Goal: Task Accomplishment & Management: Complete application form

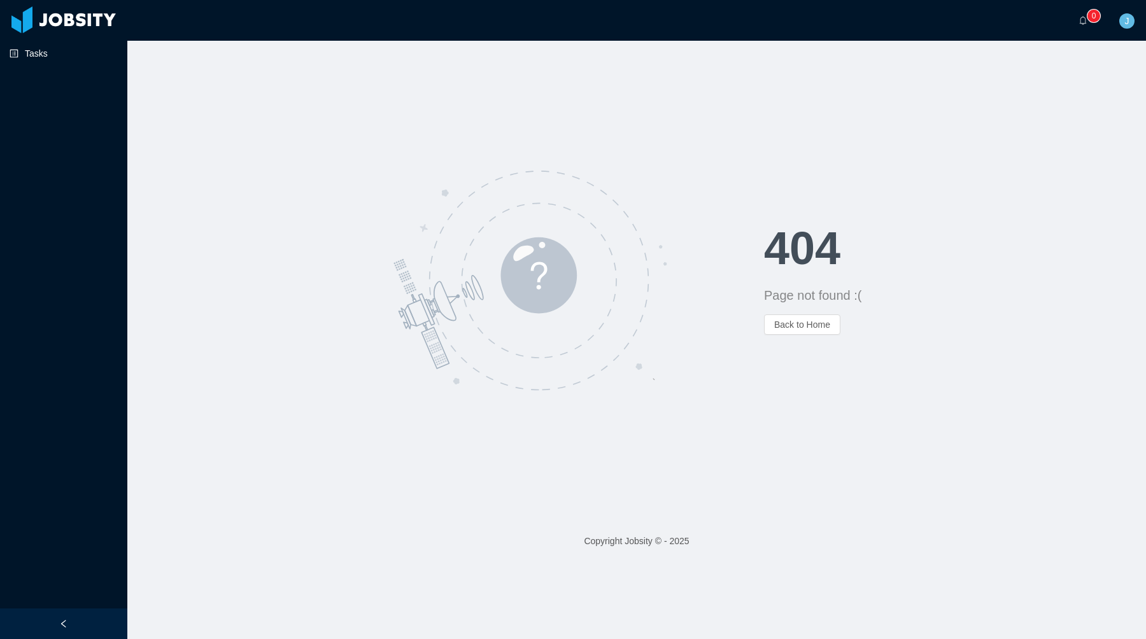
click at [86, 46] on link "Tasks" at bounding box center [64, 53] width 108 height 25
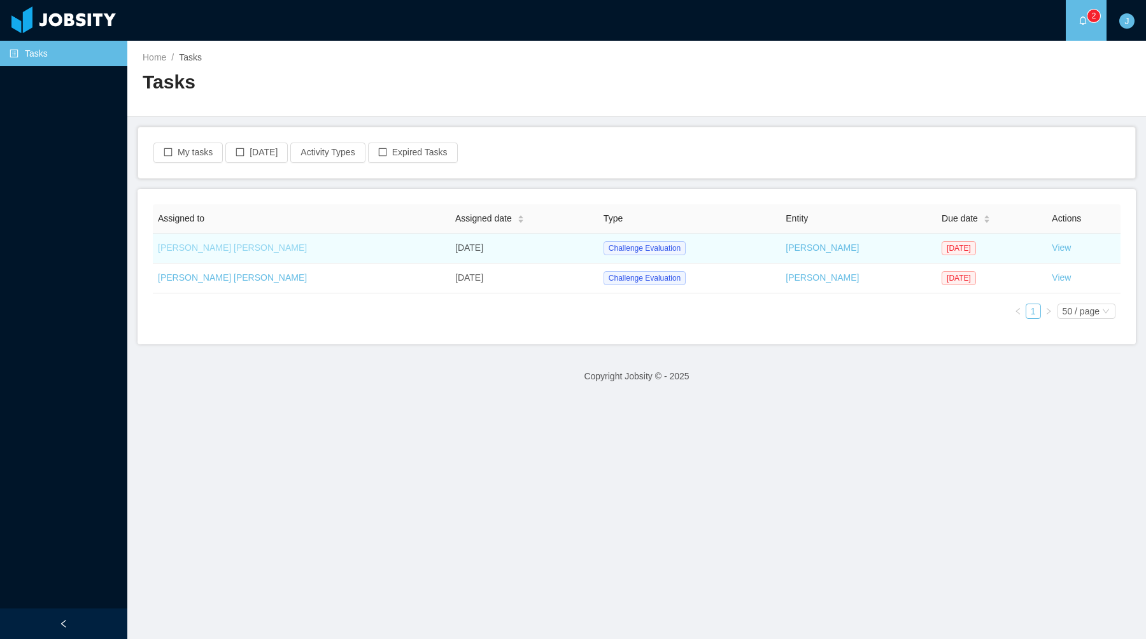
click at [215, 244] on link "[PERSON_NAME] [PERSON_NAME]" at bounding box center [232, 248] width 149 height 10
click at [1052, 248] on link "View" at bounding box center [1061, 248] width 19 height 10
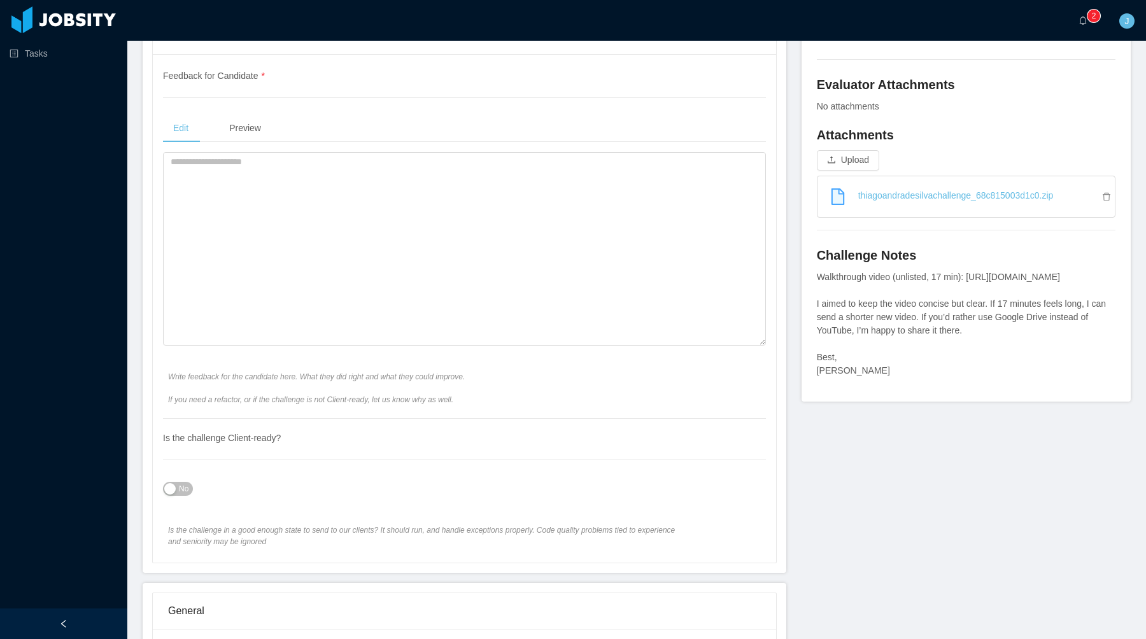
scroll to position [460, 0]
drag, startPoint x: 1100, startPoint y: 276, endPoint x: 974, endPoint y: 276, distance: 126.0
click at [974, 276] on div "Walkthrough video (unlisted, 17 min): [URL][DOMAIN_NAME] I aimed to keep the vi…" at bounding box center [966, 322] width 299 height 107
copy div "[URL][DOMAIN_NAME]"
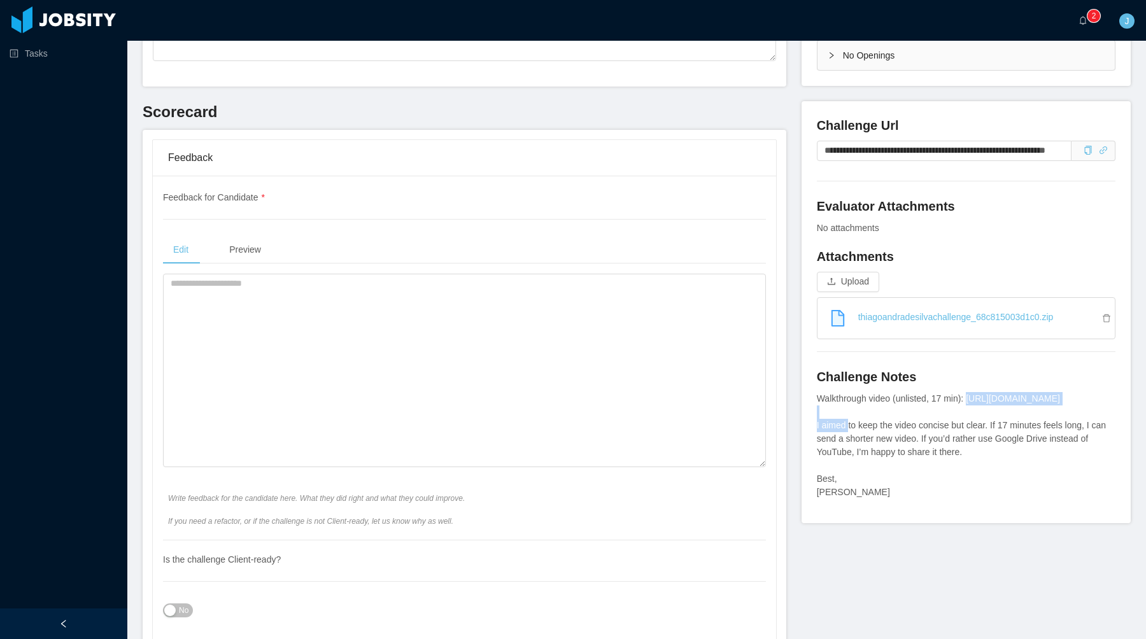
scroll to position [335, 0]
click at [1027, 147] on input "**********" at bounding box center [944, 152] width 255 height 20
click at [1087, 153] on icon "icon: copy" at bounding box center [1088, 151] width 9 height 9
click at [1110, 153] on span at bounding box center [1093, 152] width 44 height 20
click at [1105, 153] on icon "icon: link" at bounding box center [1103, 151] width 9 height 9
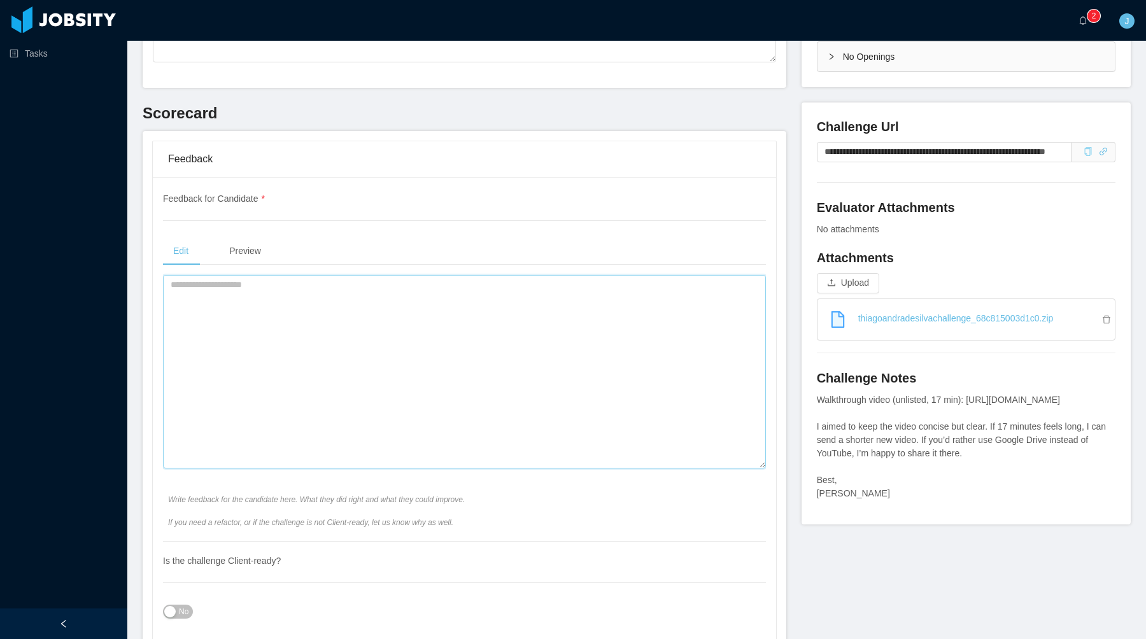
click at [367, 304] on textarea at bounding box center [464, 372] width 603 height 194
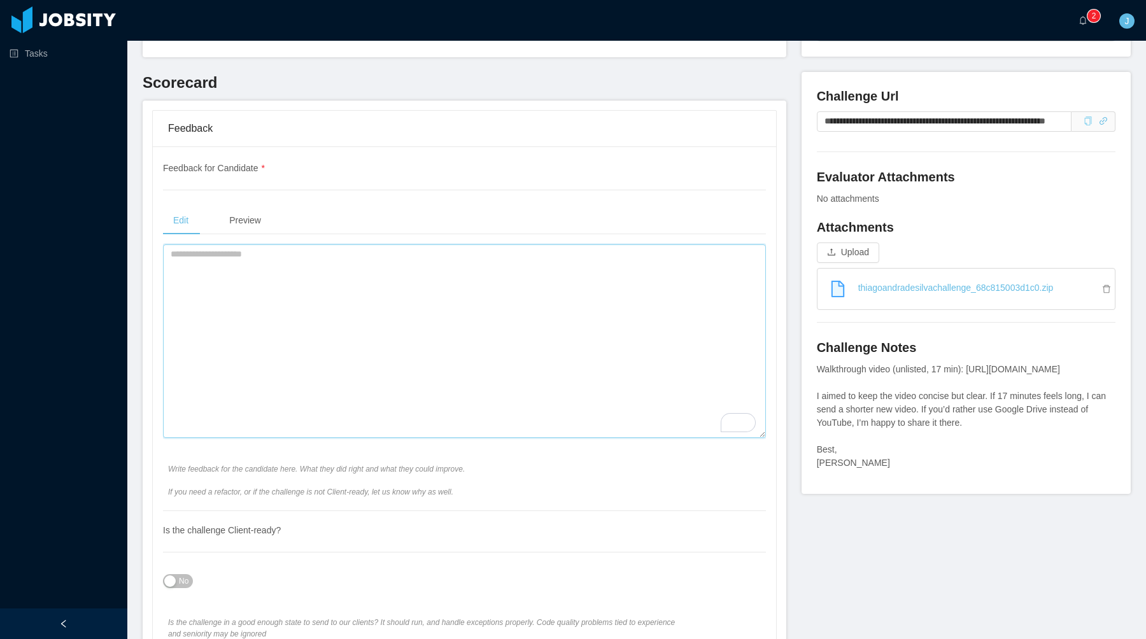
scroll to position [251, 0]
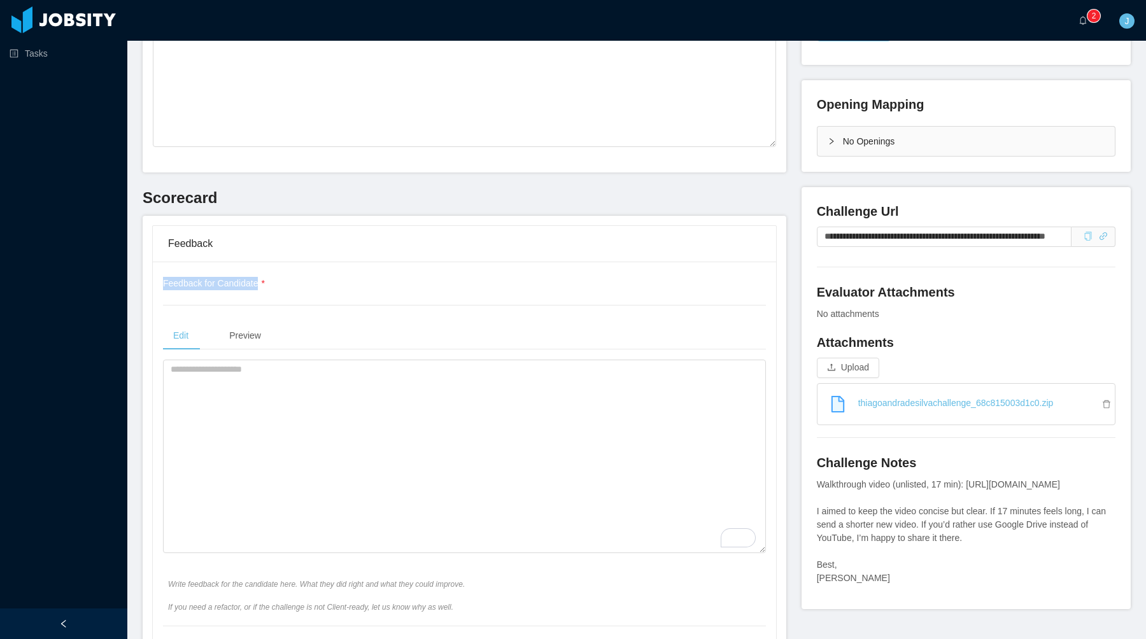
drag, startPoint x: 275, startPoint y: 286, endPoint x: 143, endPoint y: 285, distance: 132.4
click at [143, 285] on div "Feedback Feedback for Candidate * Edit Preview Write feedback for the candidate…" at bounding box center [465, 498] width 644 height 565
copy span "Feedback for Candidate"
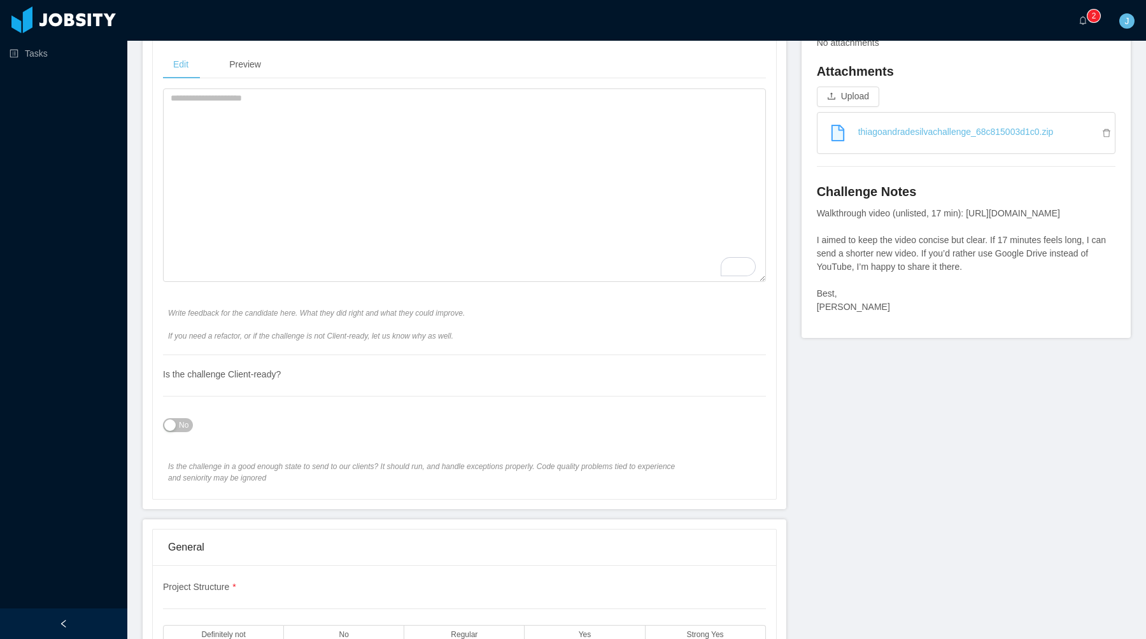
scroll to position [648, 0]
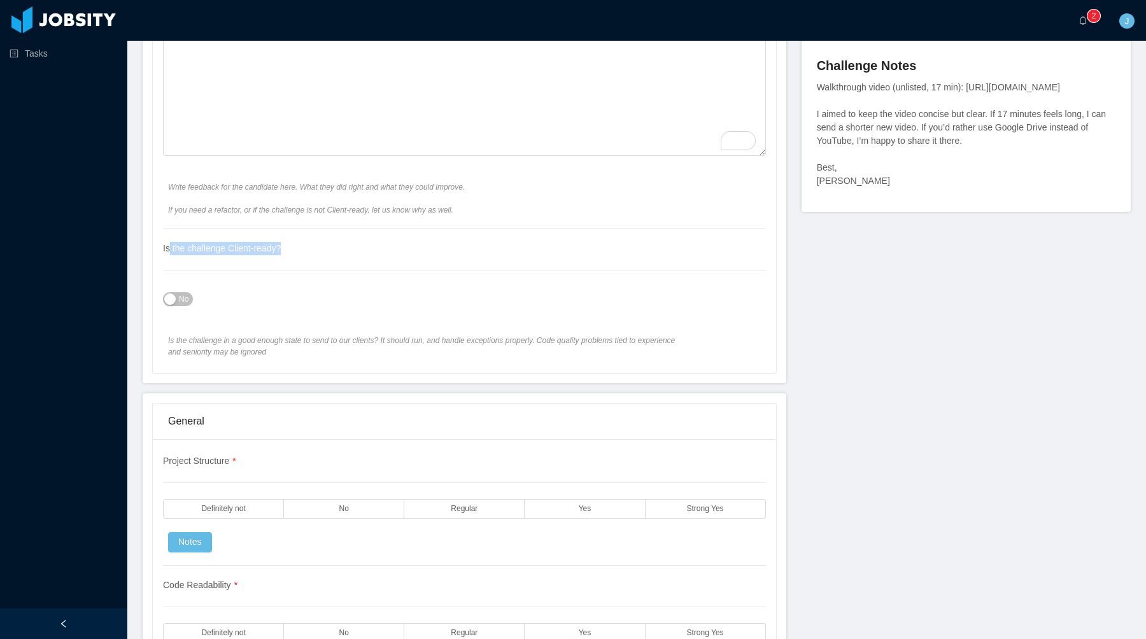
drag, startPoint x: 294, startPoint y: 254, endPoint x: 167, endPoint y: 249, distance: 126.8
click at [168, 249] on div "Is the challenge Client-ready? No Is the challenge in a good enough state to se…" at bounding box center [464, 293] width 603 height 129
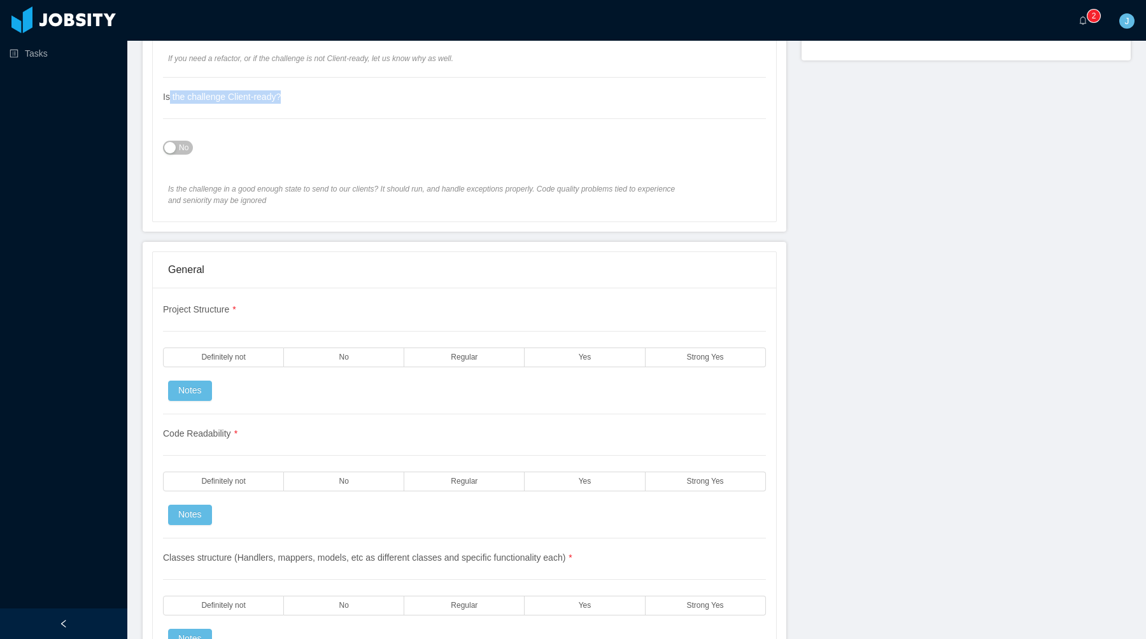
scroll to position [854, 0]
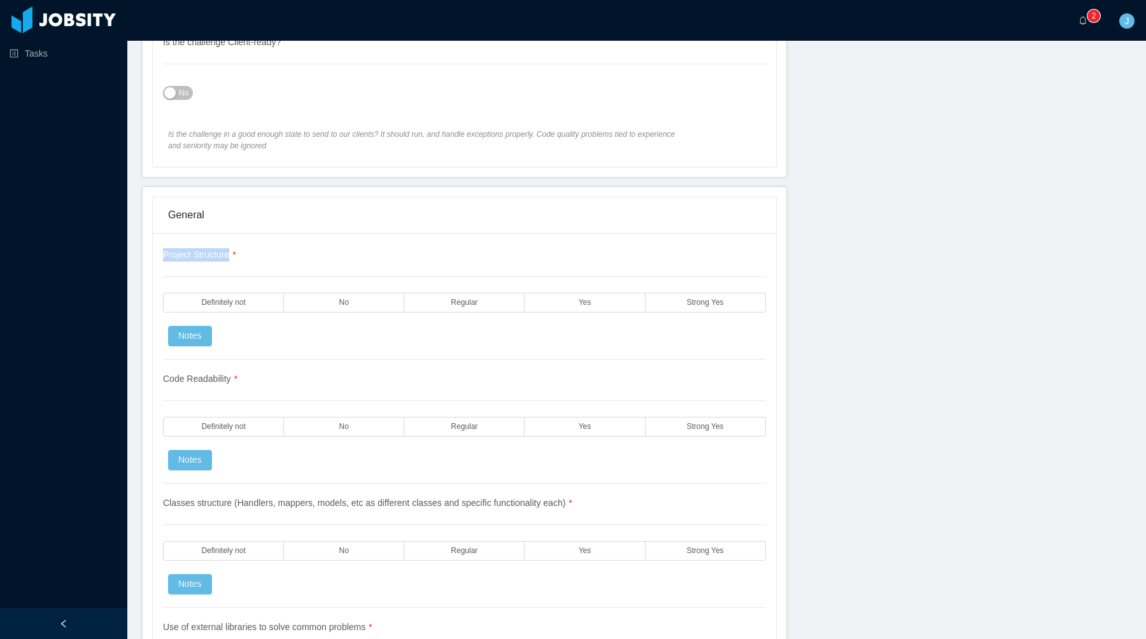
drag, startPoint x: 233, startPoint y: 257, endPoint x: 159, endPoint y: 255, distance: 73.9
copy span "Project Structure"
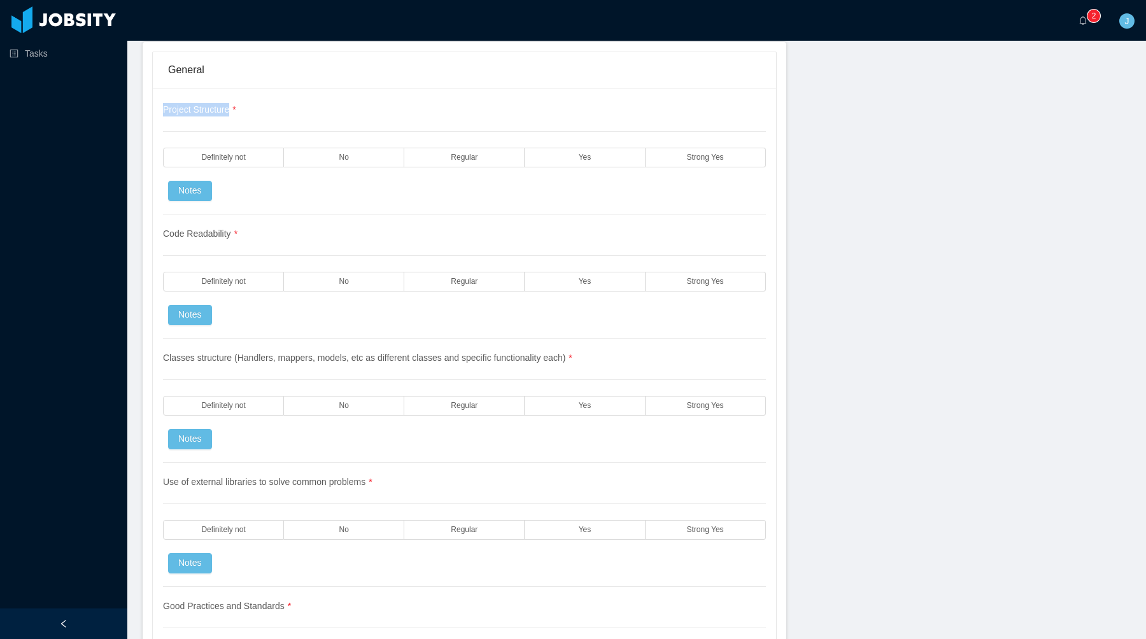
scroll to position [1000, 0]
drag, startPoint x: 162, startPoint y: 355, endPoint x: 602, endPoint y: 355, distance: 439.9
click at [603, 356] on div "Project Structure * Definitely not No Regular Yes Strong Yes Notes Code Readabi…" at bounding box center [464, 586] width 623 height 998
copy span "Classes structure (Handlers, mappers, models, etc as different classes and spec…"
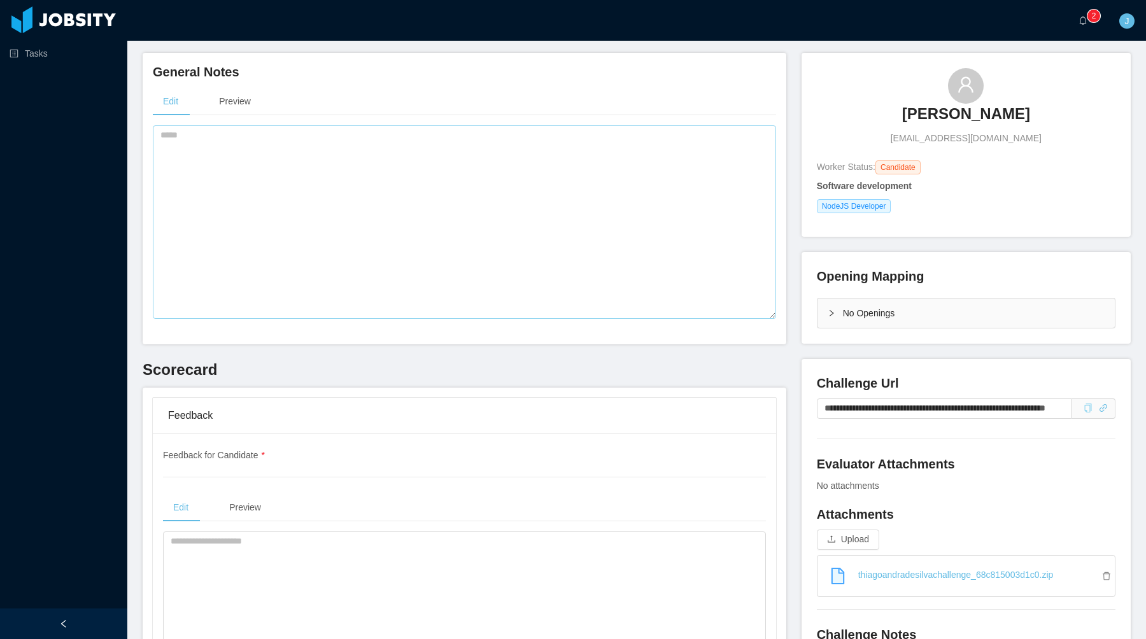
scroll to position [0, 0]
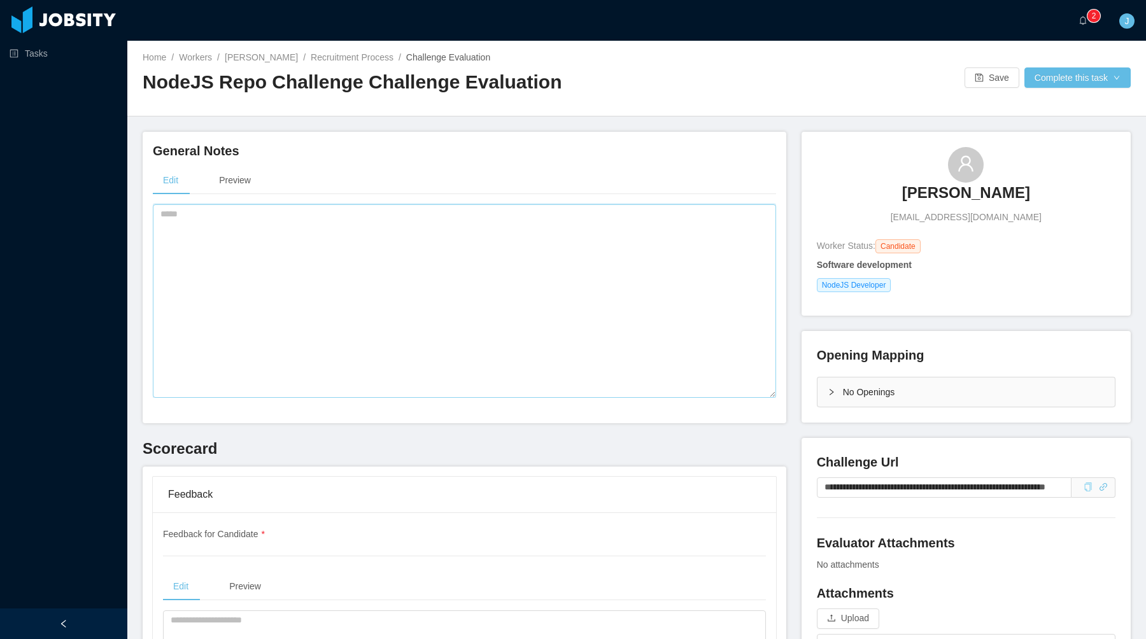
click at [332, 260] on textarea at bounding box center [464, 301] width 623 height 194
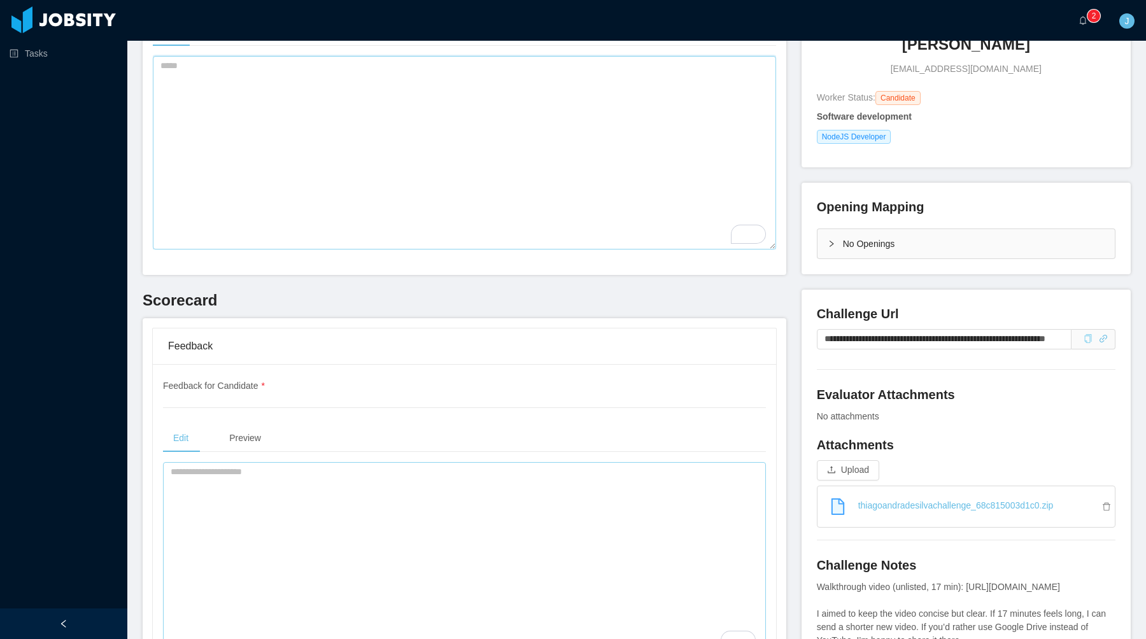
scroll to position [150, 0]
click at [317, 514] on textarea "To enrich screen reader interactions, please activate Accessibility in Grammarl…" at bounding box center [464, 558] width 603 height 194
paste textarea "**********"
type textarea "**********"
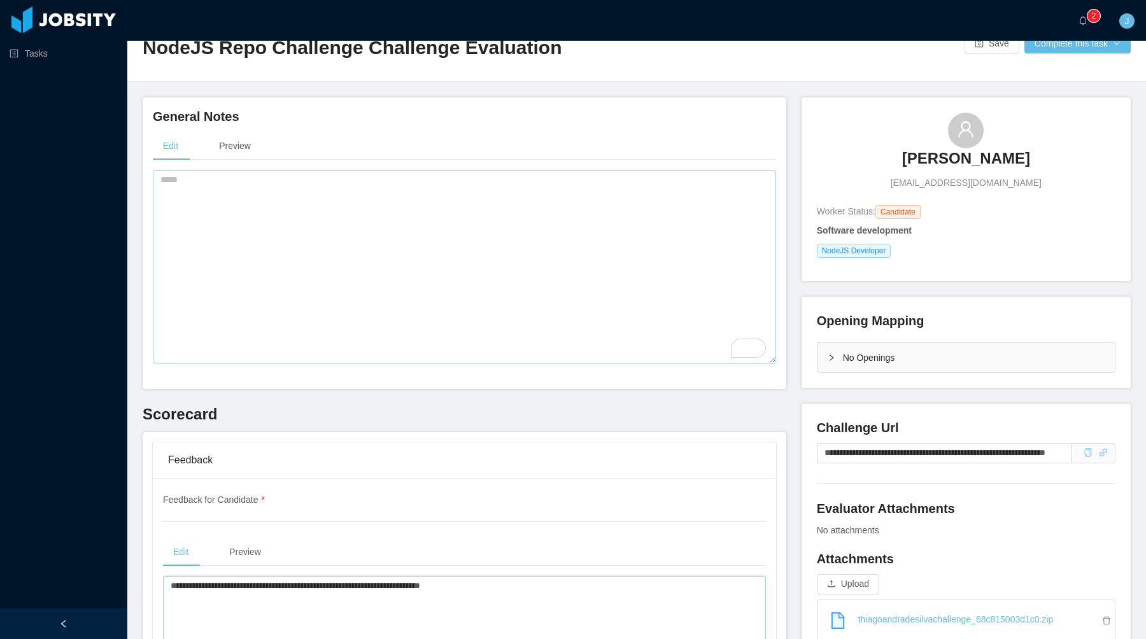
scroll to position [19, 0]
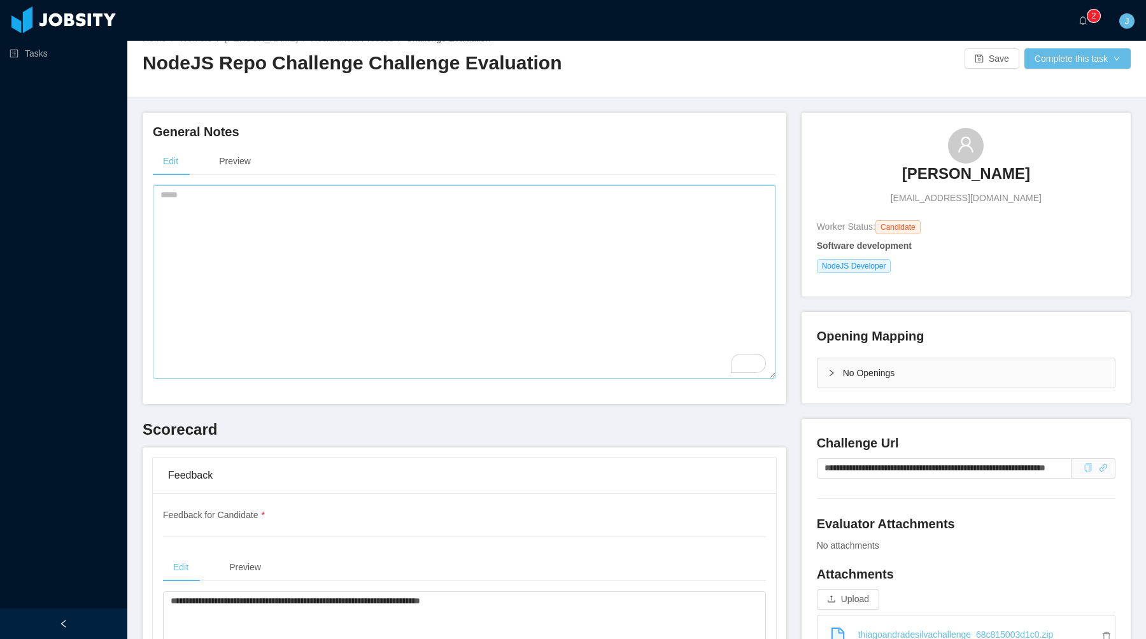
click at [472, 230] on textarea "To enrich screen reader interactions, please activate Accessibility in Grammarl…" at bounding box center [464, 282] width 623 height 194
paste textarea "**********"
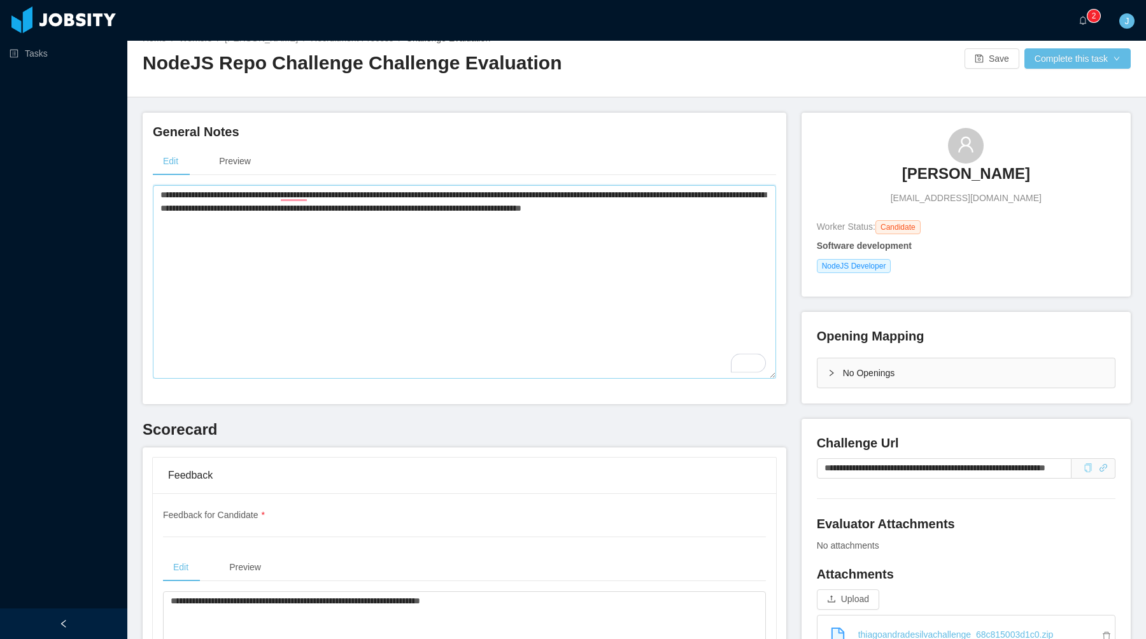
click at [204, 197] on textarea "**********" at bounding box center [464, 282] width 623 height 194
click at [258, 193] on textarea "**********" at bounding box center [464, 282] width 623 height 194
click at [299, 199] on textarea "**********" at bounding box center [464, 282] width 623 height 194
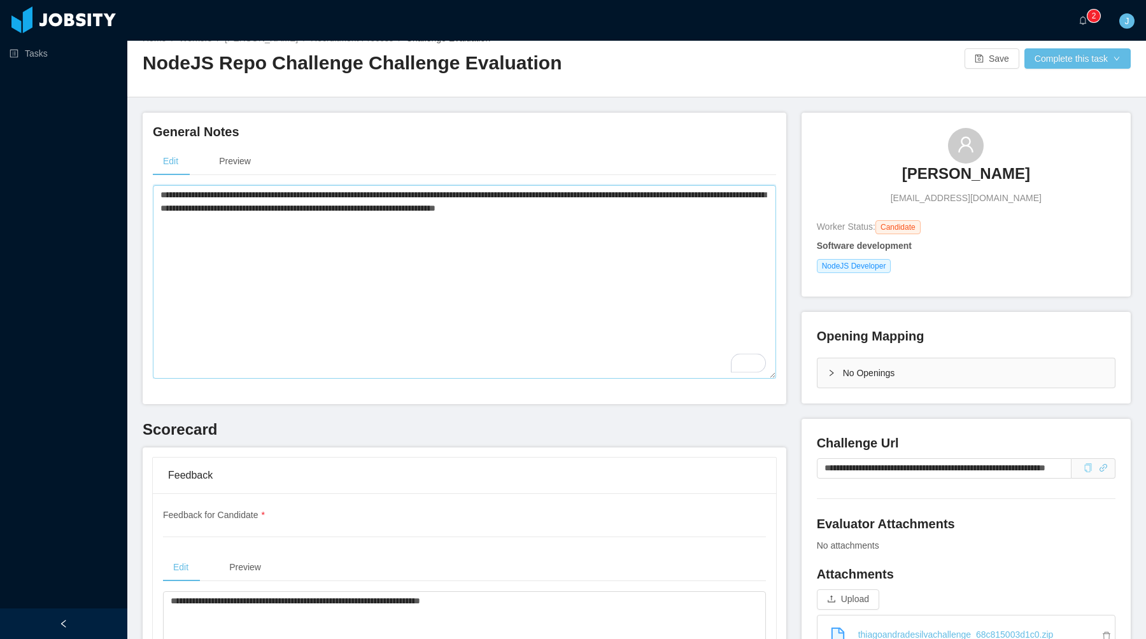
click at [299, 199] on textarea "**********" at bounding box center [464, 282] width 623 height 194
click at [400, 194] on textarea "**********" at bounding box center [464, 282] width 623 height 194
drag, startPoint x: 733, startPoint y: 213, endPoint x: 738, endPoint y: 194, distance: 20.2
click at [738, 193] on textarea "**********" at bounding box center [464, 282] width 623 height 194
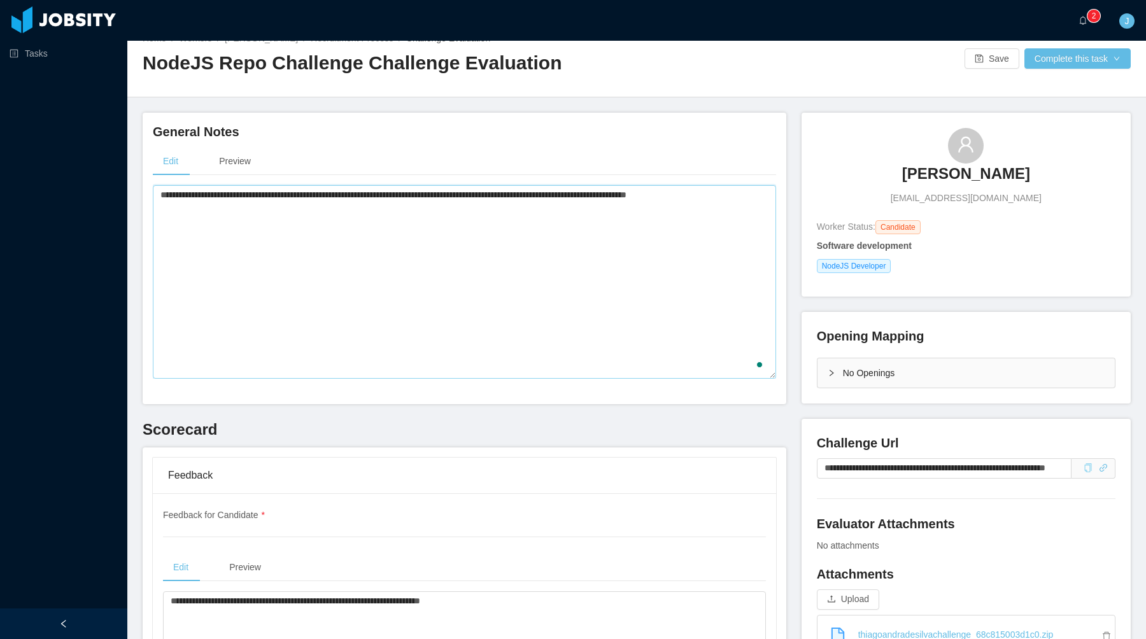
click at [740, 197] on textarea "**********" at bounding box center [464, 282] width 623 height 194
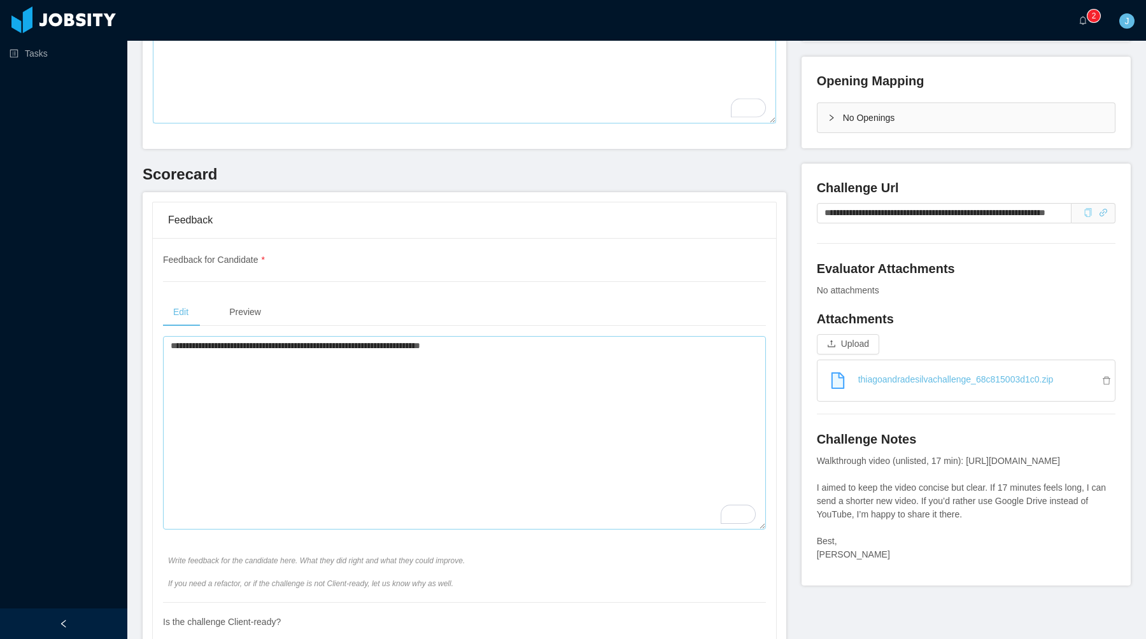
scroll to position [309, 0]
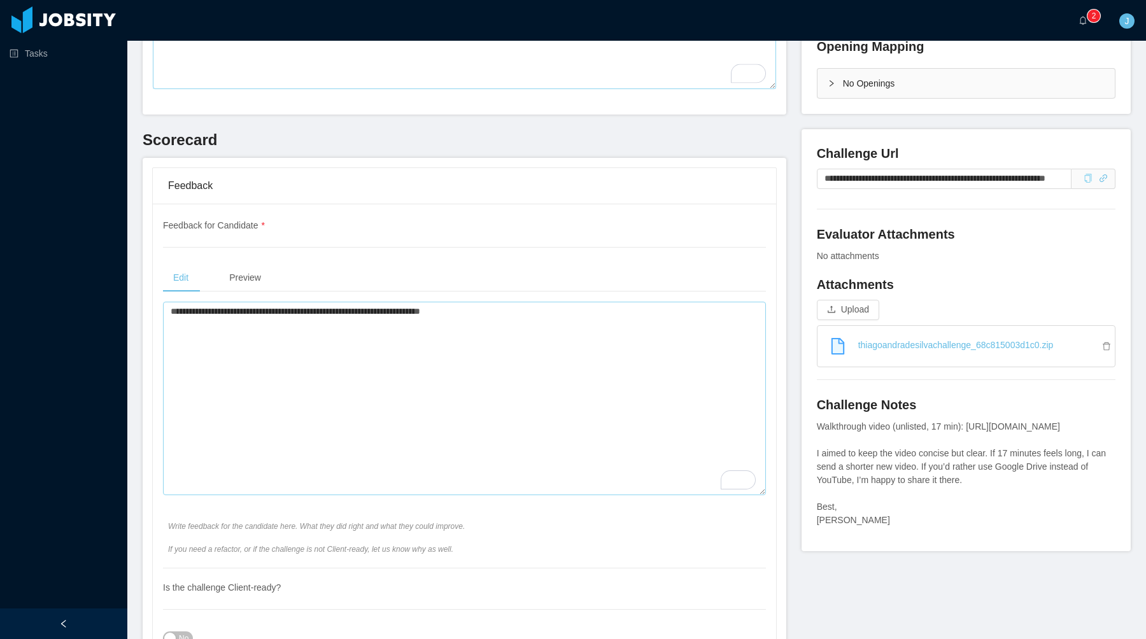
type textarea "**********"
click at [284, 342] on textarea "**********" at bounding box center [464, 399] width 603 height 194
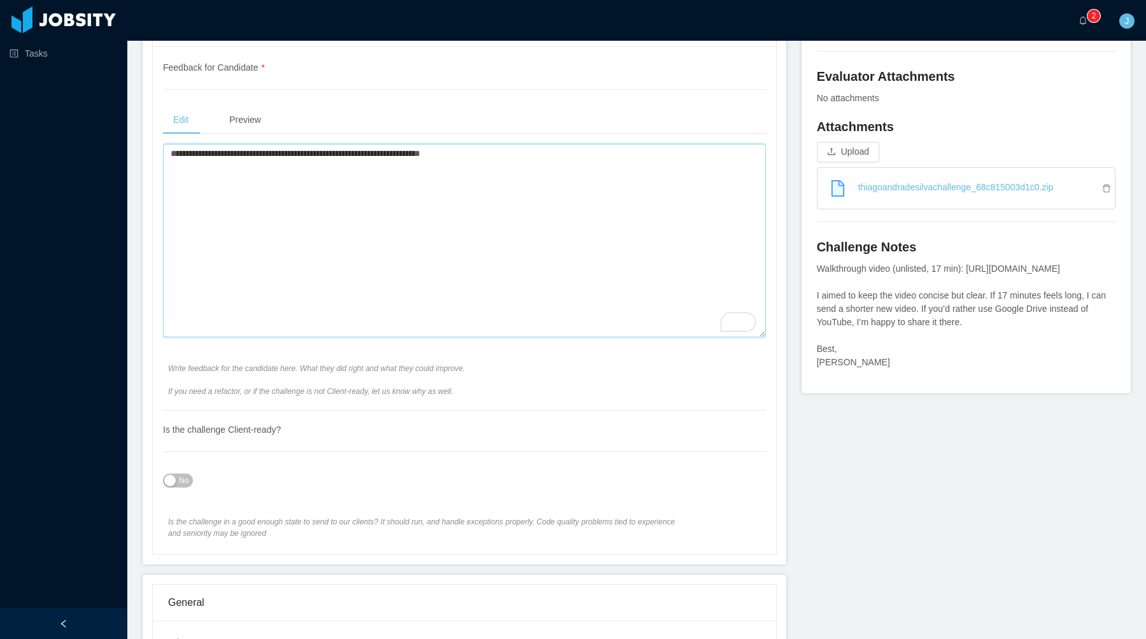
scroll to position [461, 0]
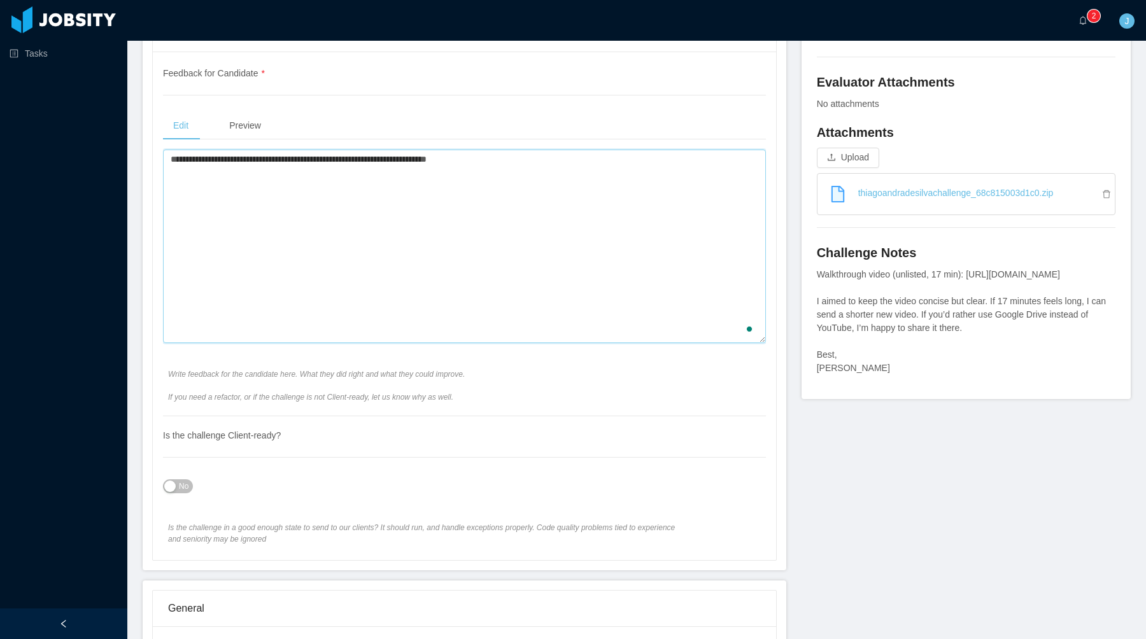
click at [621, 199] on textarea "**********" at bounding box center [464, 247] width 603 height 194
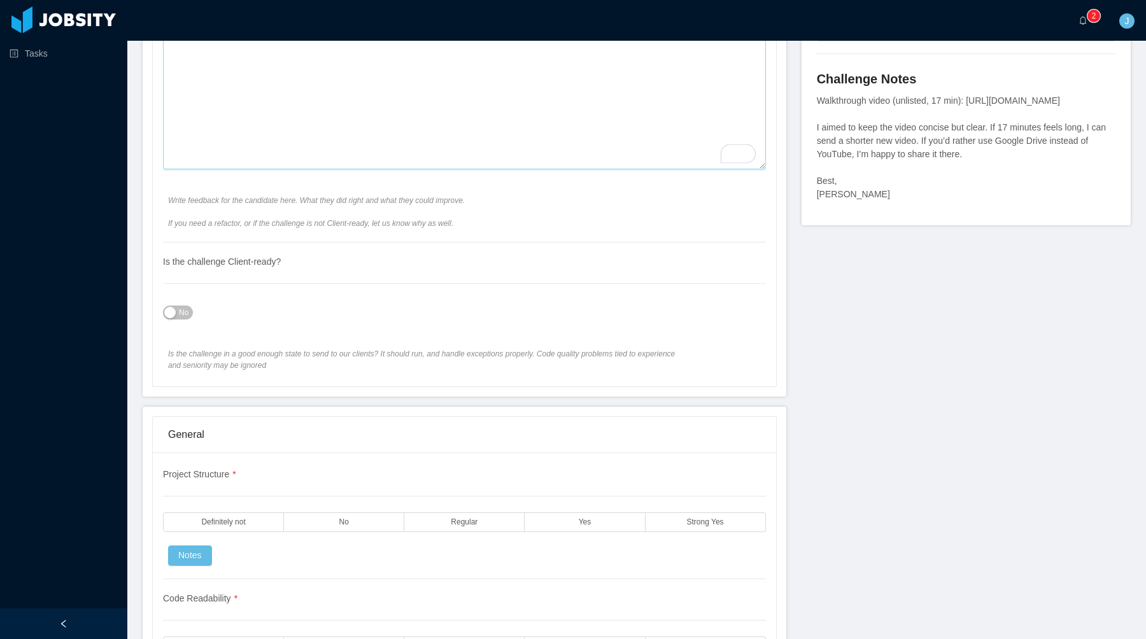
type textarea "**********"
click at [183, 311] on span "No" at bounding box center [184, 312] width 10 height 13
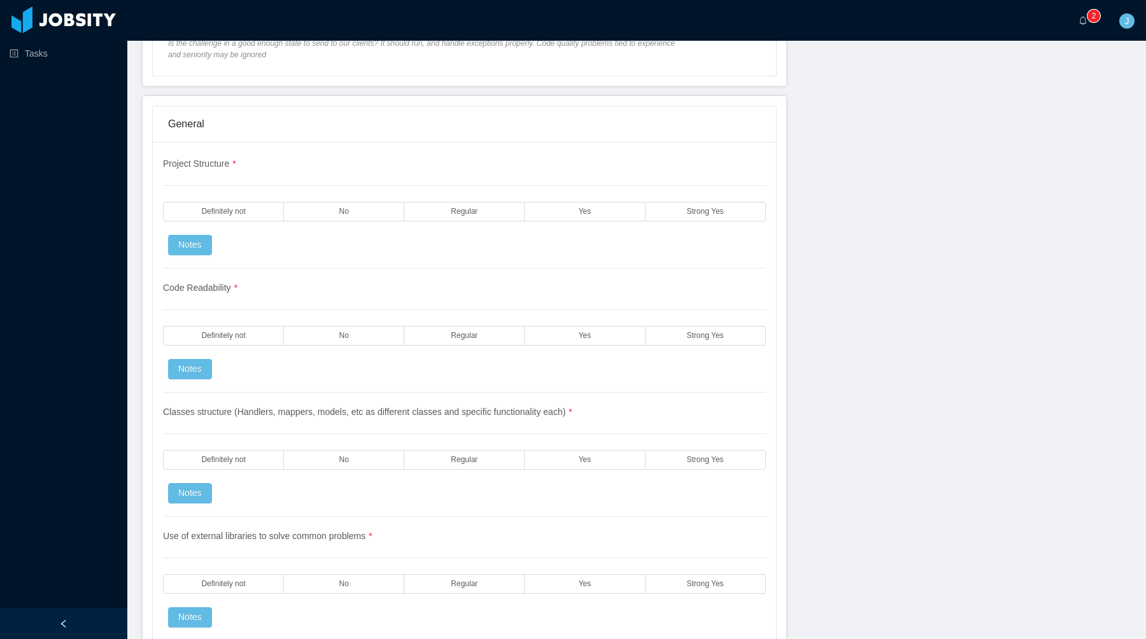
scroll to position [947, 0]
click at [651, 204] on label "Strong Yes" at bounding box center [706, 210] width 120 height 20
click at [593, 334] on label "Yes" at bounding box center [585, 334] width 120 height 20
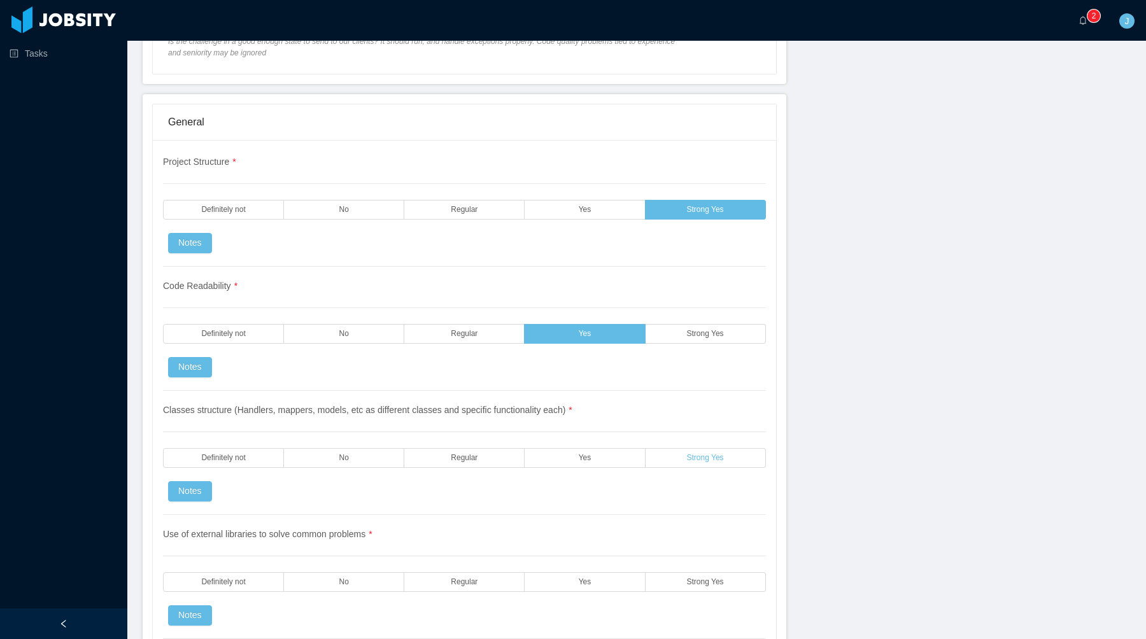
click at [677, 463] on label "Strong Yes" at bounding box center [706, 458] width 120 height 20
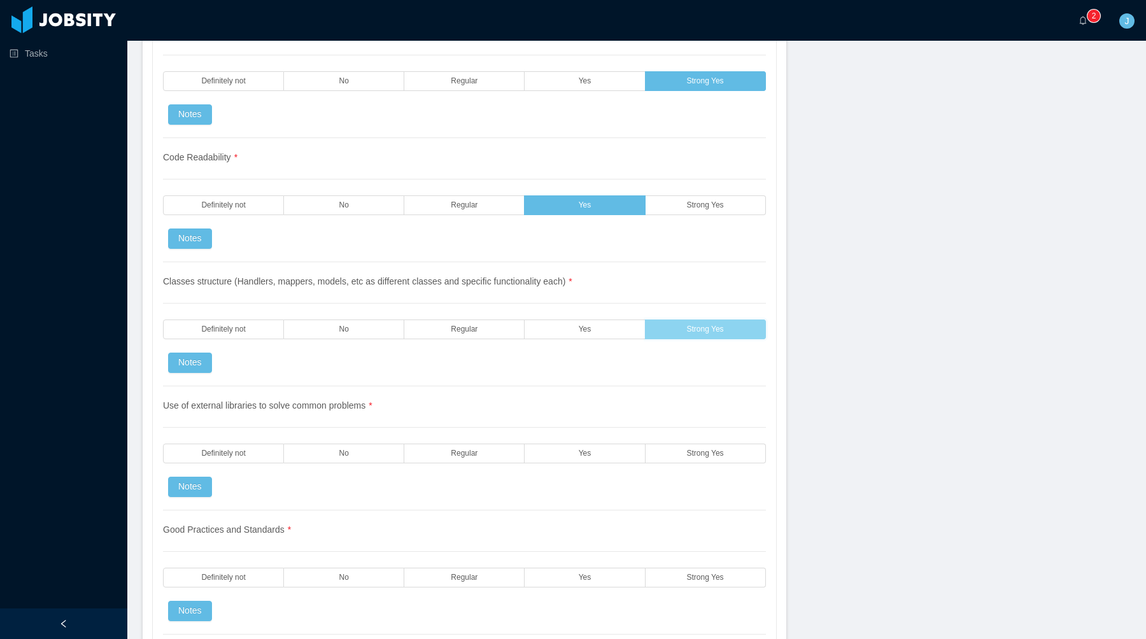
scroll to position [1098, 0]
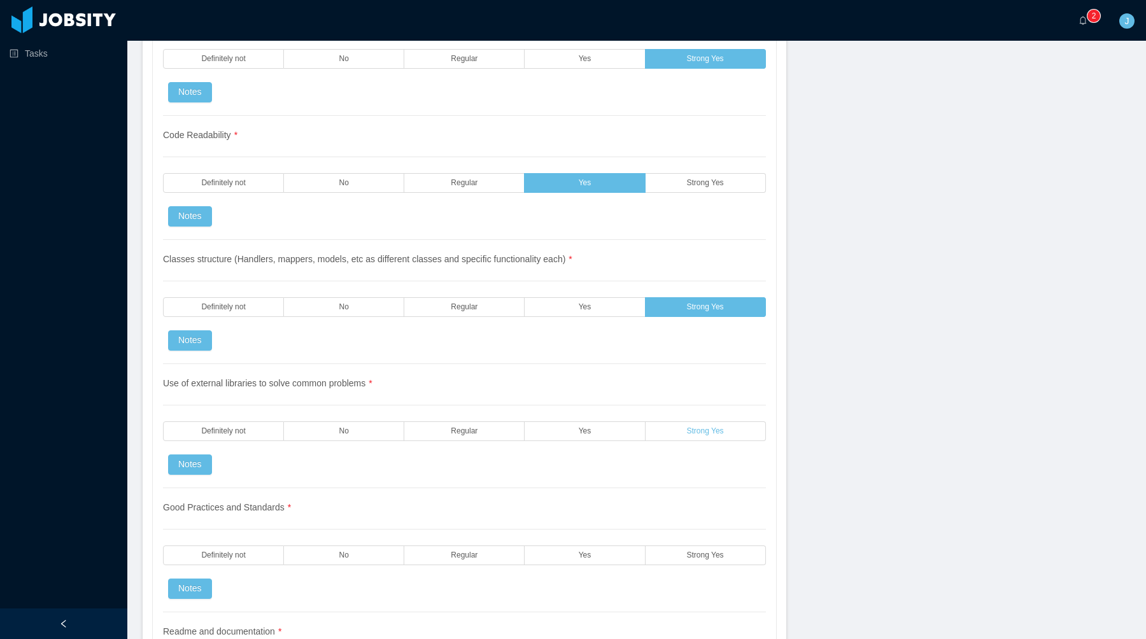
click at [691, 434] on span "Strong Yes" at bounding box center [705, 431] width 37 height 8
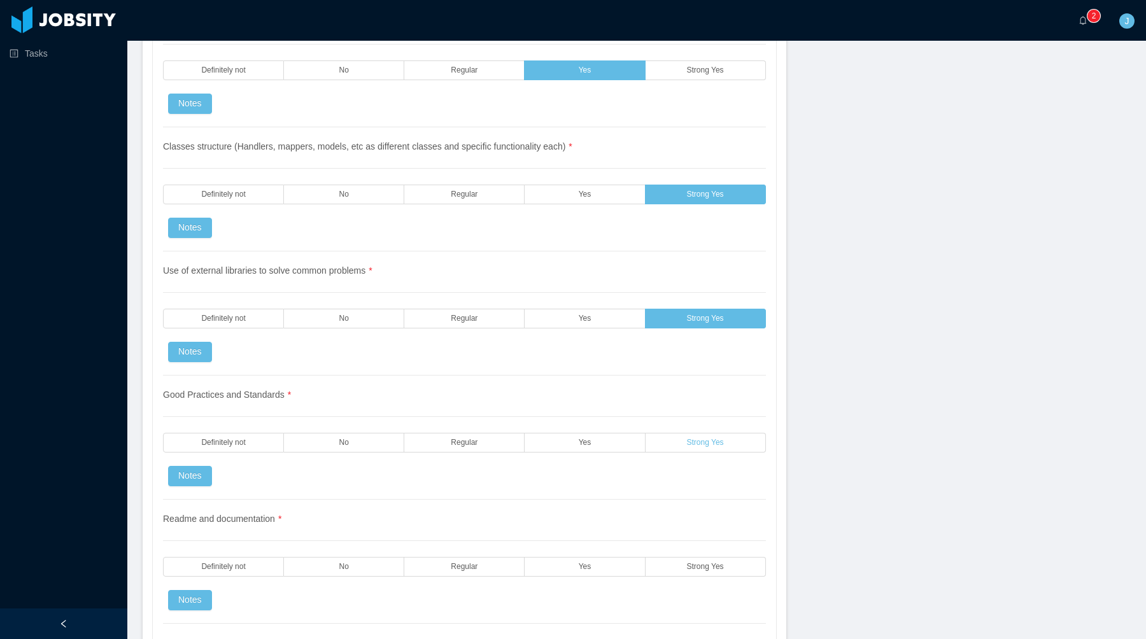
click at [732, 444] on label "Strong Yes" at bounding box center [706, 443] width 120 height 20
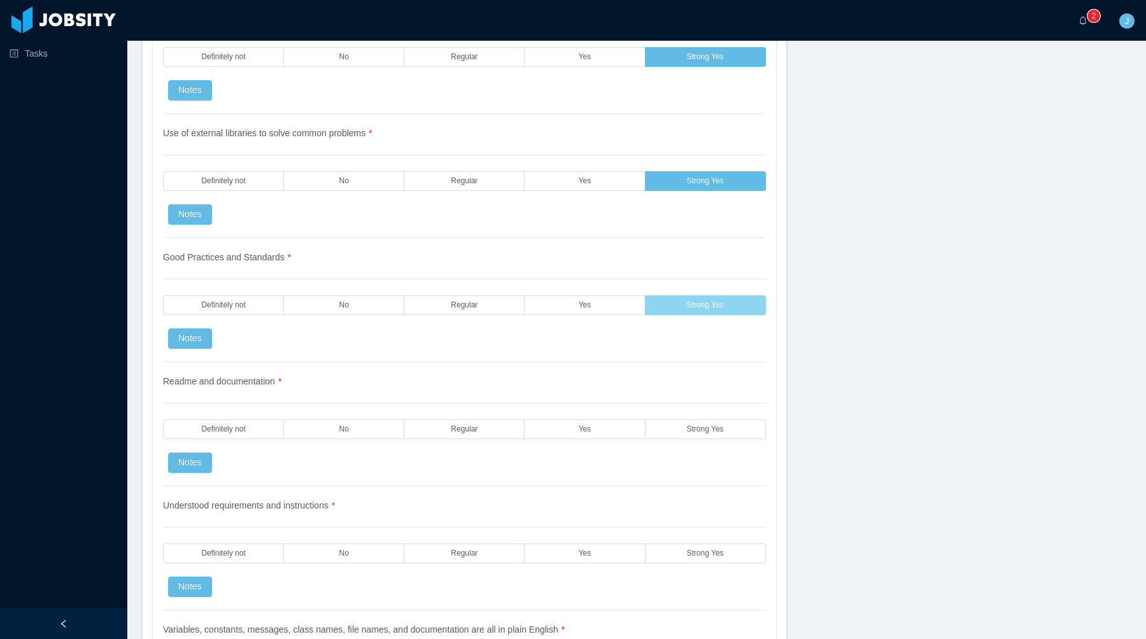
scroll to position [1349, 0]
click at [731, 425] on label "Strong Yes" at bounding box center [706, 429] width 120 height 20
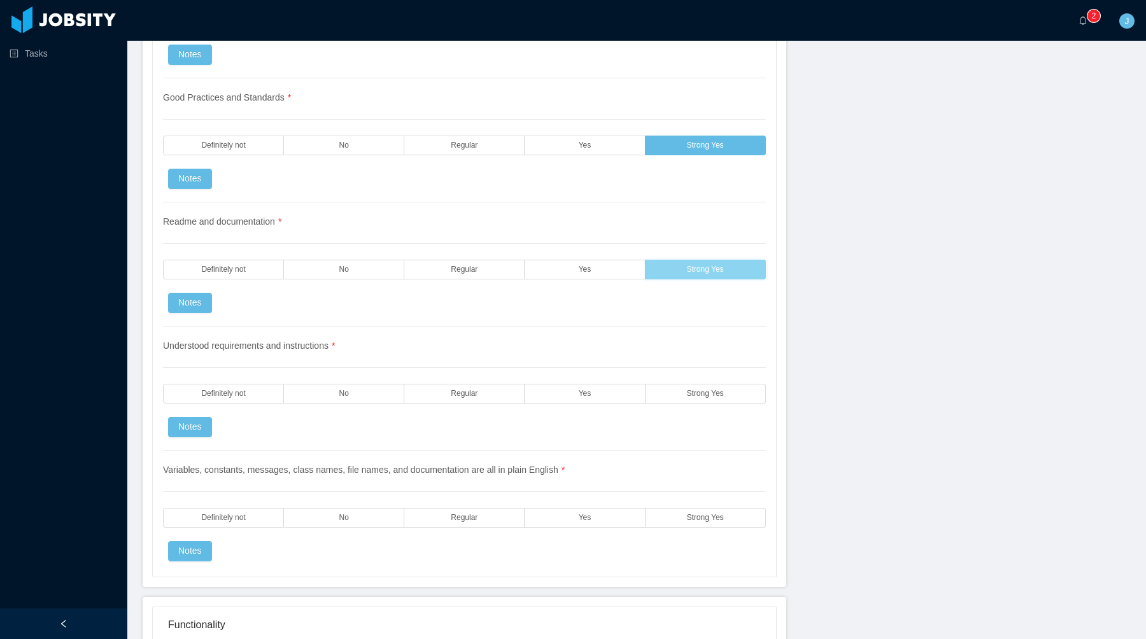
scroll to position [1512, 0]
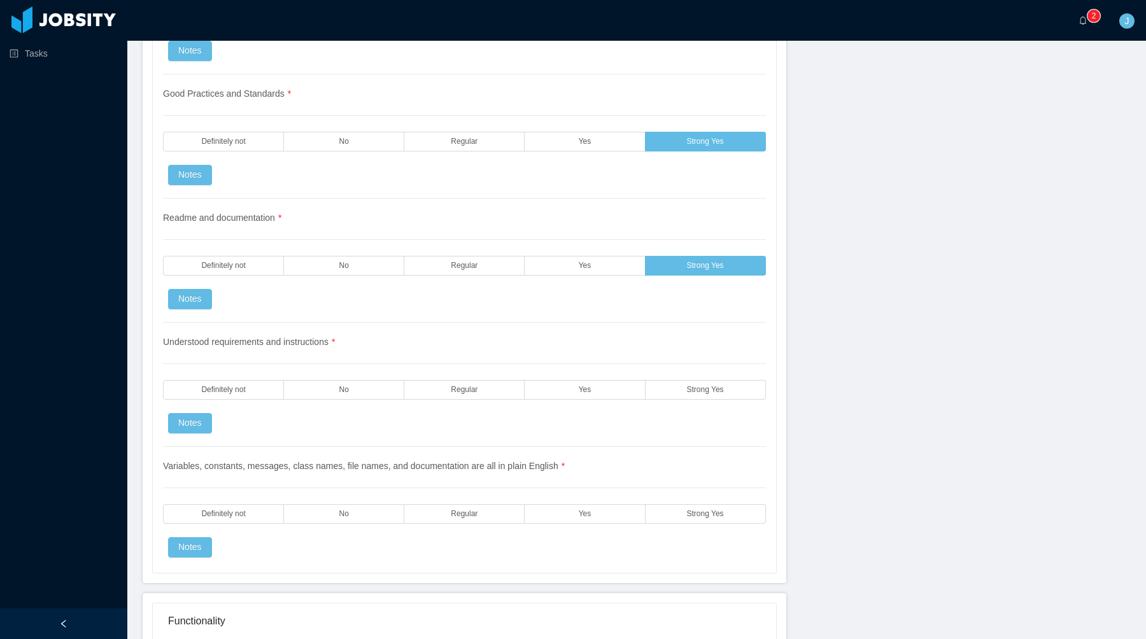
click at [732, 401] on div "Understood requirements and instructions * Definitely not No Regular Yes Strong…" at bounding box center [464, 385] width 603 height 124
click at [731, 388] on label "Strong Yes" at bounding box center [706, 390] width 120 height 20
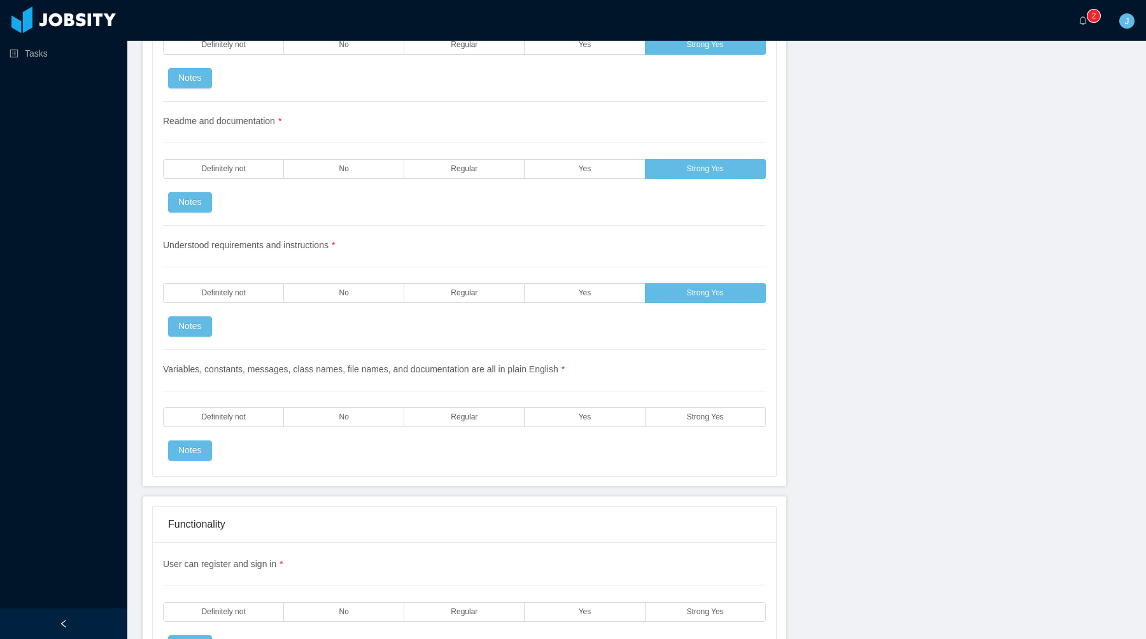
scroll to position [1611, 0]
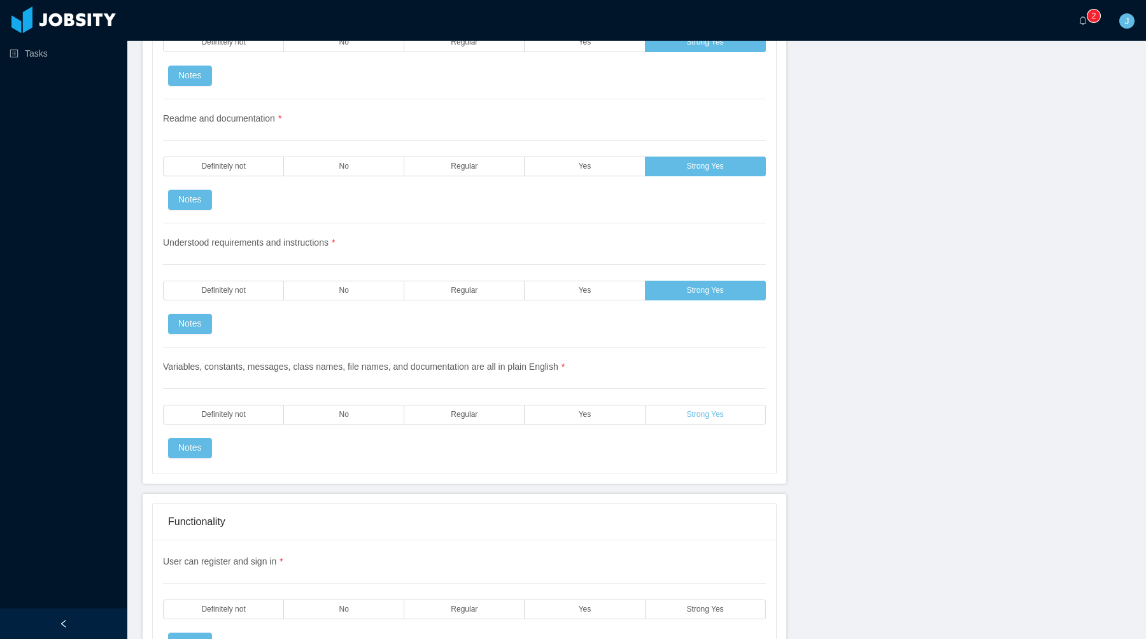
click at [714, 421] on label "Strong Yes" at bounding box center [706, 415] width 120 height 20
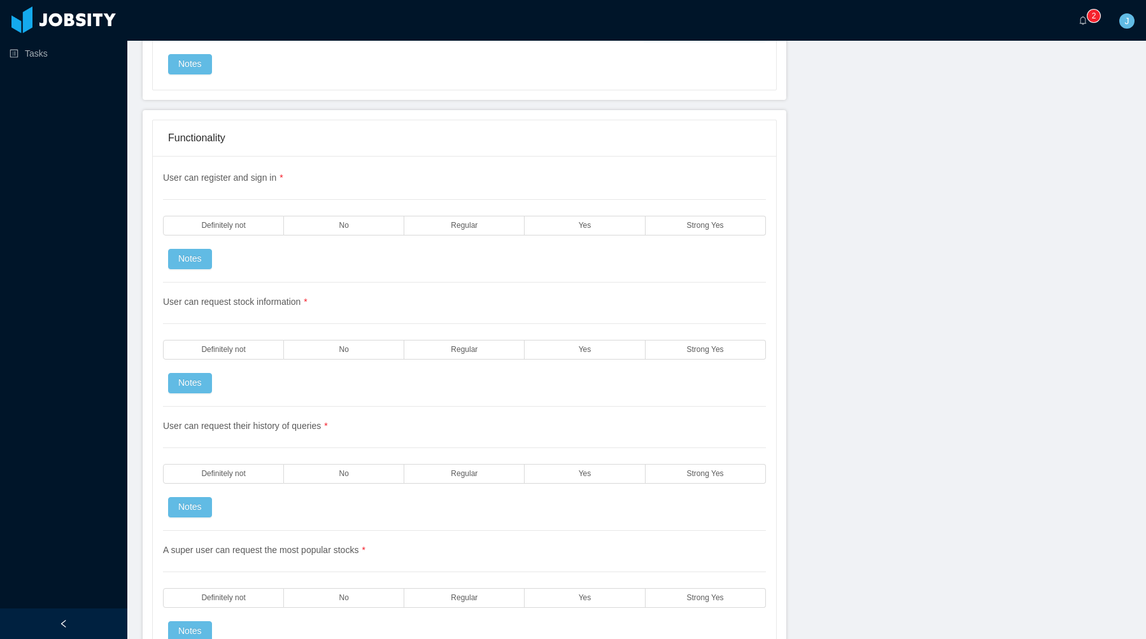
scroll to position [1998, 0]
click at [687, 216] on label "Strong Yes" at bounding box center [706, 223] width 120 height 20
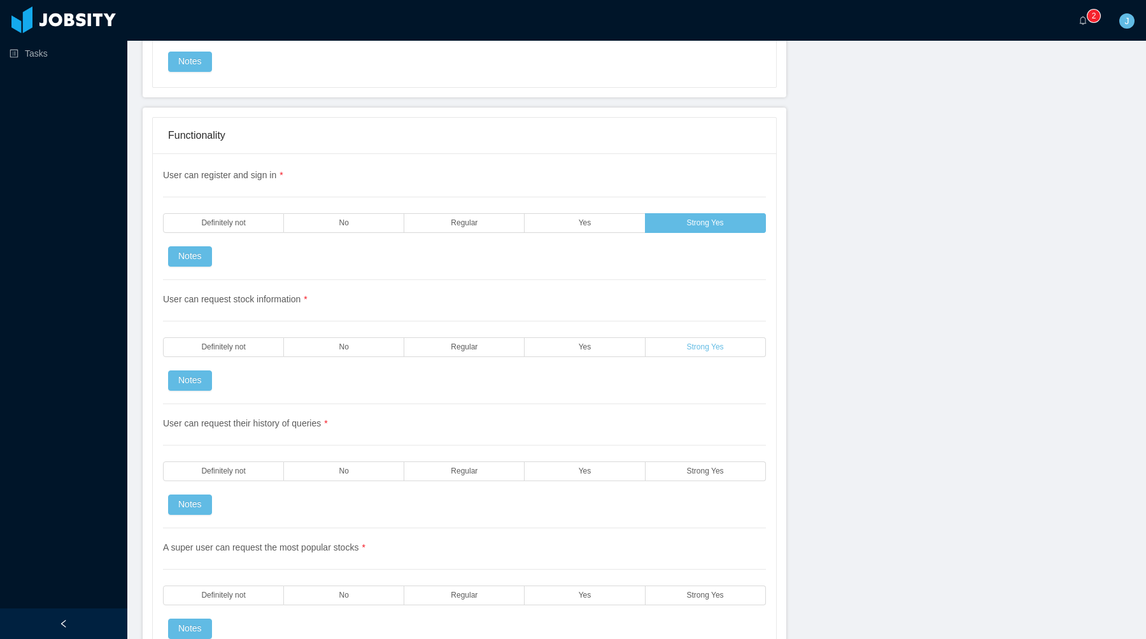
click at [691, 344] on span "Strong Yes" at bounding box center [705, 347] width 37 height 8
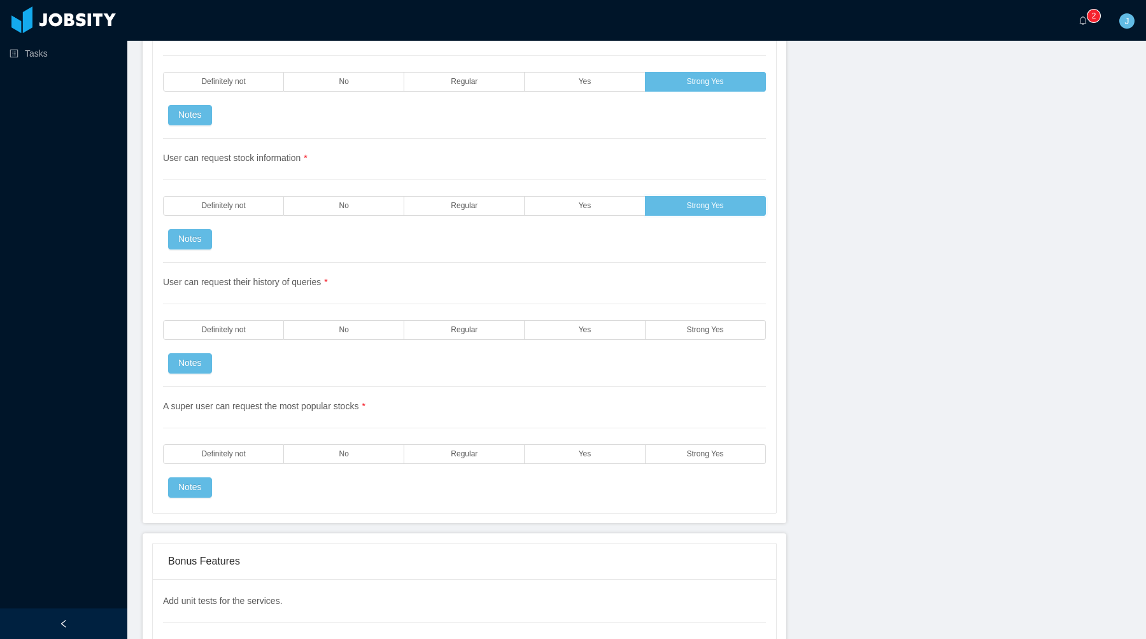
scroll to position [2152, 0]
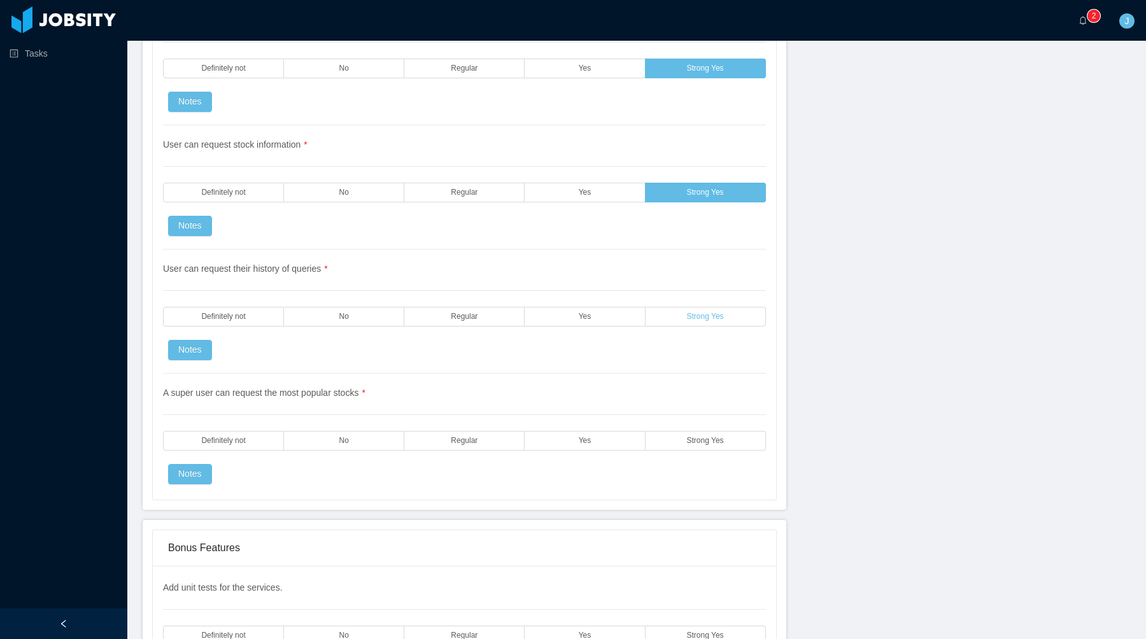
click at [706, 320] on span "Strong Yes" at bounding box center [705, 317] width 37 height 8
click at [721, 439] on span "Strong Yes" at bounding box center [705, 441] width 37 height 8
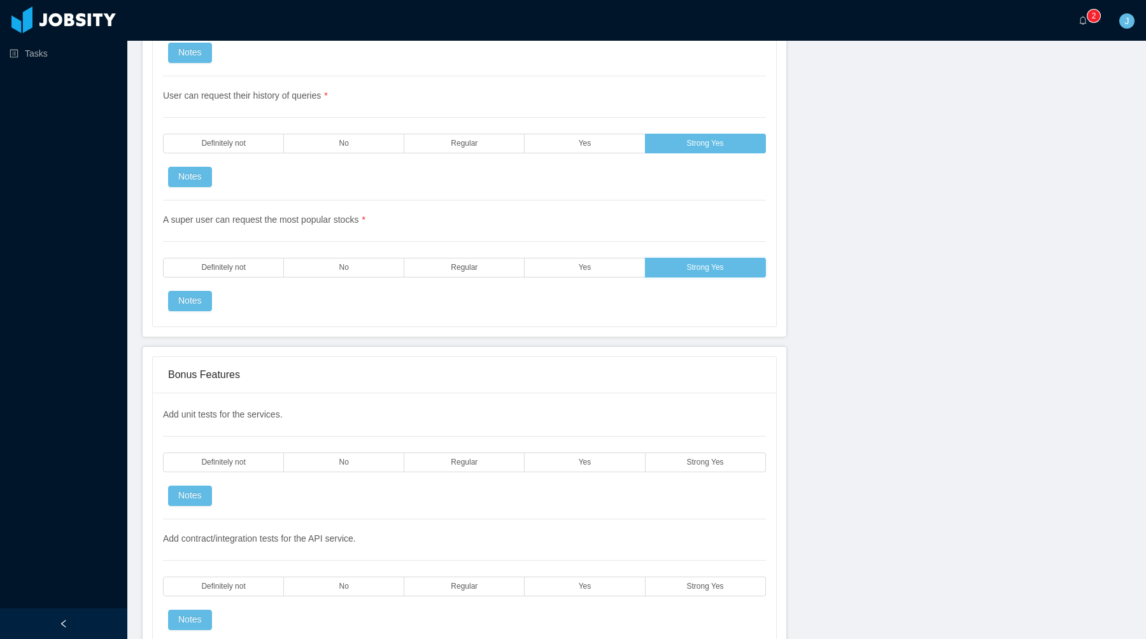
scroll to position [2327, 0]
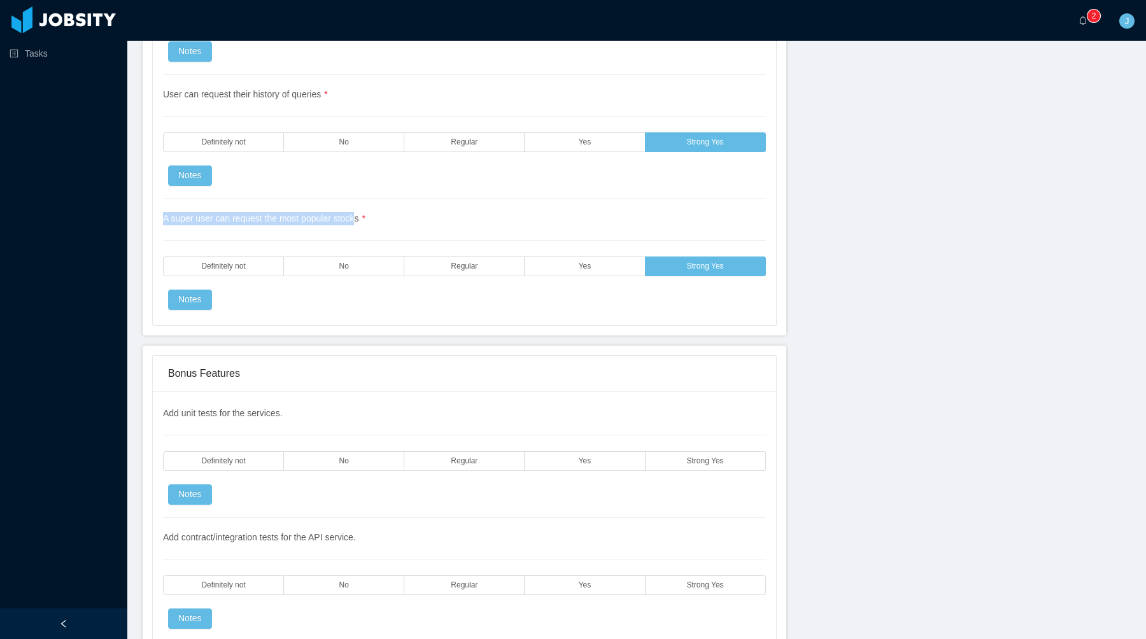
drag, startPoint x: 364, startPoint y: 216, endPoint x: 160, endPoint y: 218, distance: 204.4
click at [162, 219] on div "User can register and sign in * Definitely not No Regular Yes Strong Yes Notes …" at bounding box center [464, 74] width 623 height 501
copy span "A super user can request the most popular stock"
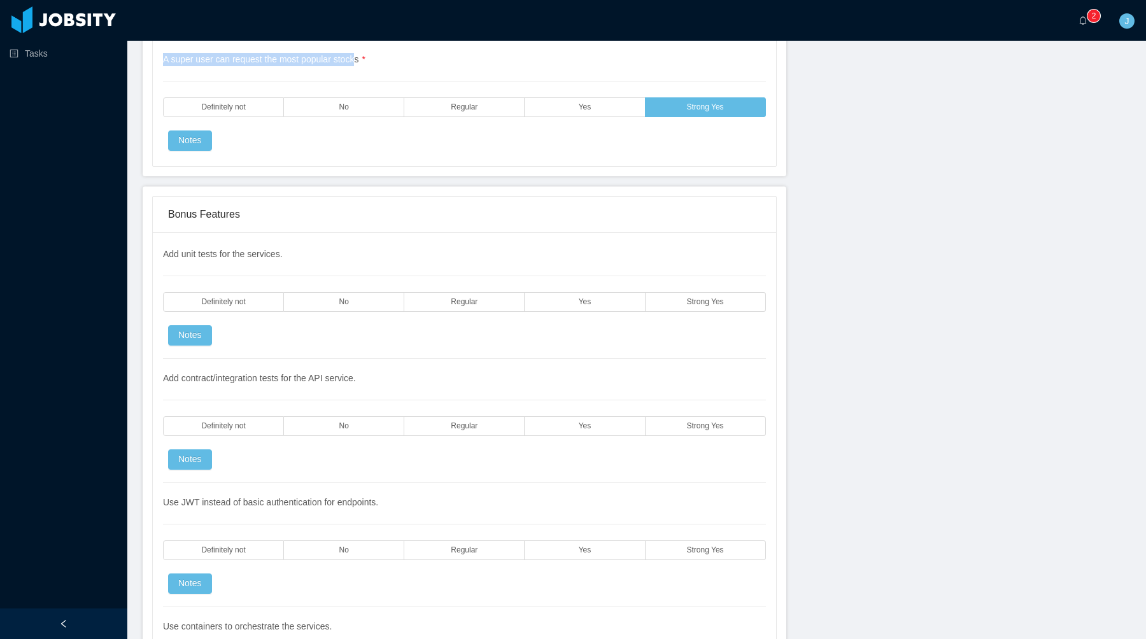
scroll to position [2485, 0]
click at [682, 295] on label "Strong Yes" at bounding box center [706, 303] width 120 height 20
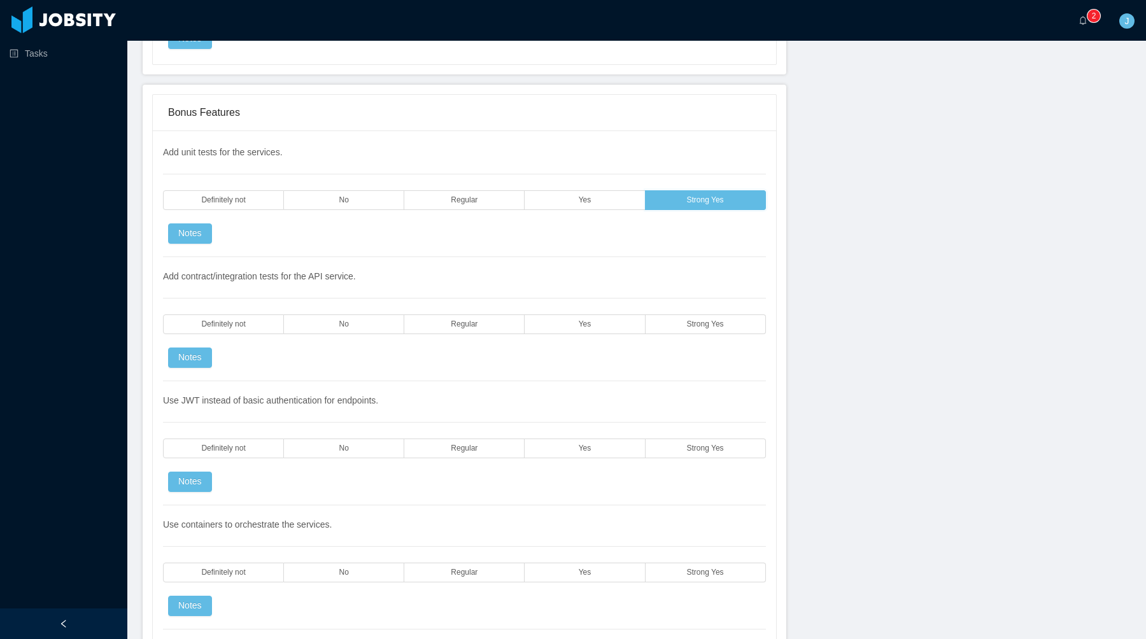
scroll to position [2592, 0]
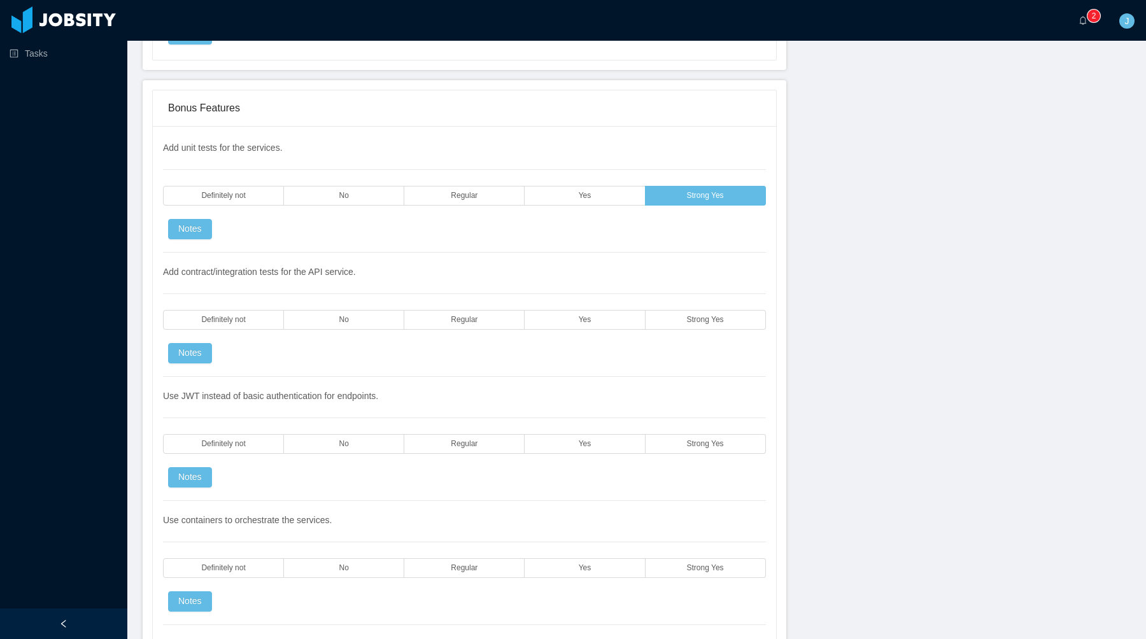
click at [699, 334] on div "Add contract/integration tests for the API service. Definitely not No Regular Y…" at bounding box center [464, 315] width 603 height 124
click at [700, 319] on span "Strong Yes" at bounding box center [705, 320] width 37 height 8
click at [687, 464] on div "Use JWT instead of basic authentication for endpoints. Definitely not No Regula…" at bounding box center [464, 439] width 603 height 124
click at [688, 456] on div "Use JWT instead of basic authentication for endpoints. Definitely not No Regula…" at bounding box center [464, 439] width 603 height 124
click at [688, 446] on span "Strong Yes" at bounding box center [705, 444] width 37 height 8
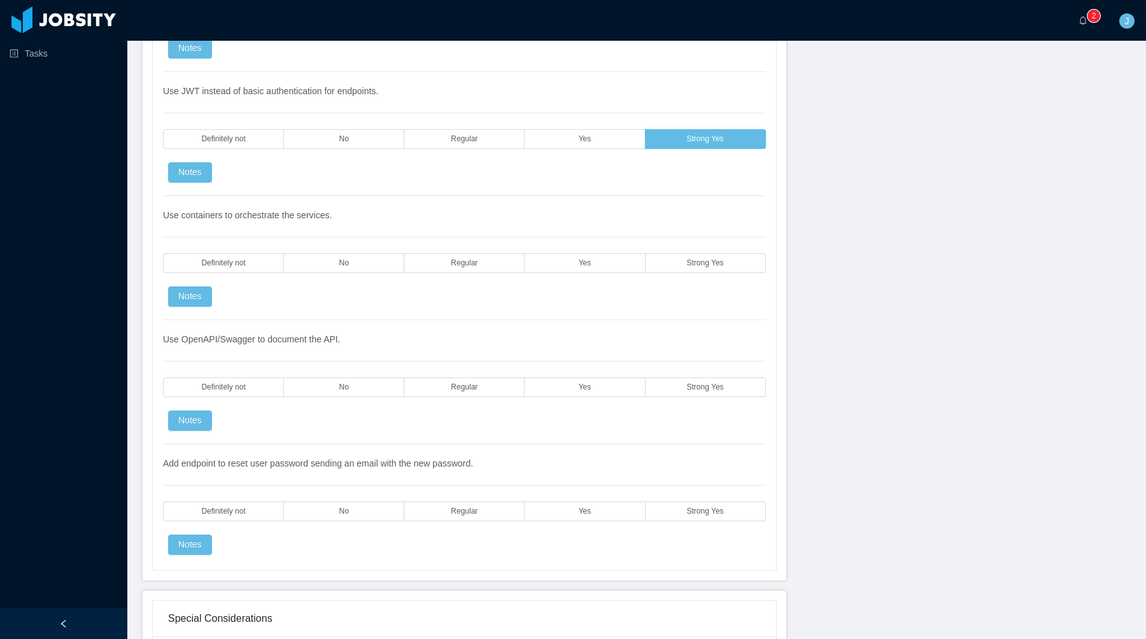
scroll to position [2896, 0]
click at [712, 275] on div "Use containers to orchestrate the services. Definitely not No Regular Yes Stron…" at bounding box center [464, 259] width 603 height 124
click at [712, 274] on div "Use containers to orchestrate the services. Definitely not No Regular Yes Stron…" at bounding box center [464, 259] width 603 height 124
click at [703, 264] on span "Strong Yes" at bounding box center [705, 264] width 37 height 8
click at [703, 400] on div "Use OpenAPI/Swagger to document the API. Definitely not No Regular Yes Strong Y…" at bounding box center [464, 383] width 603 height 124
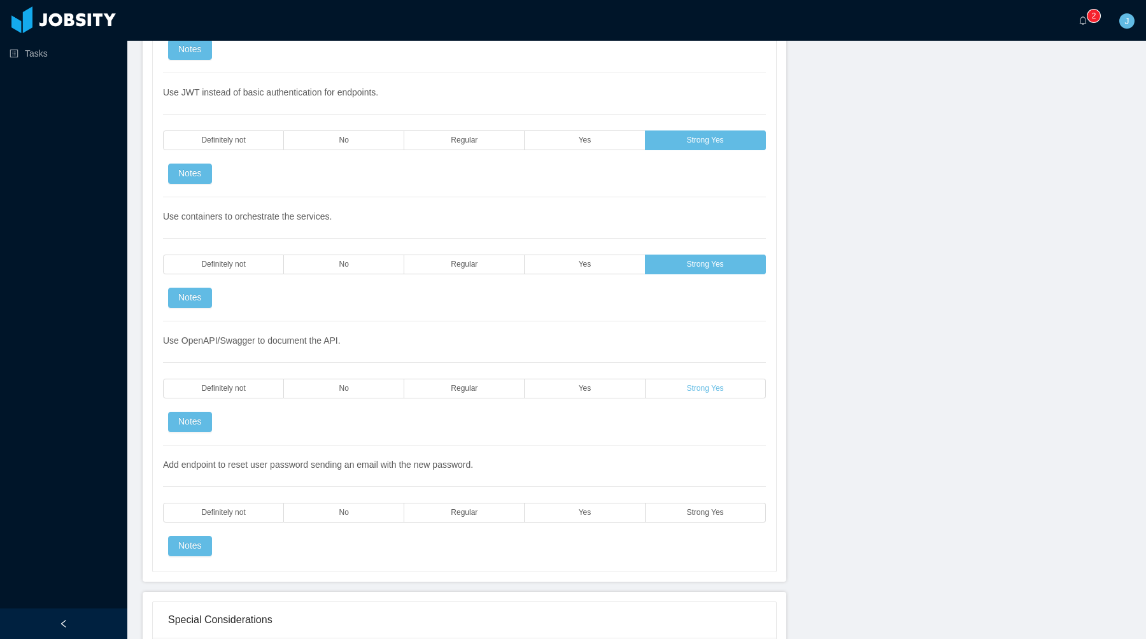
click at [703, 388] on span "Strong Yes" at bounding box center [705, 389] width 37 height 8
click at [706, 379] on label "Strong Yes" at bounding box center [706, 389] width 120 height 20
click at [709, 383] on label "Strong Yes" at bounding box center [706, 389] width 120 height 20
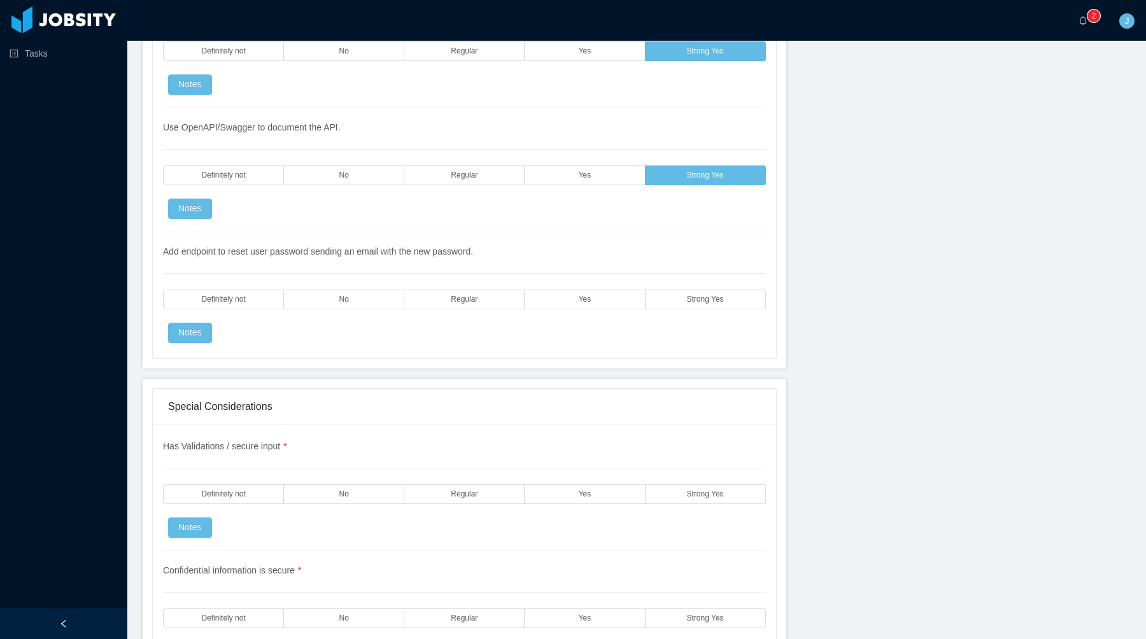
scroll to position [3110, 0]
click at [712, 297] on span "Strong Yes" at bounding box center [705, 299] width 37 height 8
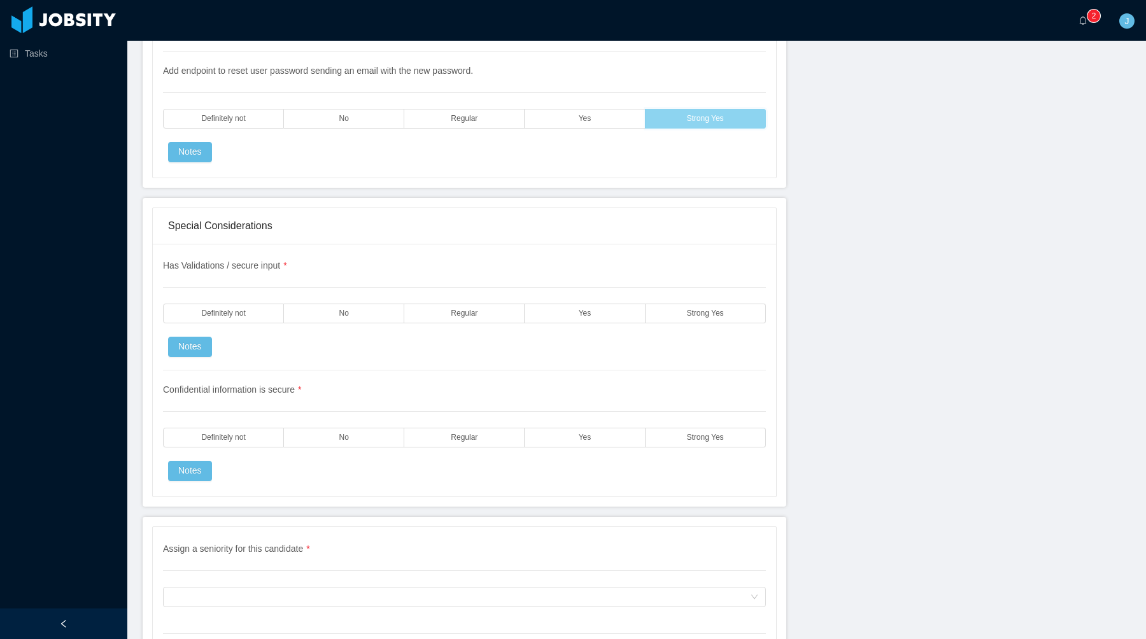
scroll to position [3293, 0]
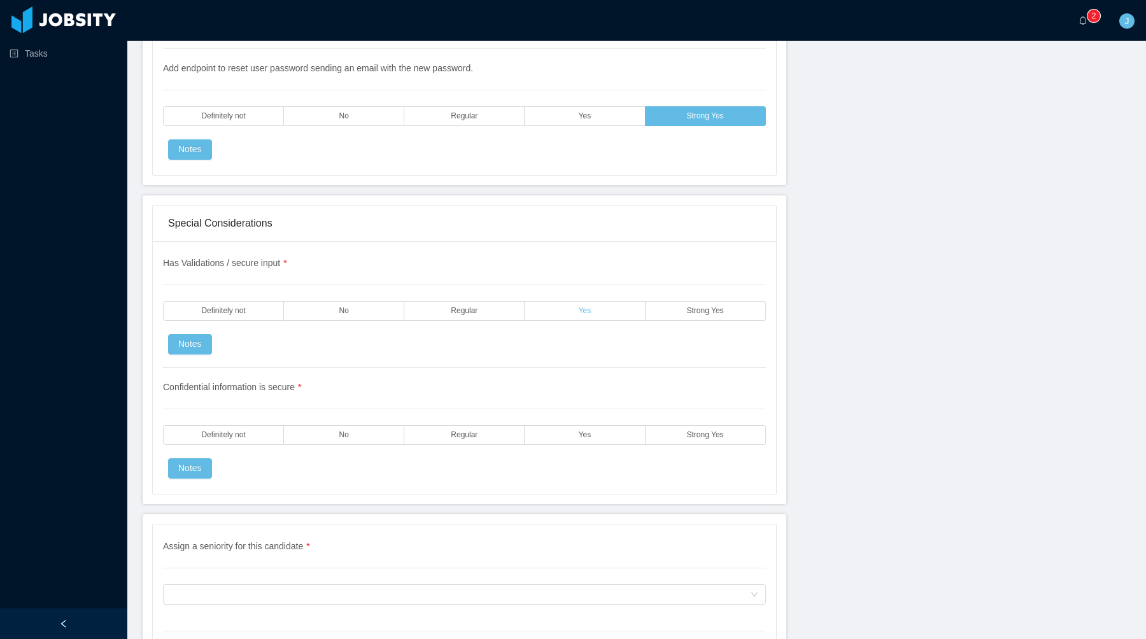
click at [628, 314] on label "Yes" at bounding box center [585, 311] width 120 height 20
click at [698, 443] on label "Strong Yes" at bounding box center [706, 435] width 120 height 20
drag, startPoint x: 305, startPoint y: 388, endPoint x: 143, endPoint y: 388, distance: 161.7
click at [142, 388] on section "**********" at bounding box center [636, 319] width 1019 height 639
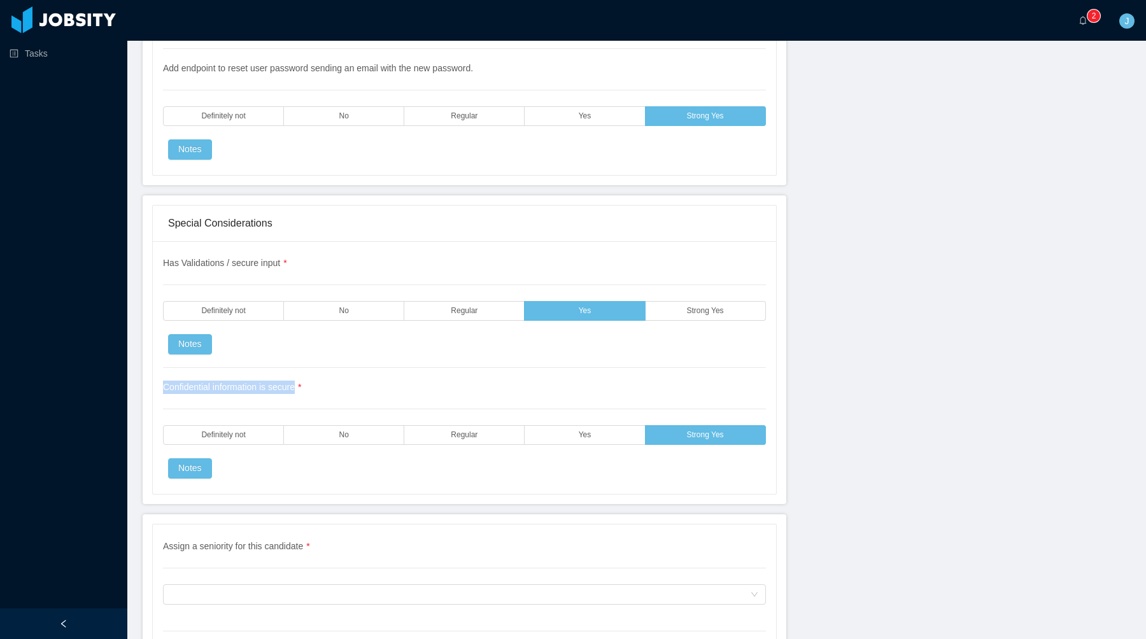
drag, startPoint x: 166, startPoint y: 390, endPoint x: 296, endPoint y: 393, distance: 130.6
click at [298, 393] on div "Confidential information is secure * Definitely not No Regular Yes Strong Yes N…" at bounding box center [464, 423] width 603 height 111
copy span "Confidential information is secur"
click at [314, 388] on div "Confidential information is secure * Definitely not No Regular Yes Strong Yes N…" at bounding box center [464, 423] width 603 height 111
copy span "Confidential information is secure"
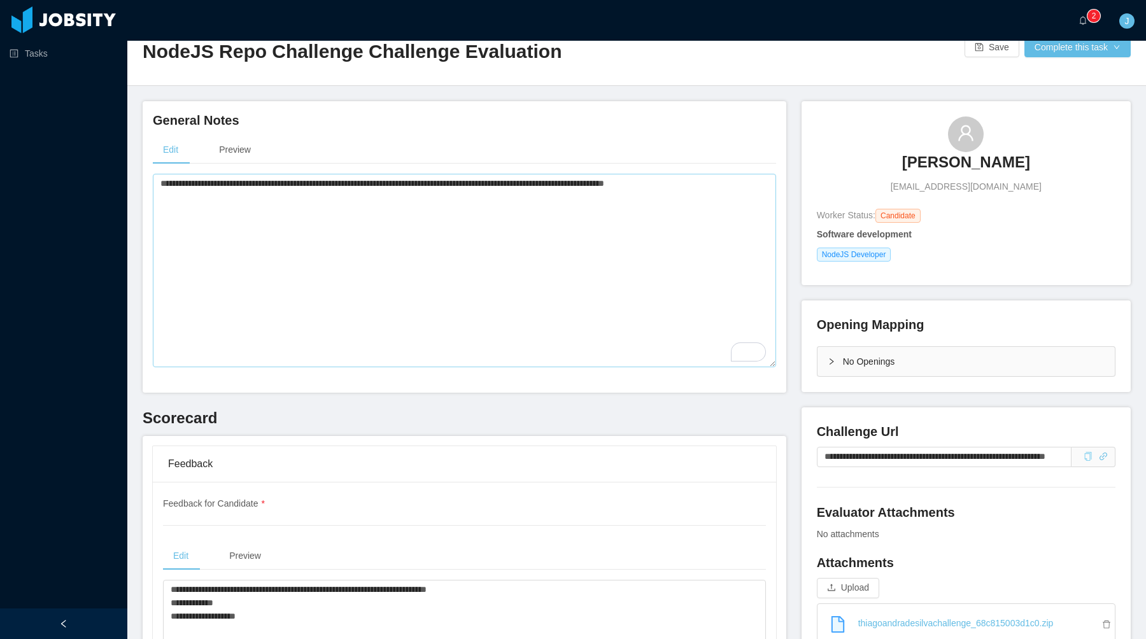
scroll to position [0, 0]
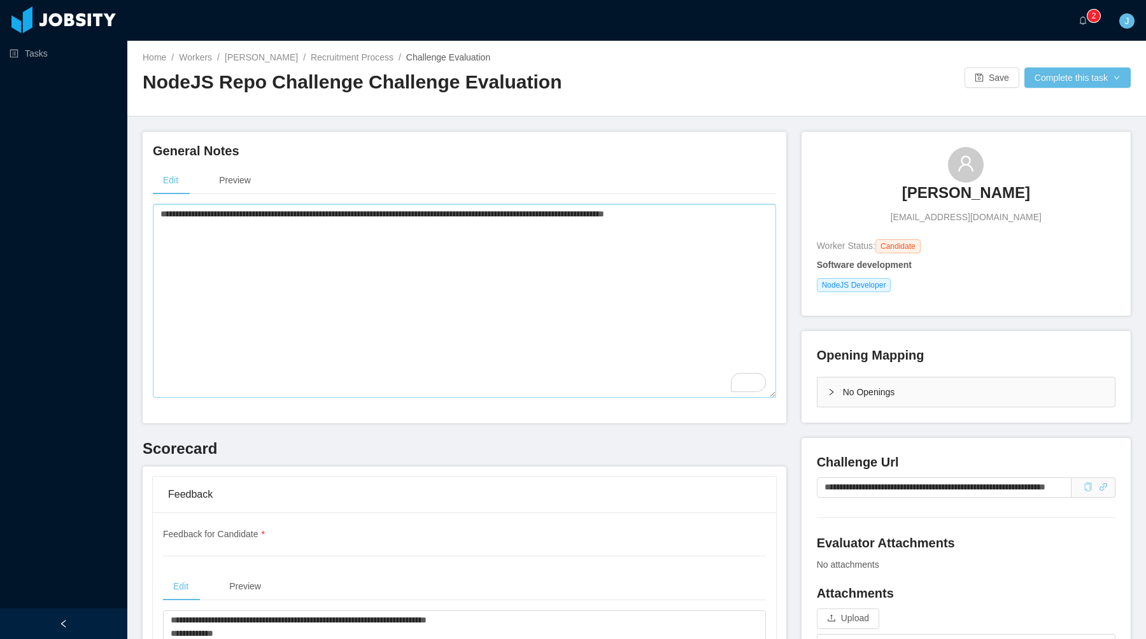
click at [747, 228] on textarea "**********" at bounding box center [464, 301] width 623 height 194
click at [553, 136] on div "**********" at bounding box center [465, 278] width 644 height 292
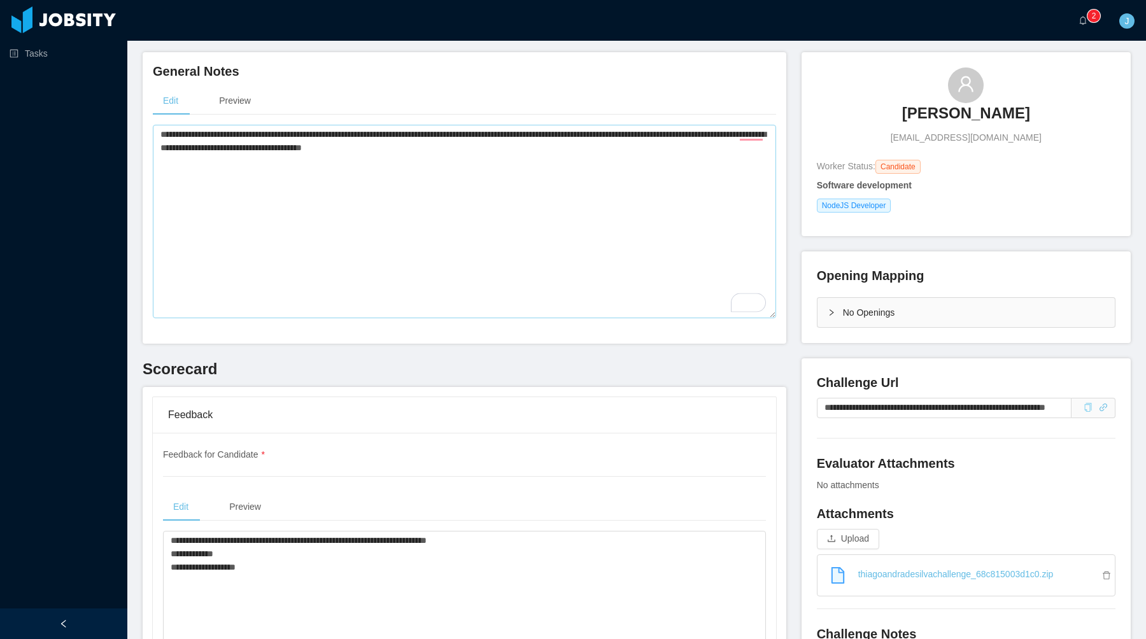
scroll to position [103, 0]
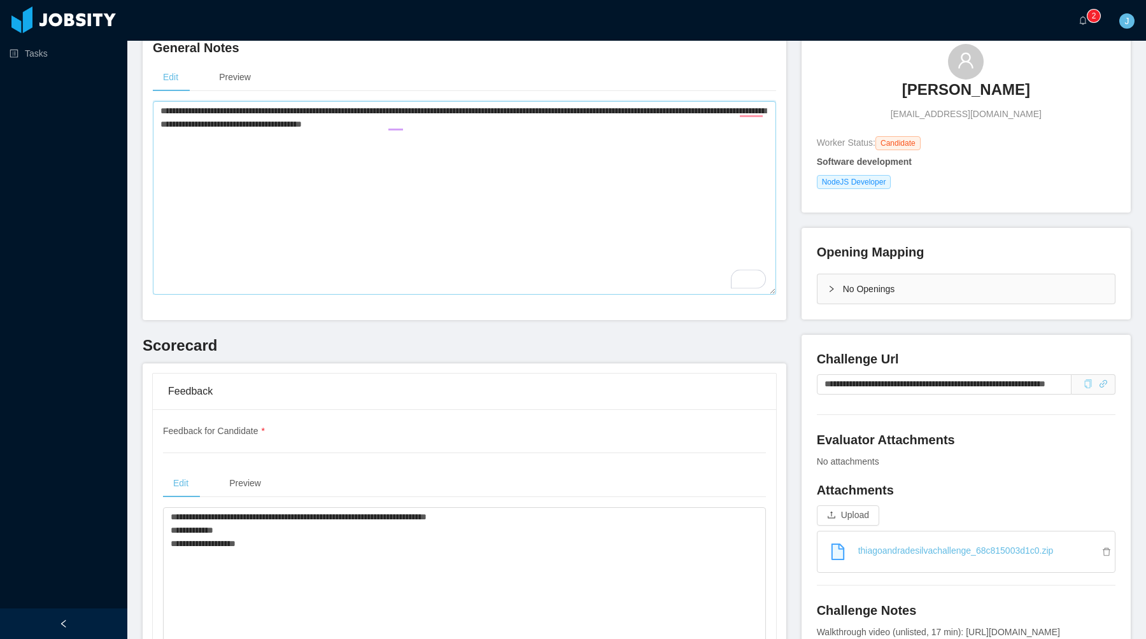
click at [758, 104] on textarea "**********" at bounding box center [464, 198] width 623 height 194
click at [758, 109] on textarea "**********" at bounding box center [464, 198] width 623 height 194
click at [430, 127] on textarea "**********" at bounding box center [464, 198] width 623 height 194
click at [475, 164] on textarea "**********" at bounding box center [464, 198] width 623 height 194
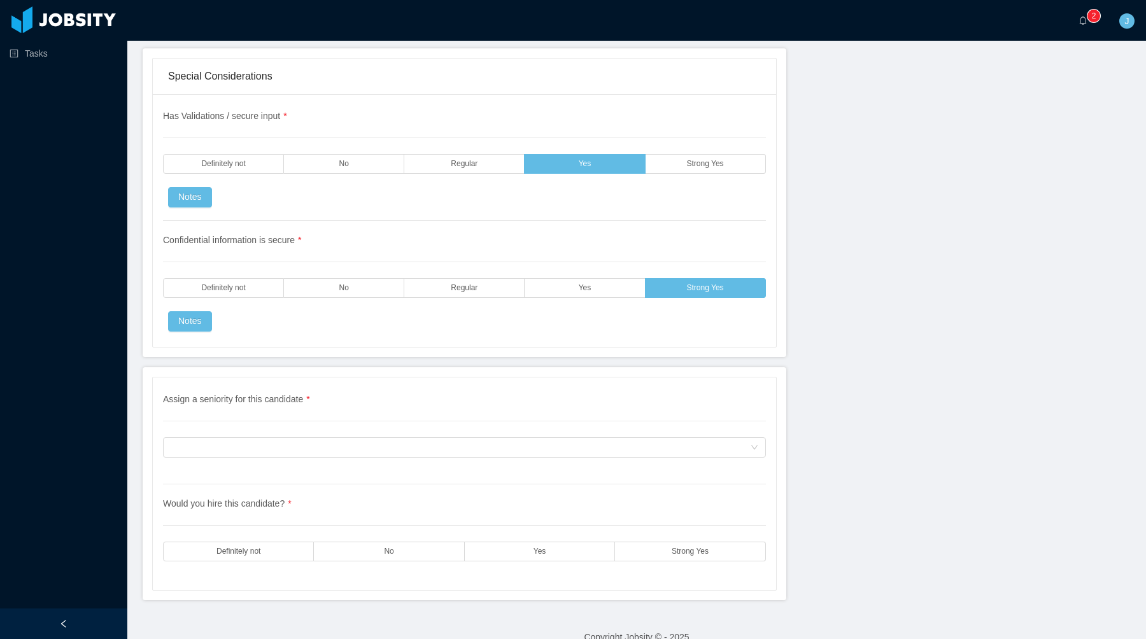
scroll to position [3460, 0]
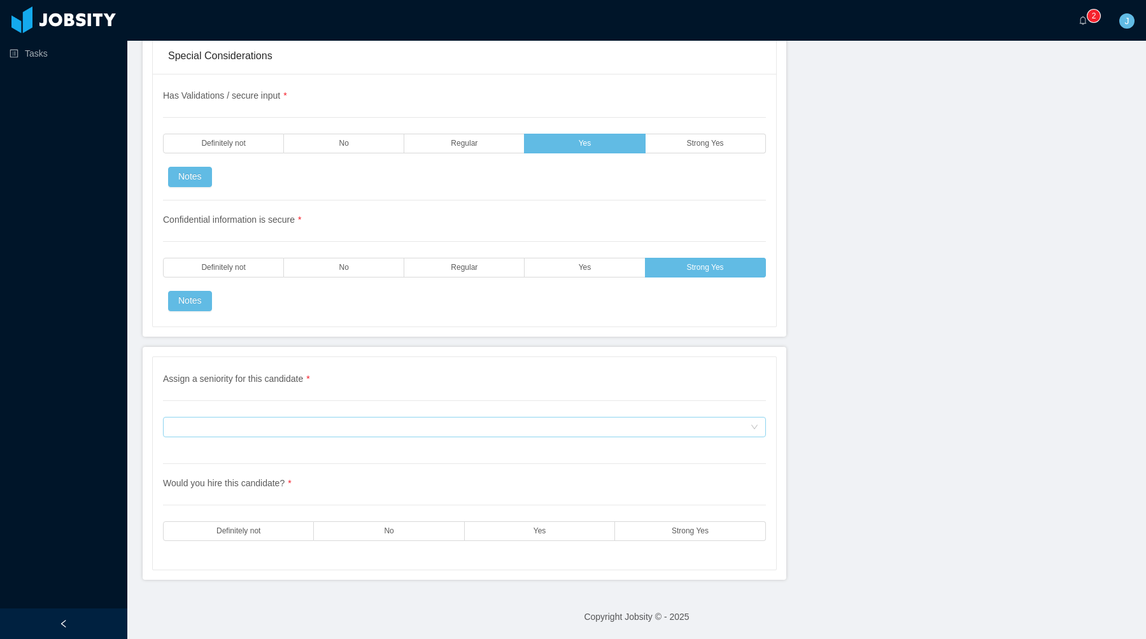
type textarea "**********"
click at [311, 423] on div "Assign a seniority for this candidate" at bounding box center [460, 427] width 579 height 19
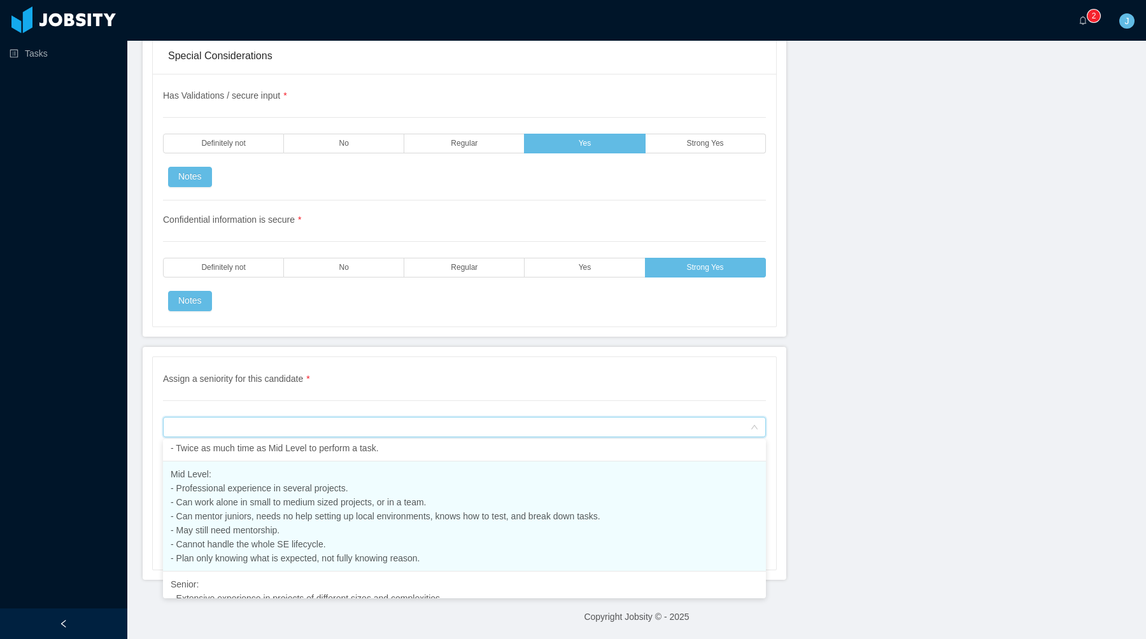
scroll to position [269, 0]
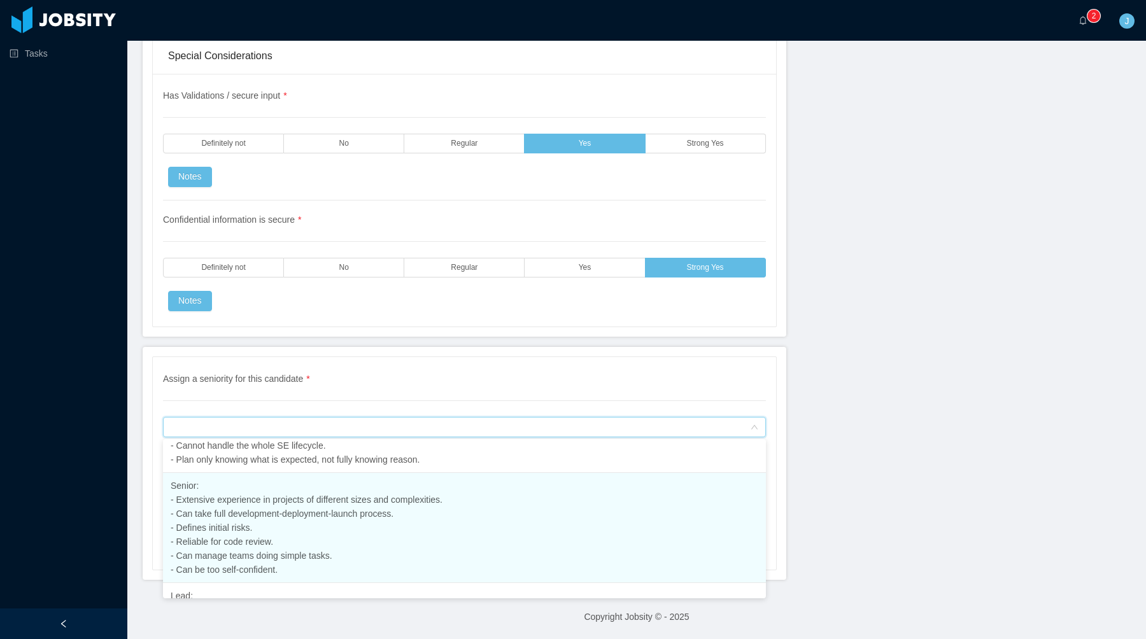
click at [311, 516] on span "Senior: - Extensive experience in projects of different sizes and complexities.…" at bounding box center [307, 528] width 272 height 94
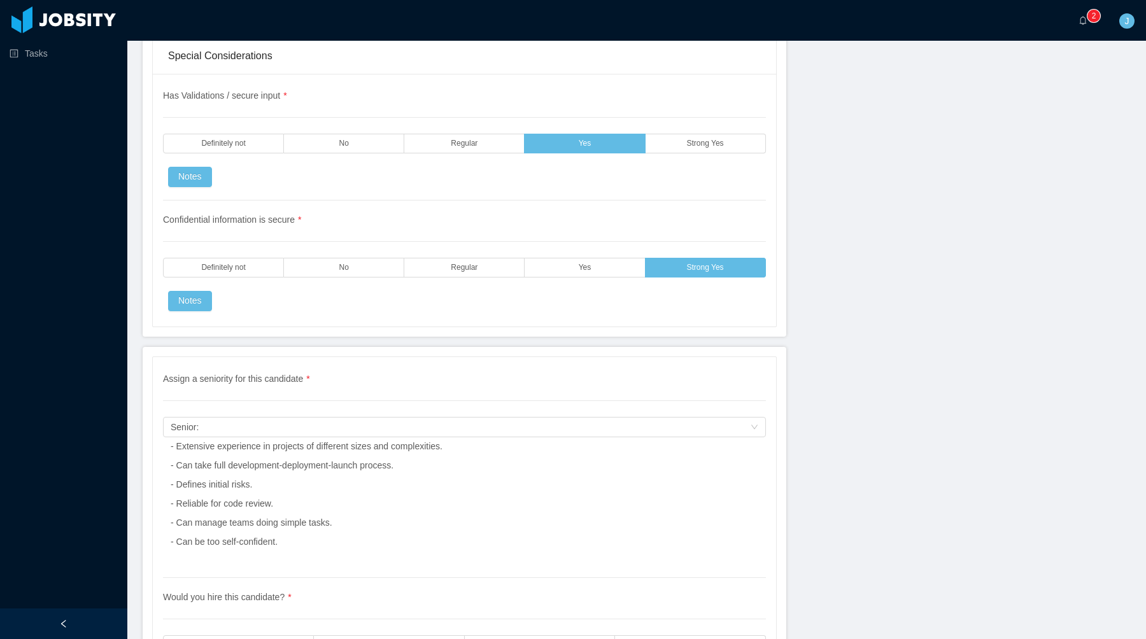
click at [385, 349] on div "Assign a seniority for this candidate * Assign a seniority for this candidate S…" at bounding box center [465, 520] width 644 height 347
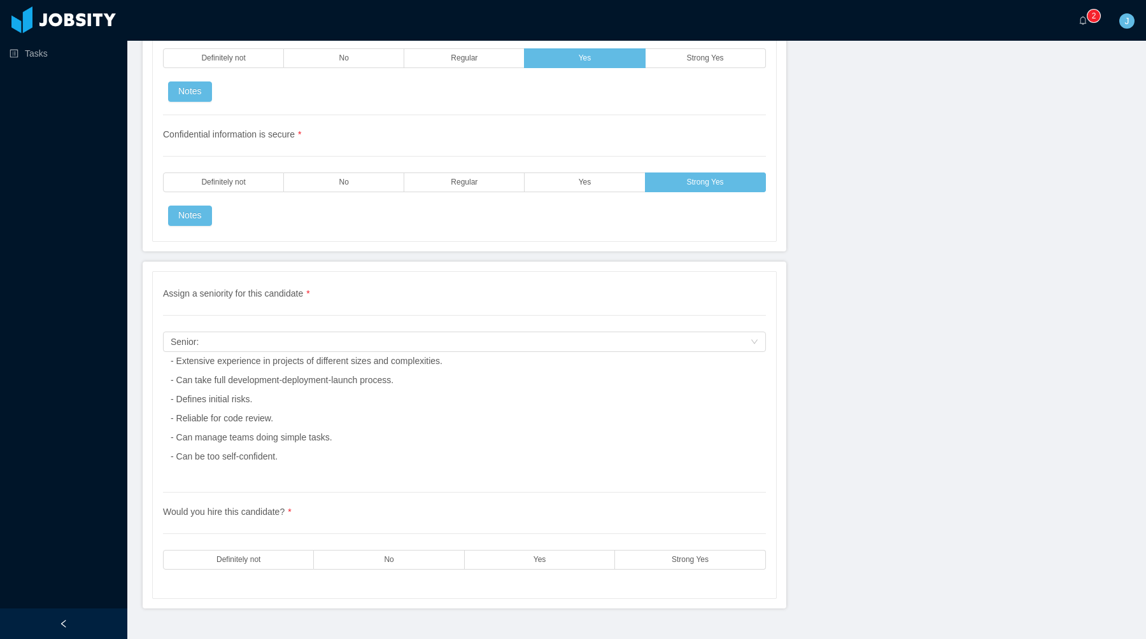
scroll to position [3574, 0]
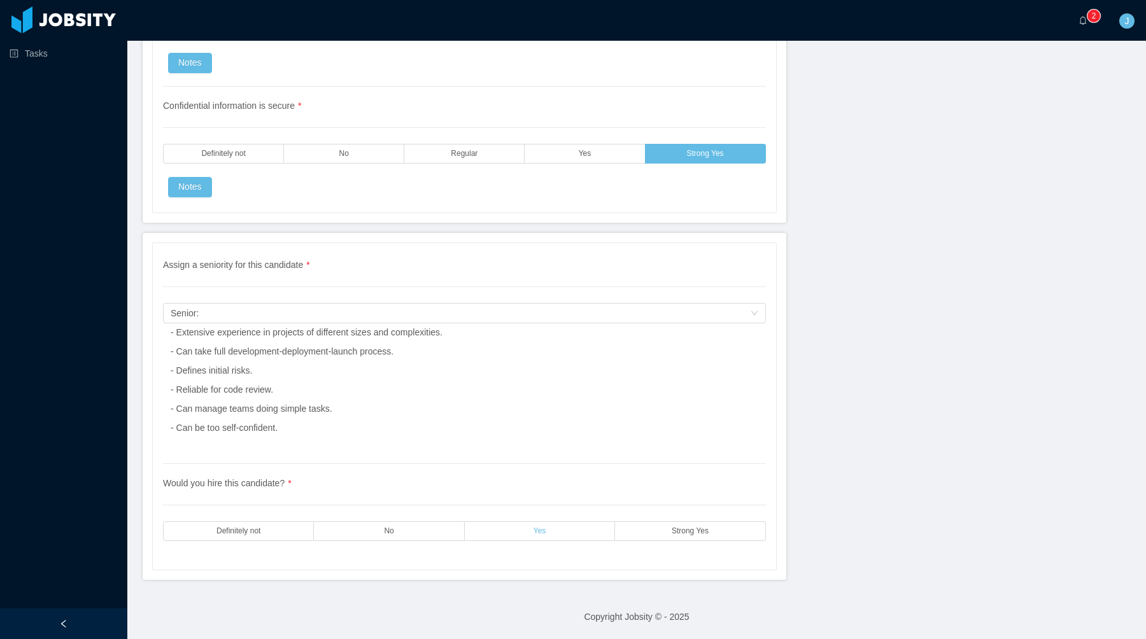
click at [551, 521] on label "Yes" at bounding box center [540, 531] width 150 height 20
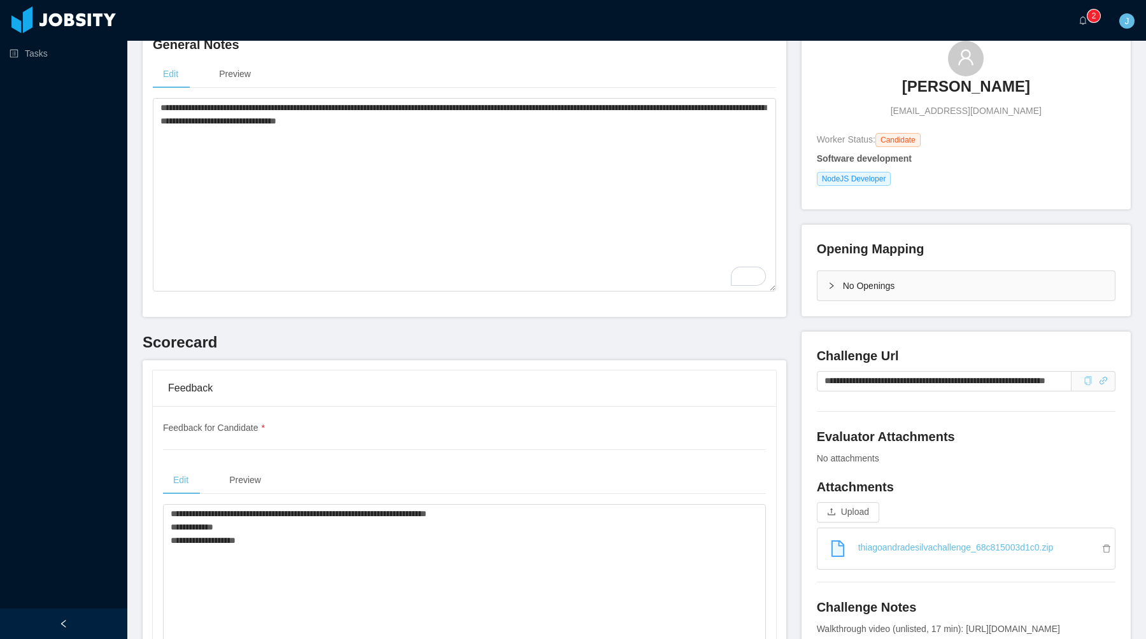
scroll to position [0, 0]
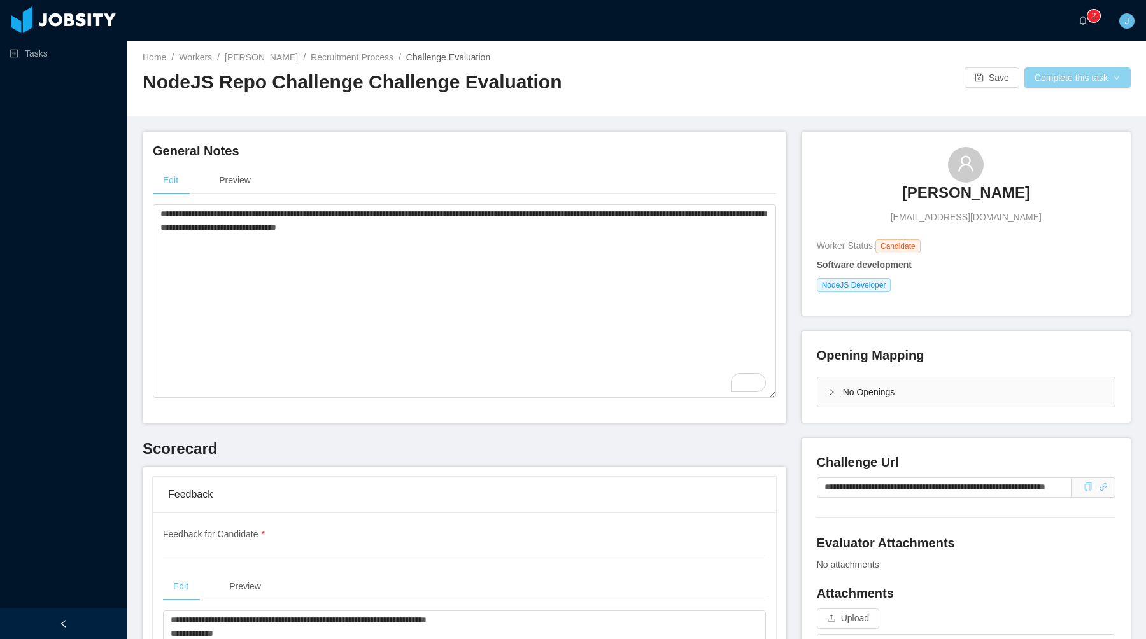
click at [1059, 75] on button "Complete this task" at bounding box center [1077, 77] width 106 height 20
click at [1048, 112] on button "Save Evaluation" at bounding box center [1075, 106] width 99 height 20
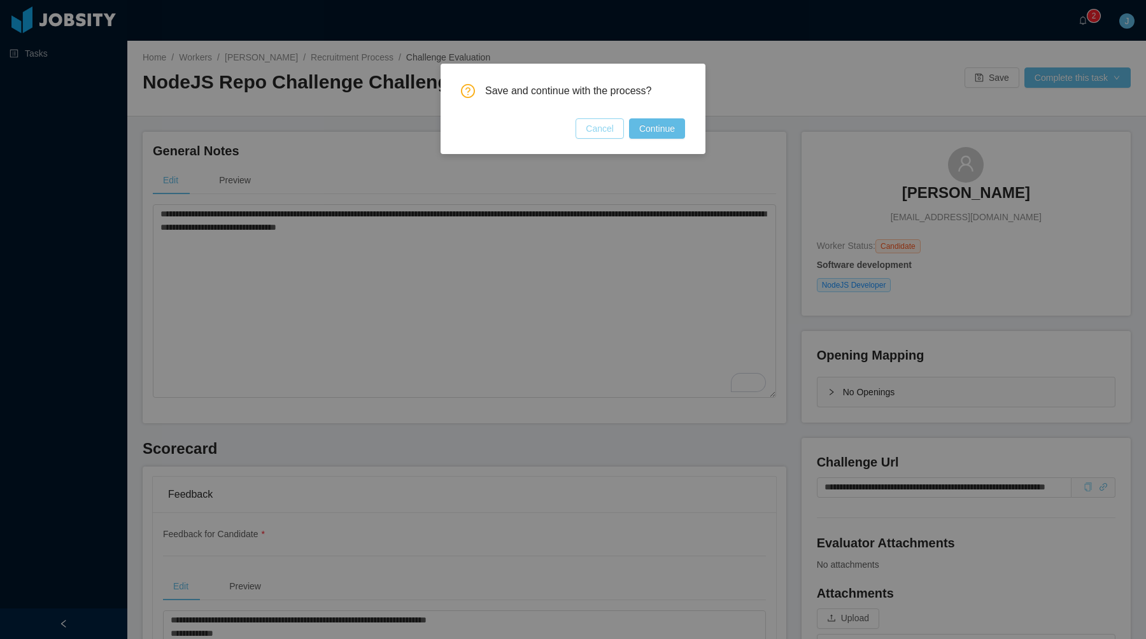
click at [600, 127] on button "Cancel" at bounding box center [599, 128] width 48 height 20
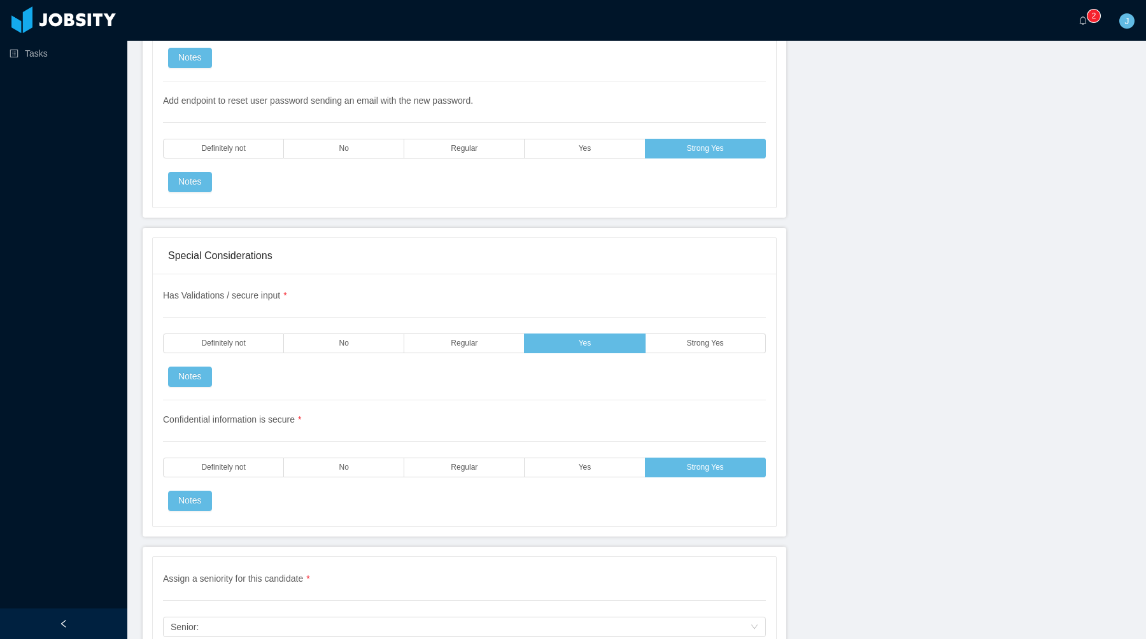
scroll to position [3280, 0]
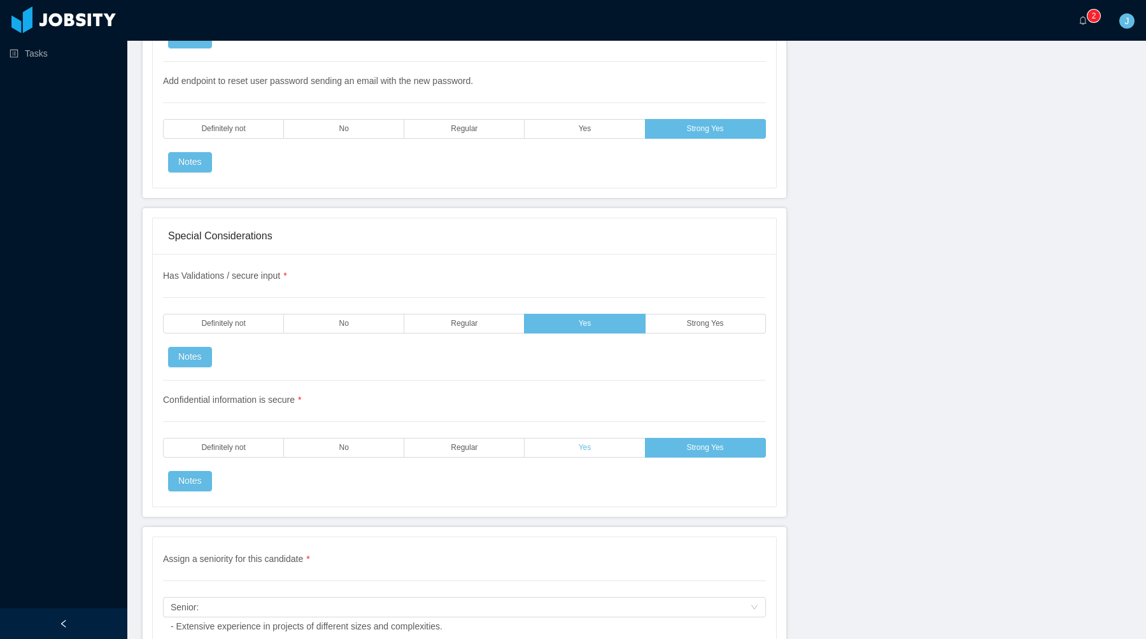
click at [604, 446] on label "Yes" at bounding box center [585, 448] width 120 height 20
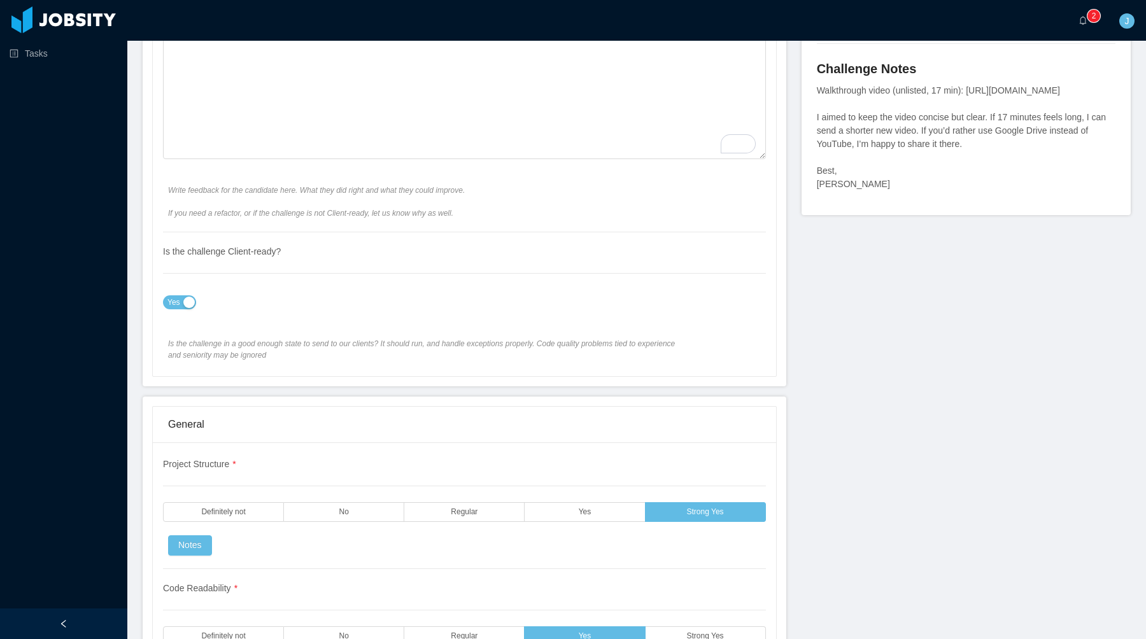
scroll to position [0, 0]
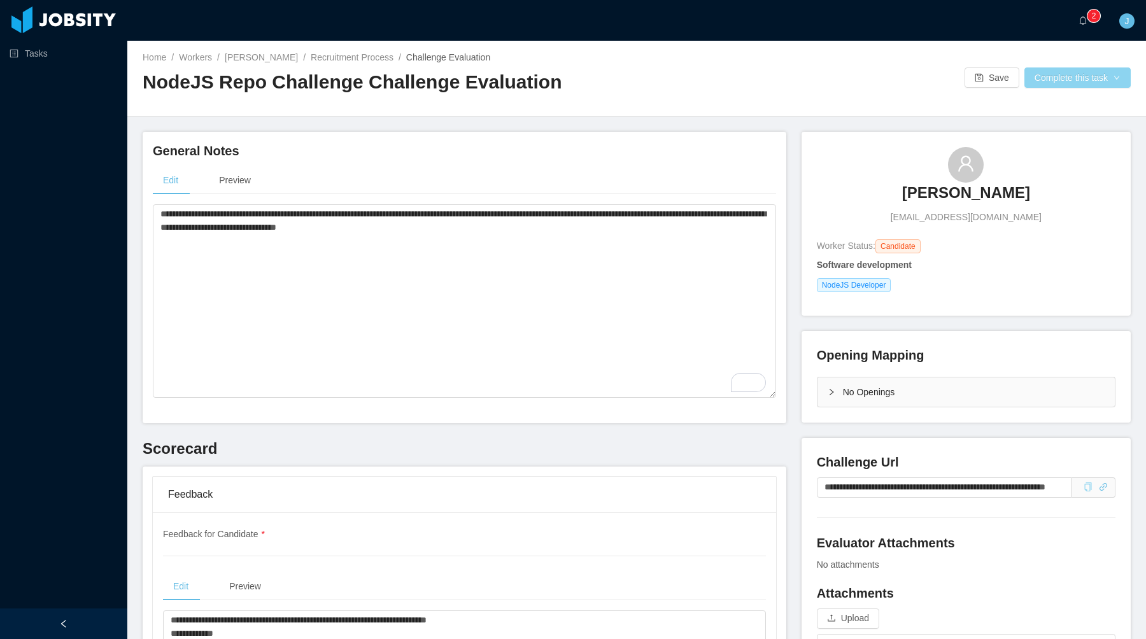
click at [1084, 78] on button "Complete this task" at bounding box center [1077, 77] width 106 height 20
click at [1054, 108] on button "Save Evaluation" at bounding box center [1075, 106] width 99 height 20
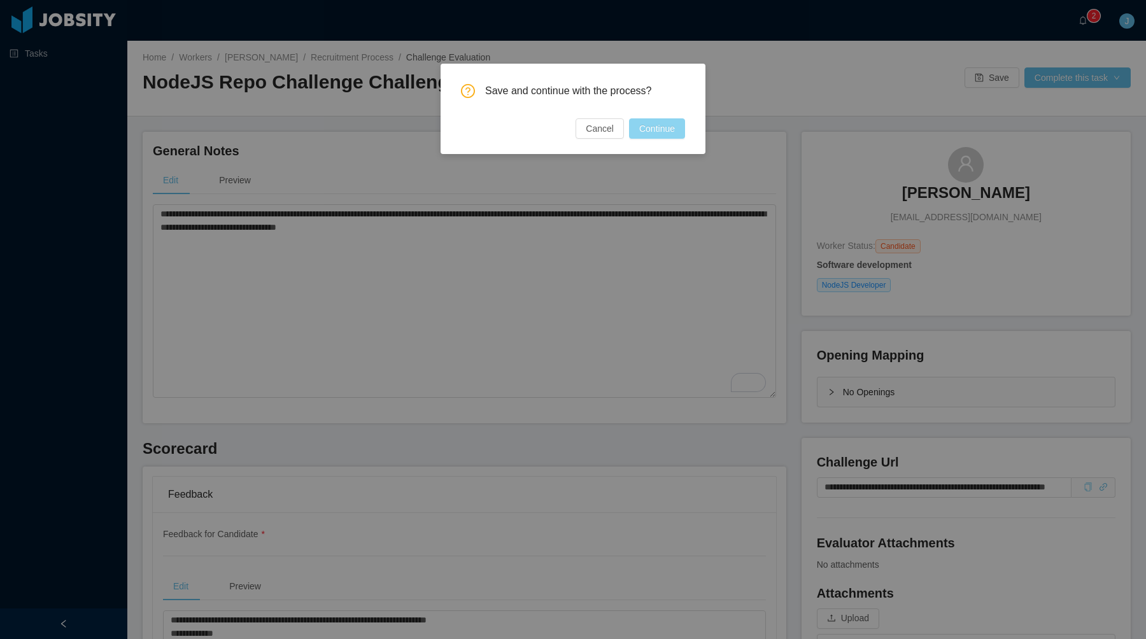
click at [662, 135] on button "Continue" at bounding box center [657, 128] width 56 height 20
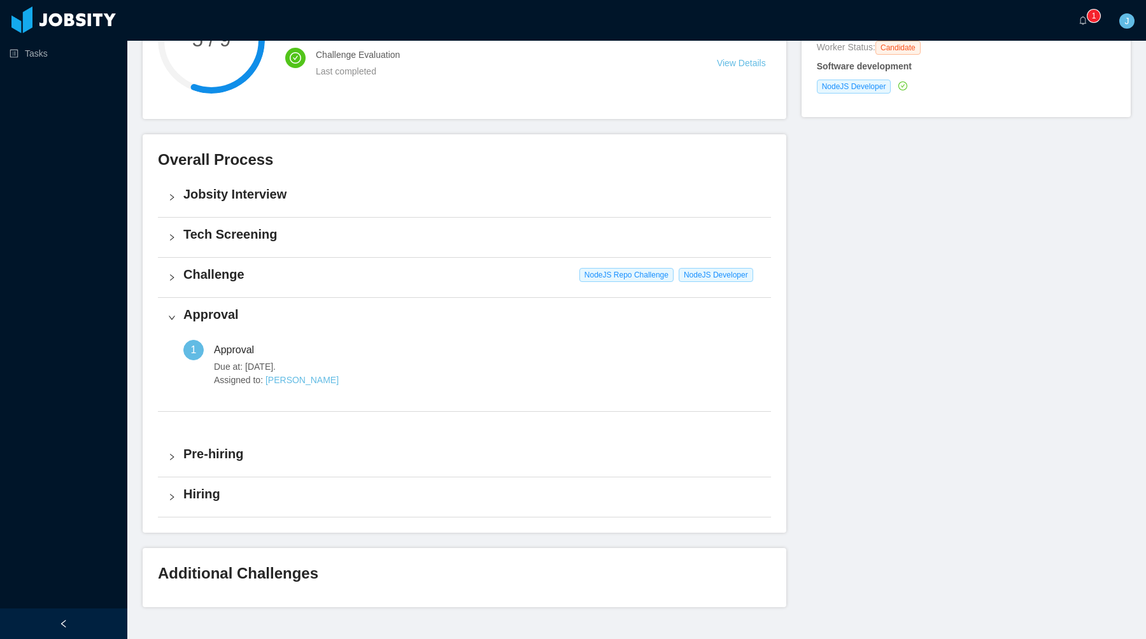
scroll to position [200, 0]
click at [232, 458] on h4 "Pre-hiring" at bounding box center [471, 453] width 577 height 18
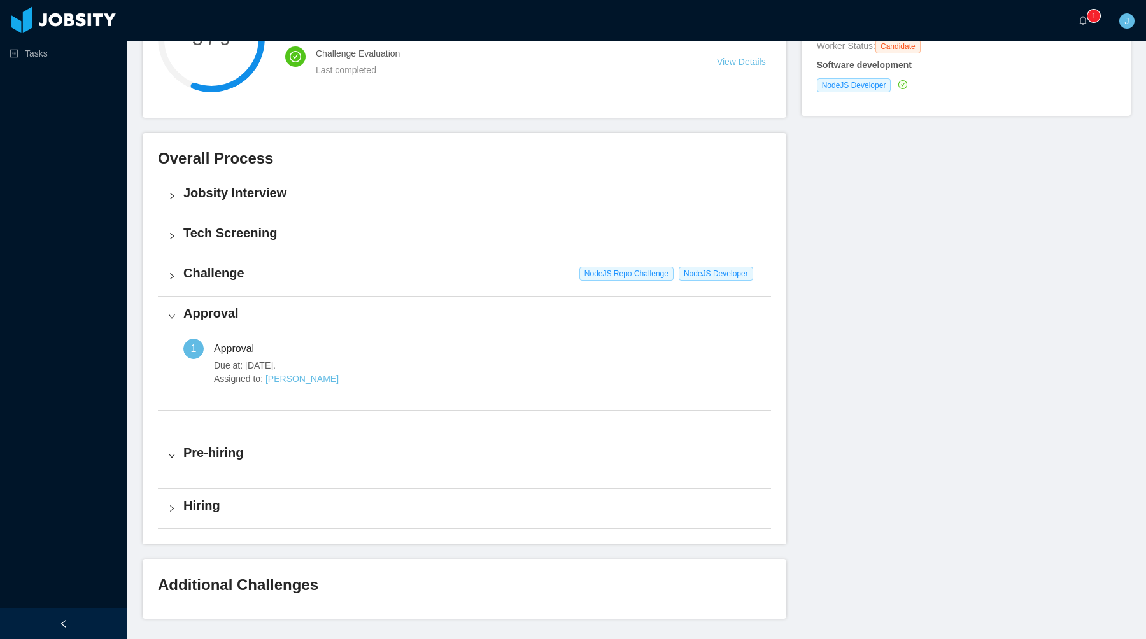
click at [214, 506] on h4 "Hiring" at bounding box center [471, 506] width 577 height 18
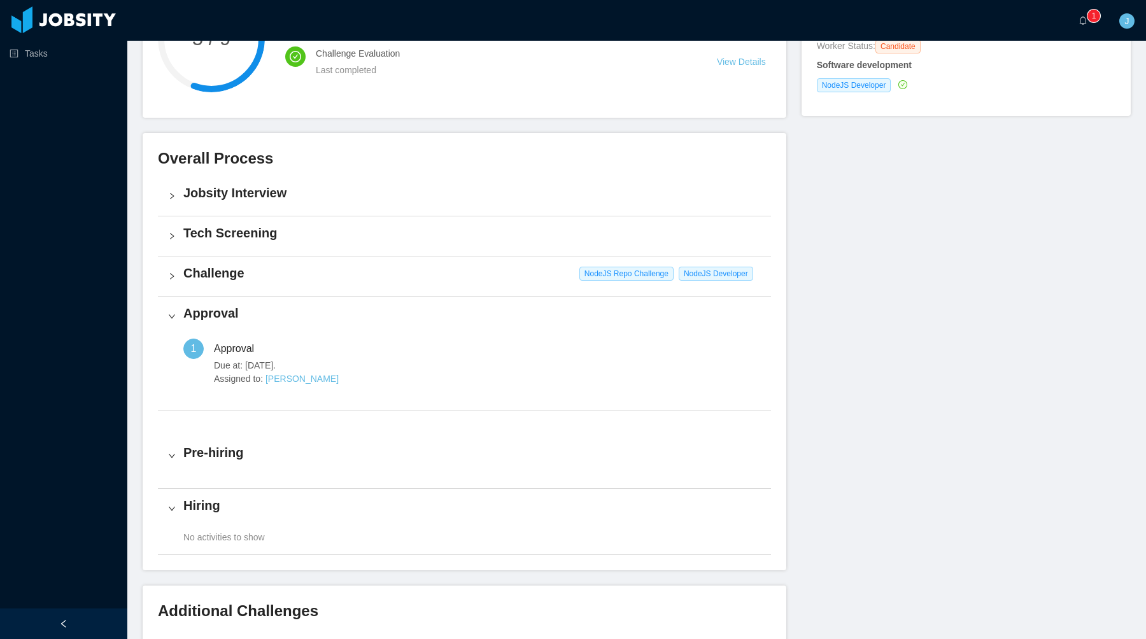
click at [236, 239] on h4 "Tech Screening" at bounding box center [471, 233] width 577 height 18
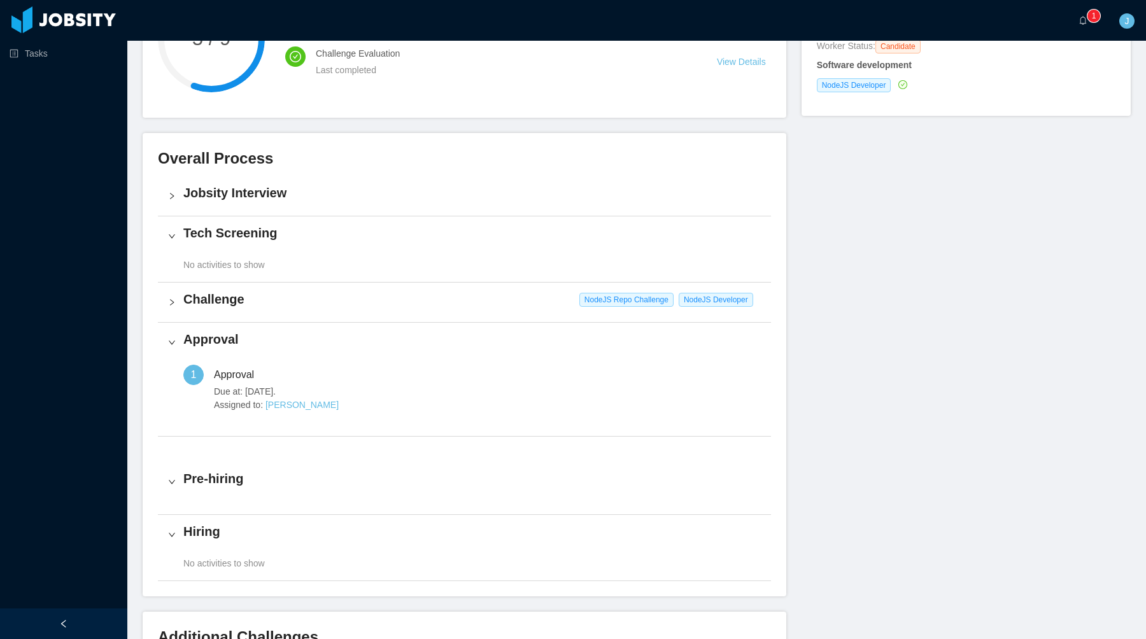
click at [229, 294] on h4 "Challenge" at bounding box center [471, 299] width 577 height 18
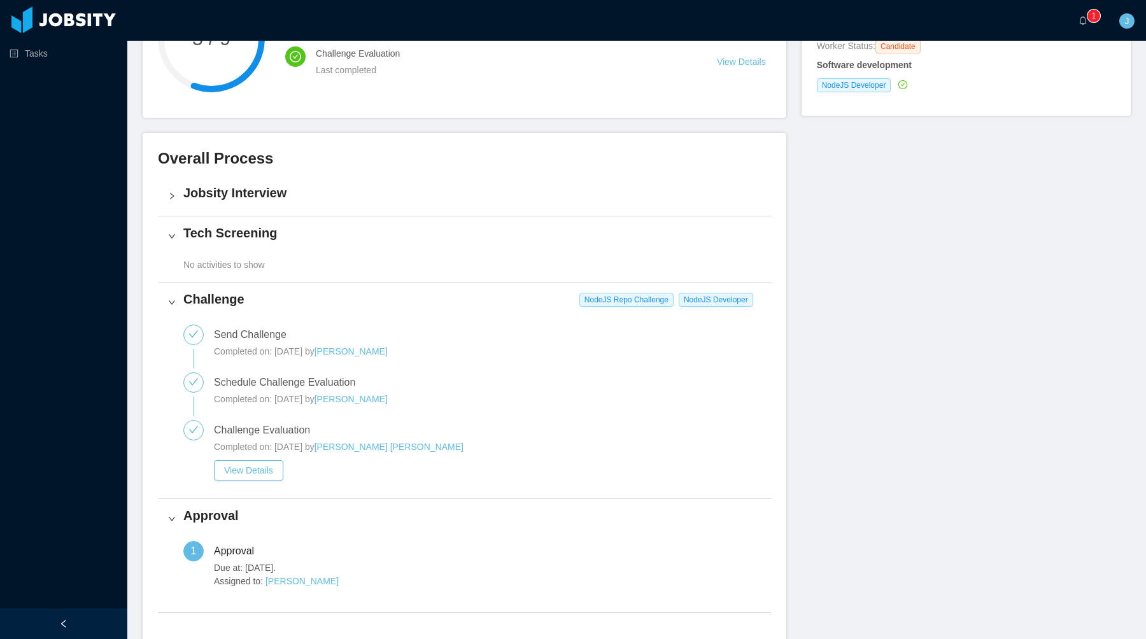
click at [239, 187] on h4 "Jobsity Interview" at bounding box center [471, 193] width 577 height 18
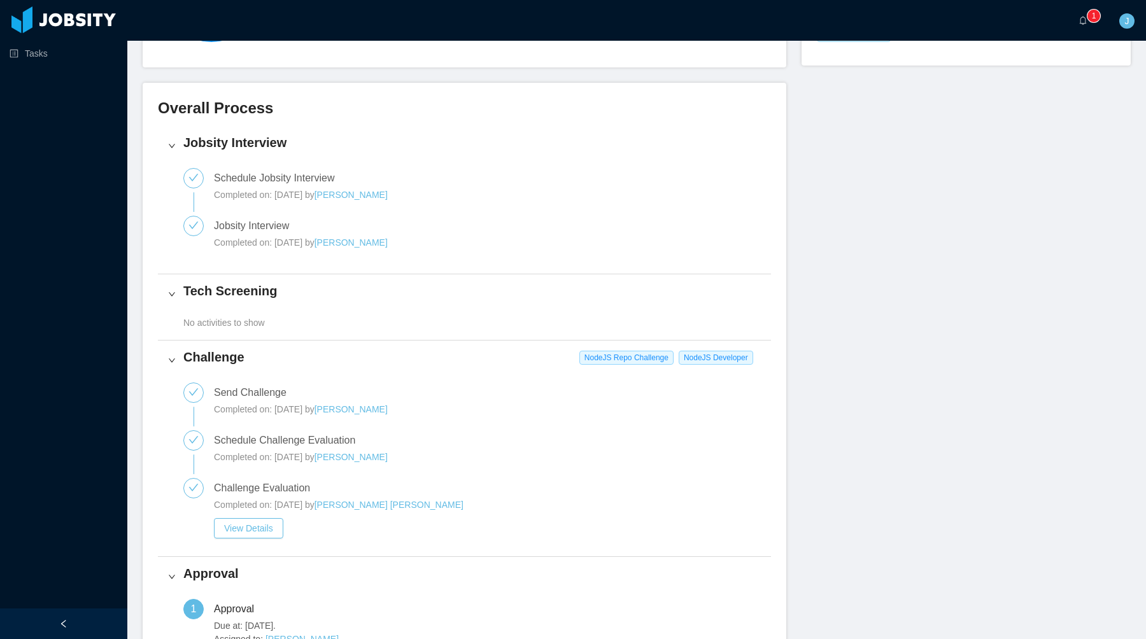
scroll to position [0, 0]
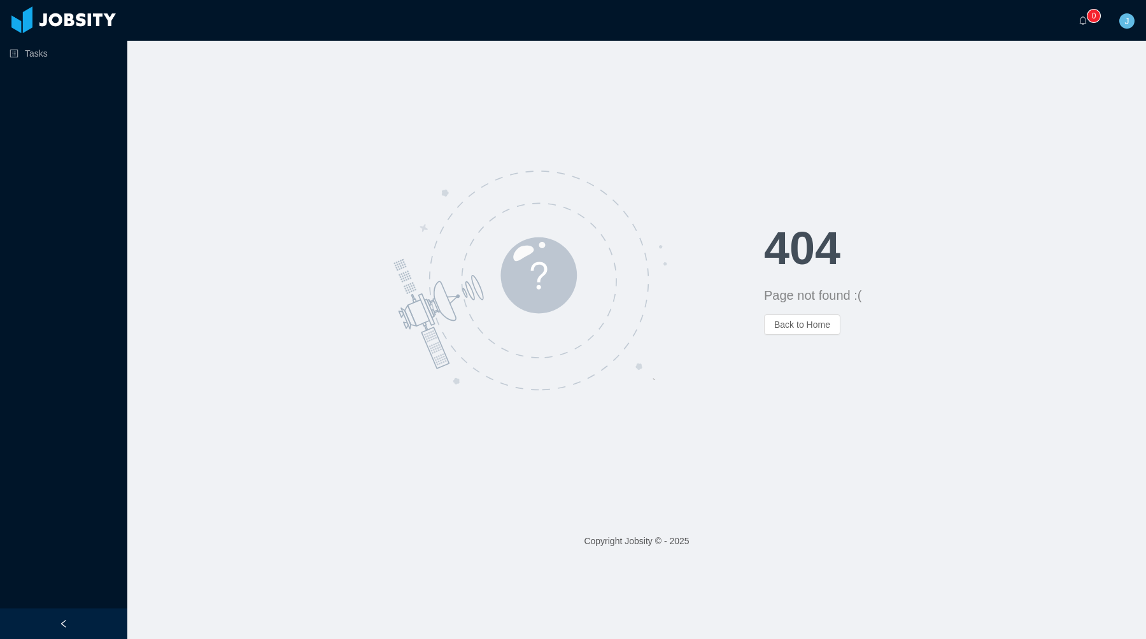
click at [70, 66] on ul "Tasks" at bounding box center [63, 53] width 127 height 31
click at [69, 57] on link "Tasks" at bounding box center [64, 53] width 108 height 25
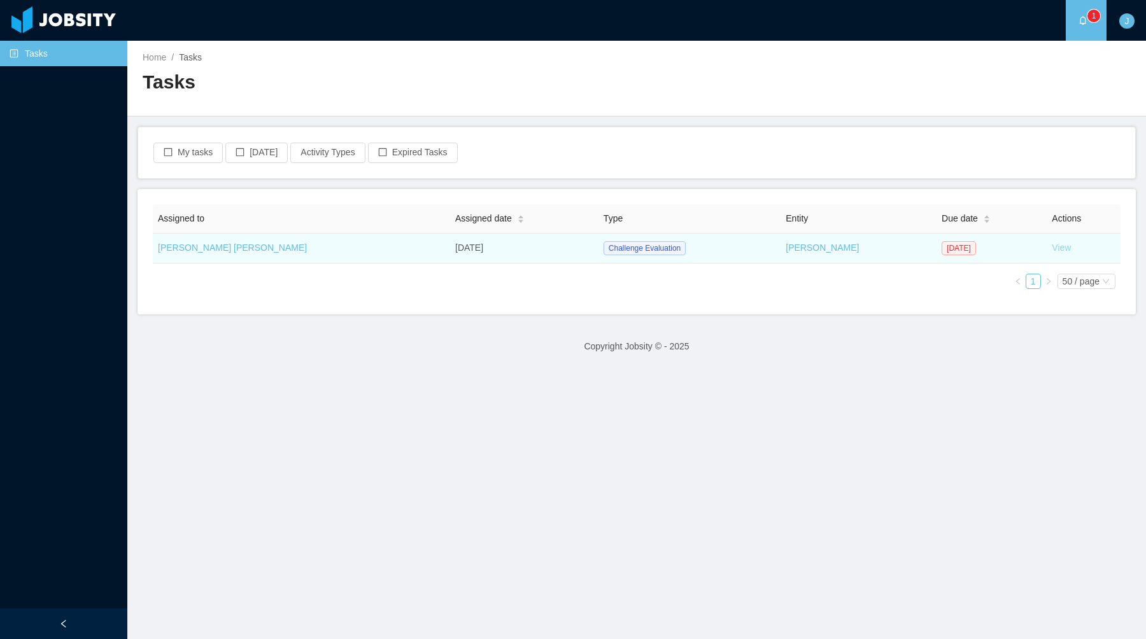
click at [1052, 243] on link "View" at bounding box center [1061, 248] width 19 height 10
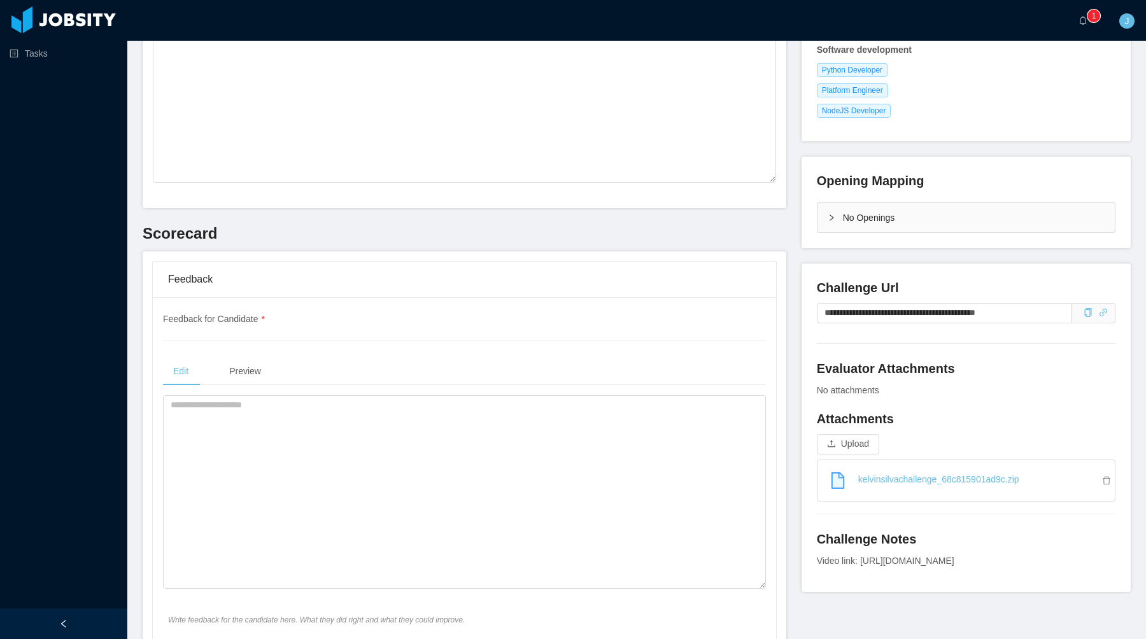
scroll to position [216, 0]
click at [953, 306] on input "**********" at bounding box center [944, 312] width 255 height 20
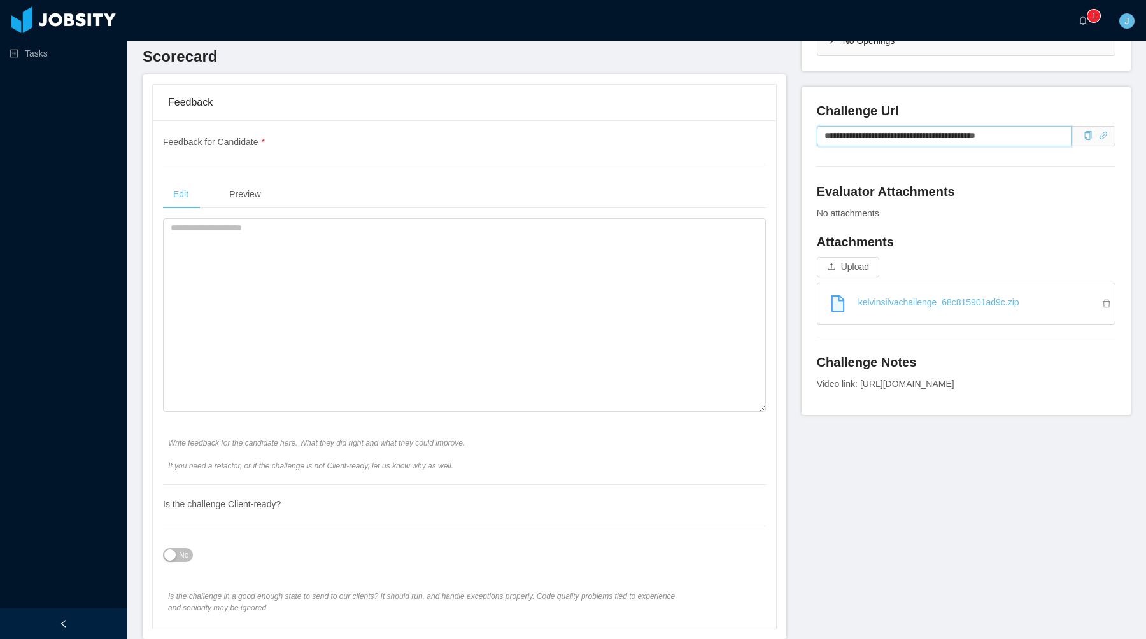
scroll to position [393, 0]
drag, startPoint x: 902, startPoint y: 416, endPoint x: 818, endPoint y: 402, distance: 85.2
click at [818, 390] on div "Video link: [URL][DOMAIN_NAME]" at bounding box center [966, 383] width 299 height 13
copy div "[URL][DOMAIN_NAME]"
click at [629, 381] on textarea at bounding box center [464, 315] width 603 height 194
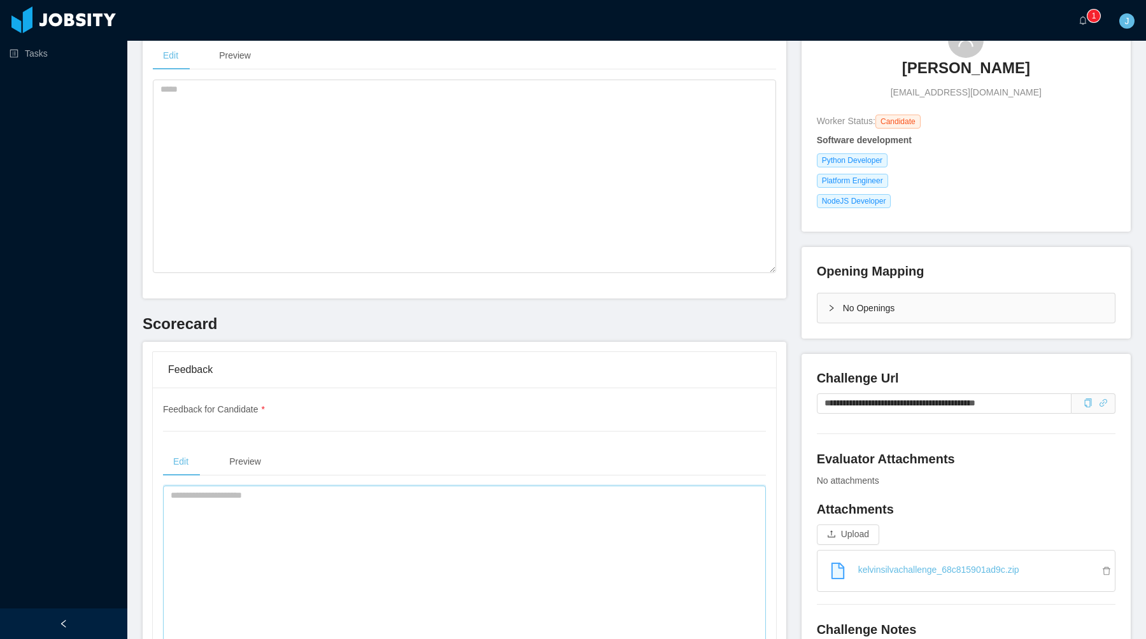
scroll to position [0, 0]
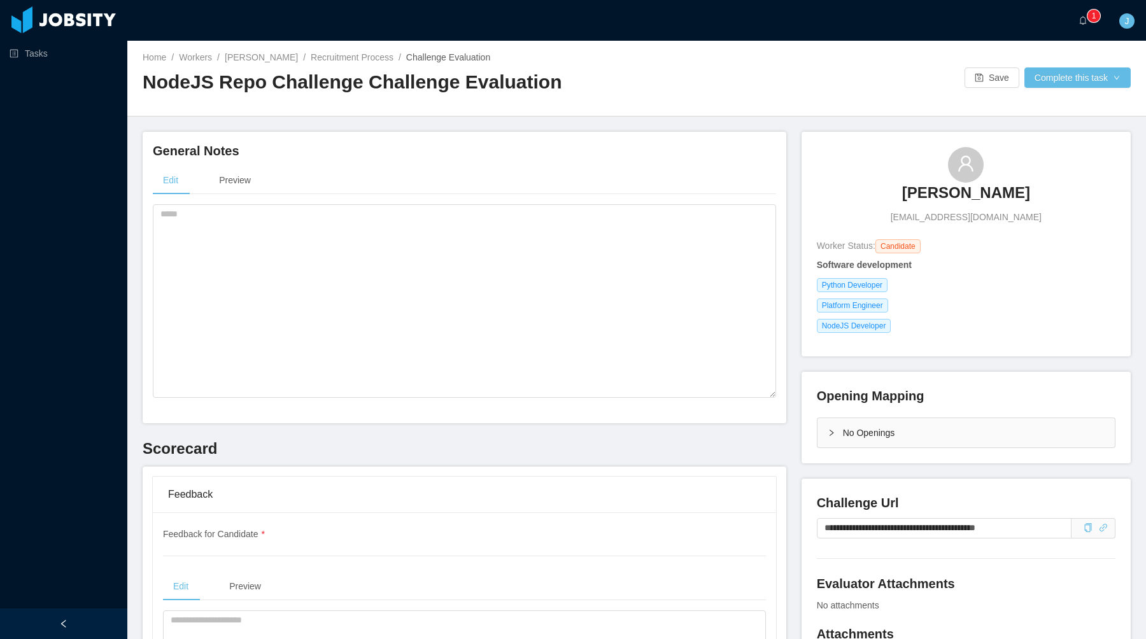
click at [582, 197] on div "Edit Preview" at bounding box center [464, 282] width 623 height 232
click at [456, 182] on div "Edit Preview" at bounding box center [464, 180] width 623 height 29
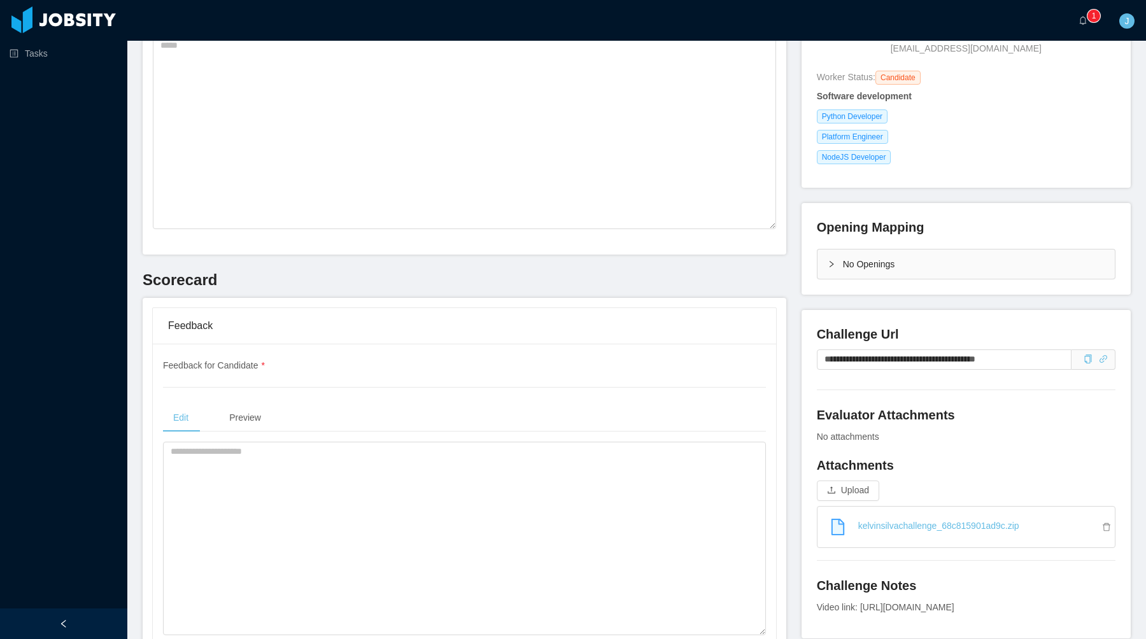
scroll to position [355, 0]
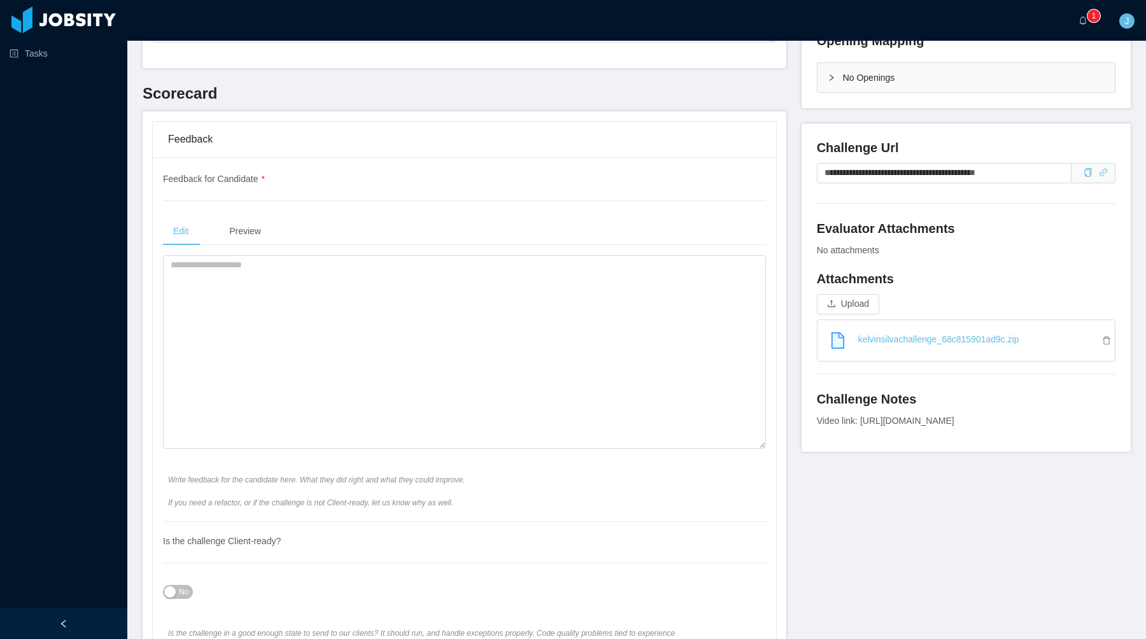
drag, startPoint x: 899, startPoint y: 448, endPoint x: 817, endPoint y: 435, distance: 83.1
click at [816, 435] on div "**********" at bounding box center [965, 288] width 329 height 328
click at [817, 428] on div "Video link: [URL][DOMAIN_NAME]" at bounding box center [966, 420] width 299 height 13
copy div "[URL][DOMAIN_NAME]"
click at [504, 302] on textarea at bounding box center [464, 352] width 603 height 194
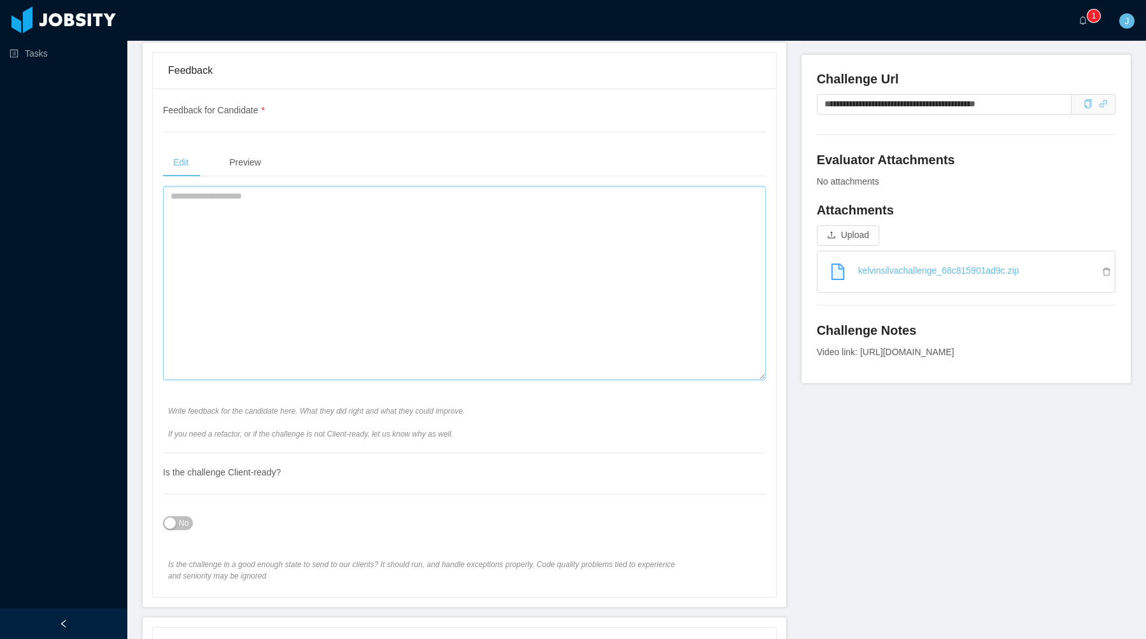
scroll to position [427, 0]
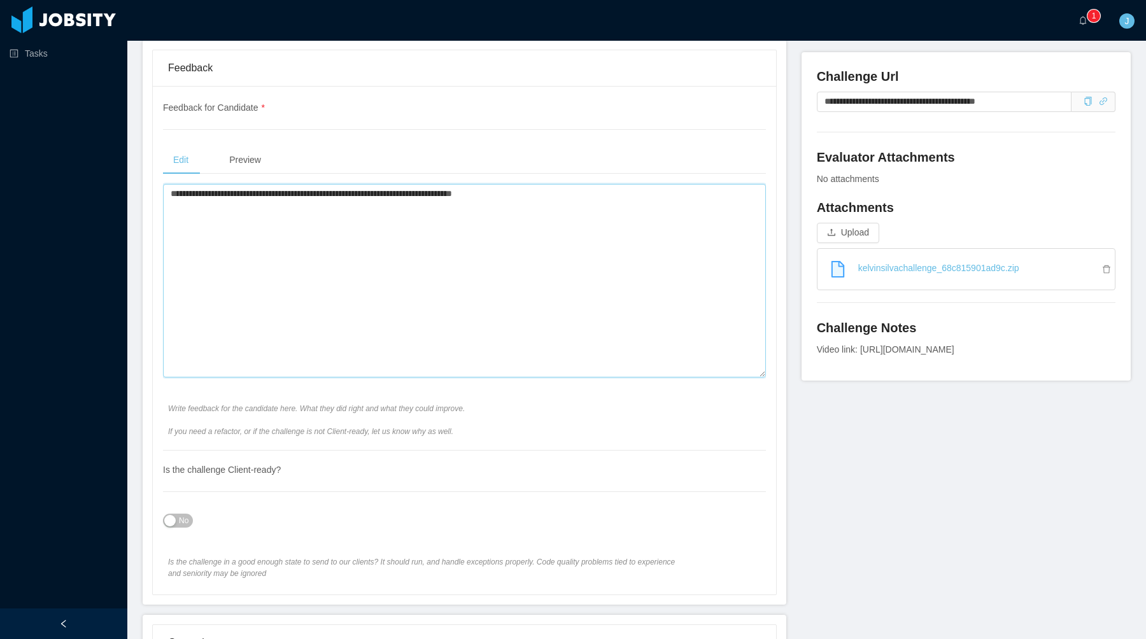
paste textarea "**********"
click at [493, 260] on textarea "**********" at bounding box center [464, 281] width 603 height 194
type textarea "**********"
click at [556, 123] on div "**********" at bounding box center [464, 275] width 603 height 349
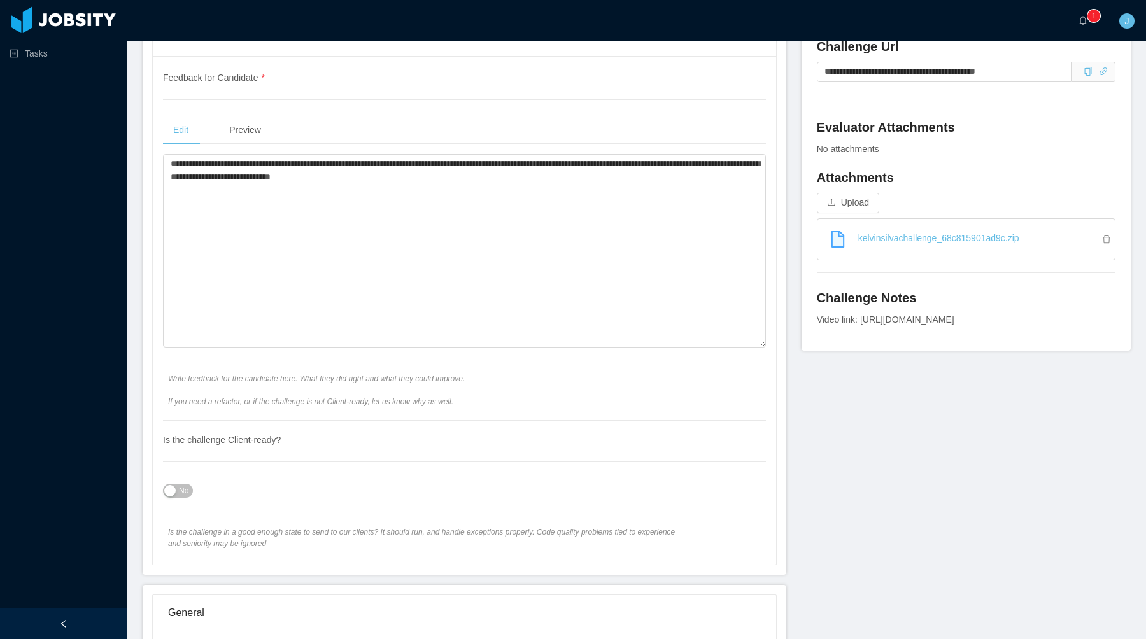
scroll to position [459, 0]
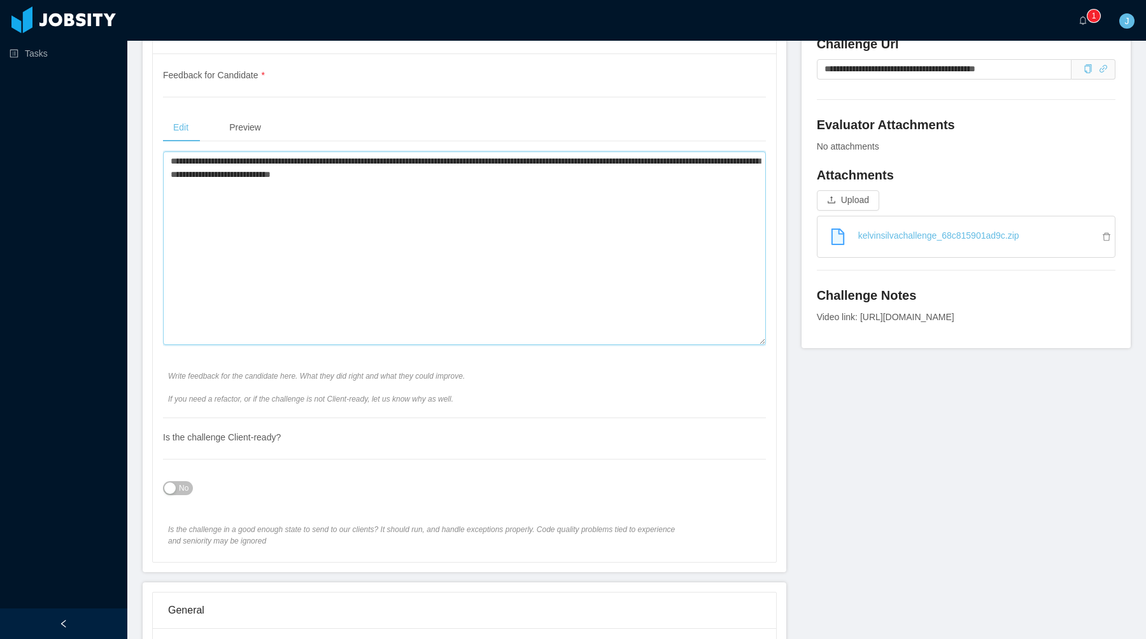
click at [469, 235] on textarea "**********" at bounding box center [464, 249] width 603 height 194
drag, startPoint x: 626, startPoint y: 160, endPoint x: 727, endPoint y: 160, distance: 100.6
click at [727, 160] on textarea "**********" at bounding box center [464, 249] width 603 height 194
click at [393, 354] on div "**********" at bounding box center [464, 243] width 603 height 349
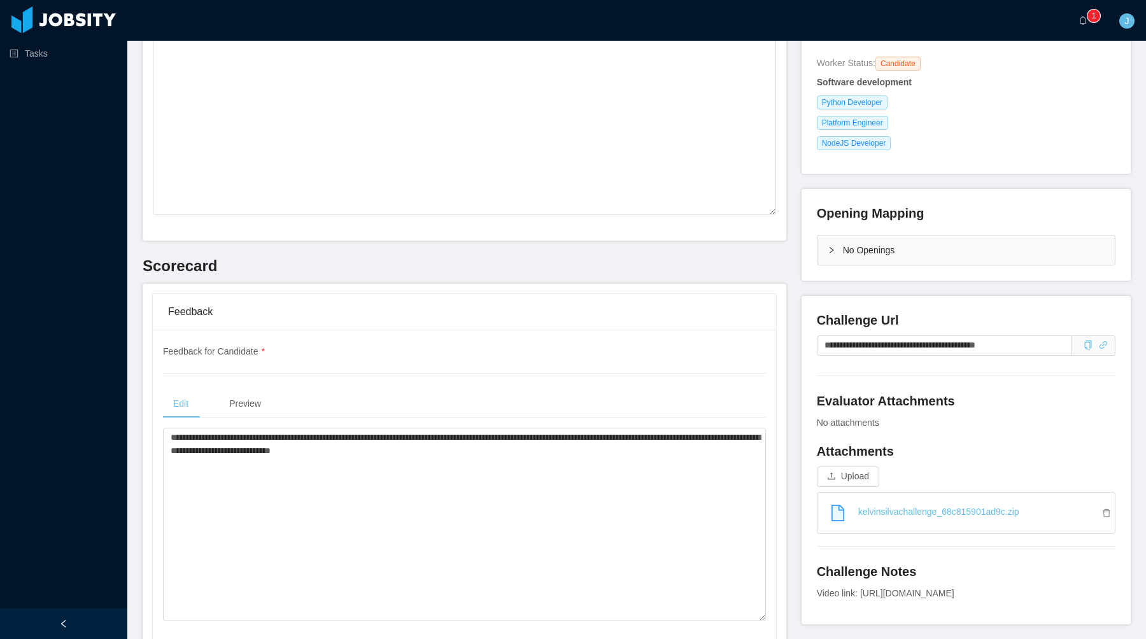
scroll to position [0, 0]
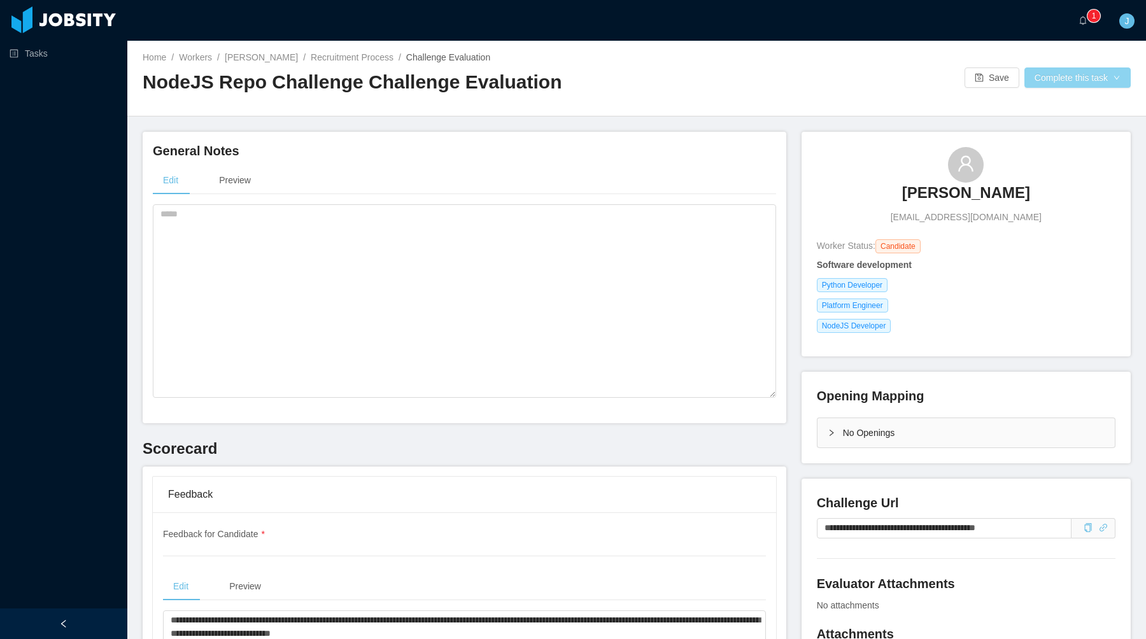
click at [1050, 81] on button "Complete this task" at bounding box center [1077, 77] width 106 height 20
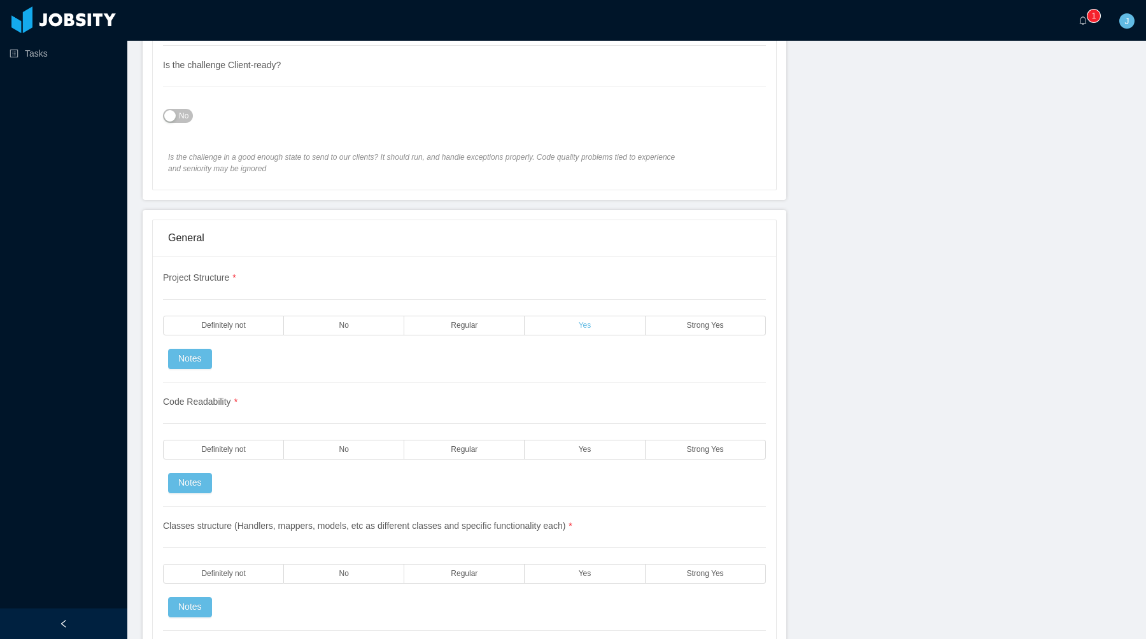
click at [611, 328] on label "Yes" at bounding box center [585, 326] width 120 height 20
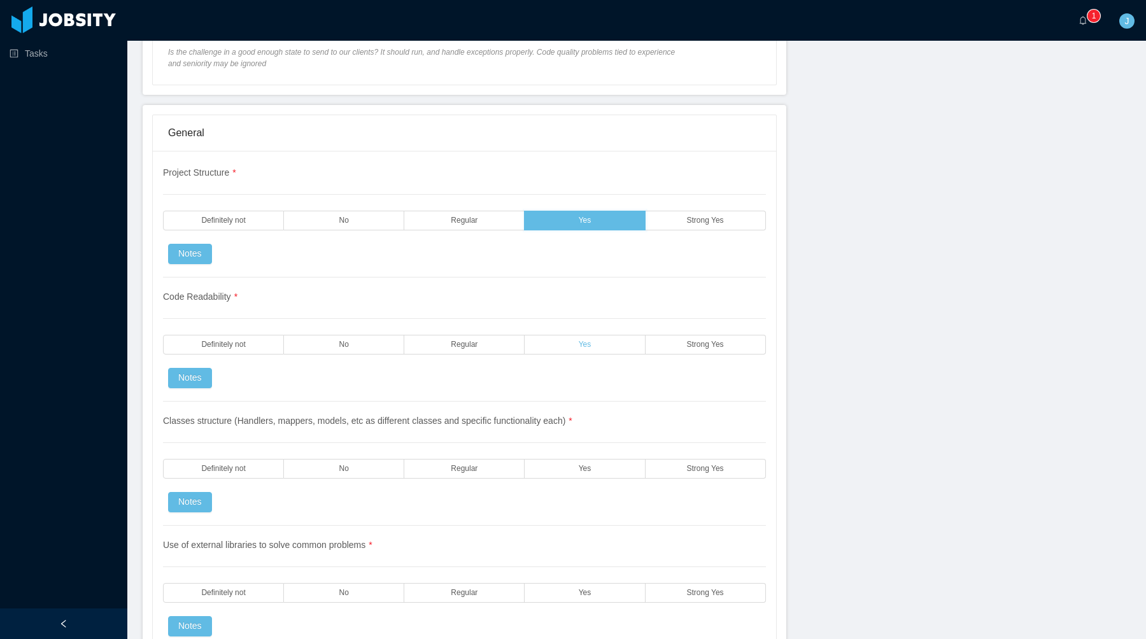
scroll to position [973, 0]
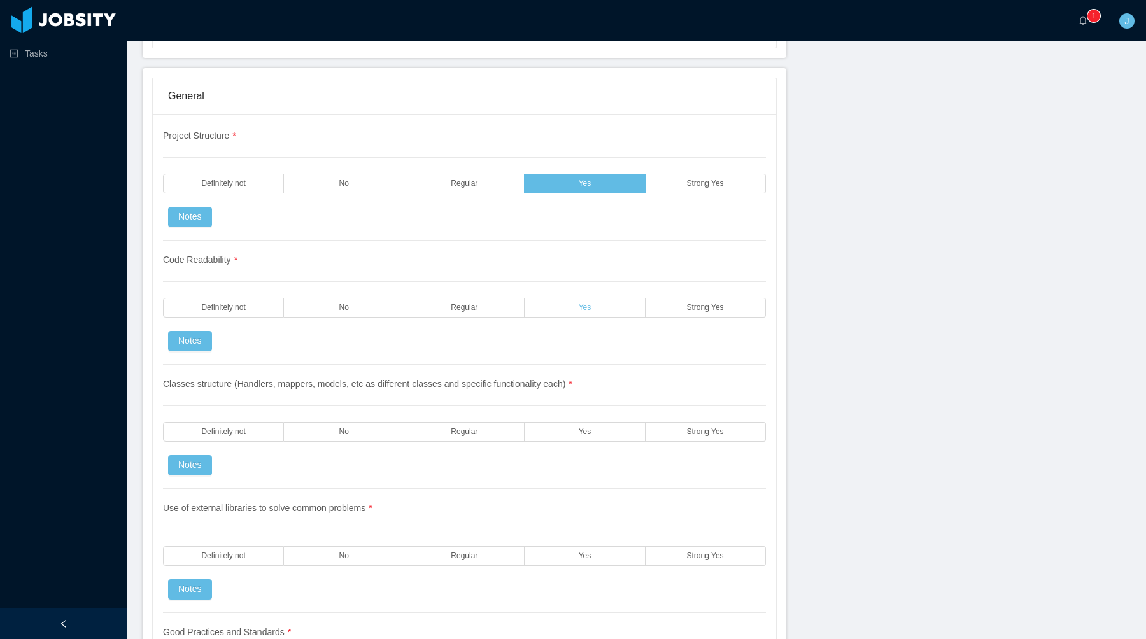
click at [599, 308] on label "Yes" at bounding box center [585, 308] width 120 height 20
click at [598, 430] on label "Yes" at bounding box center [585, 432] width 120 height 20
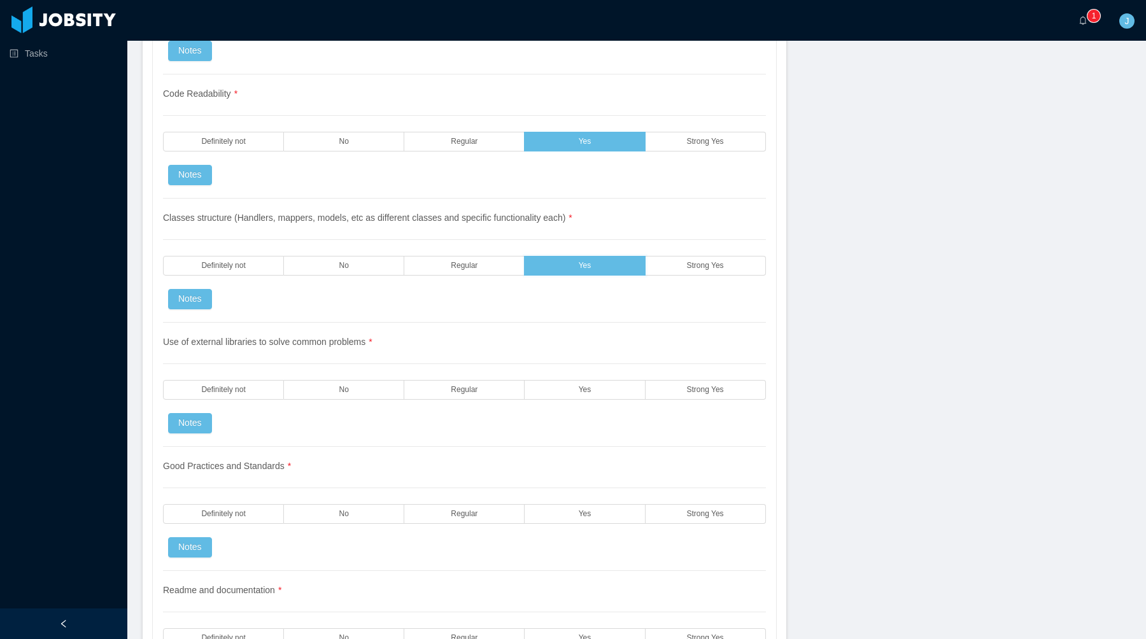
scroll to position [1140, 0]
click at [612, 397] on label "Yes" at bounding box center [585, 390] width 120 height 20
click at [595, 537] on div "Good Practices and Standards * Definitely not No Regular Yes Strong Yes Notes" at bounding box center [464, 509] width 603 height 124
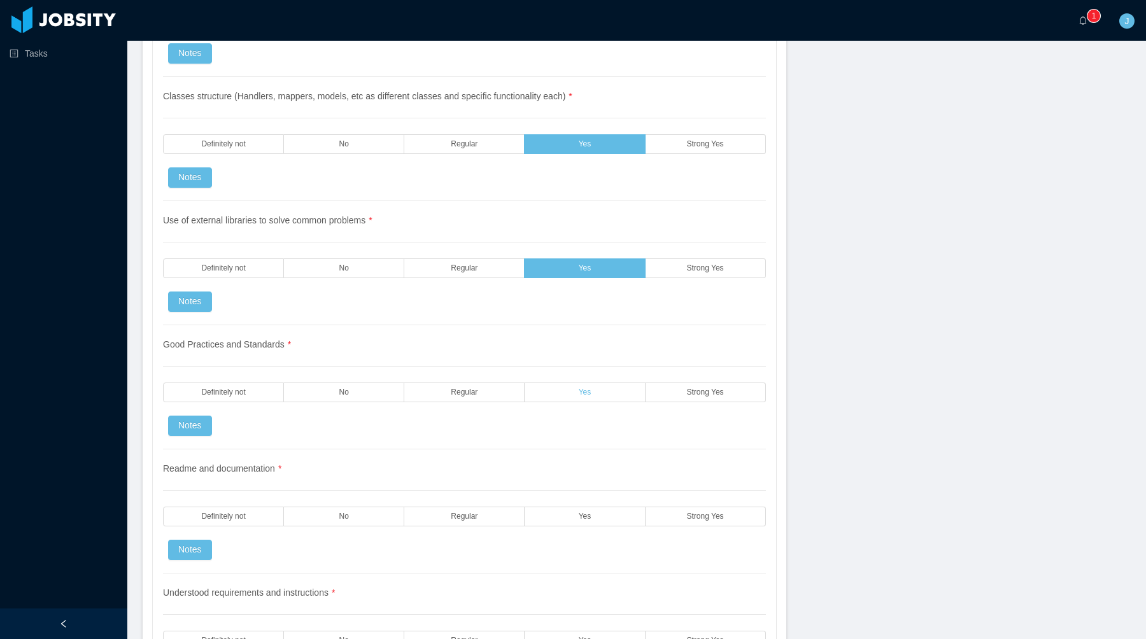
scroll to position [1259, 0]
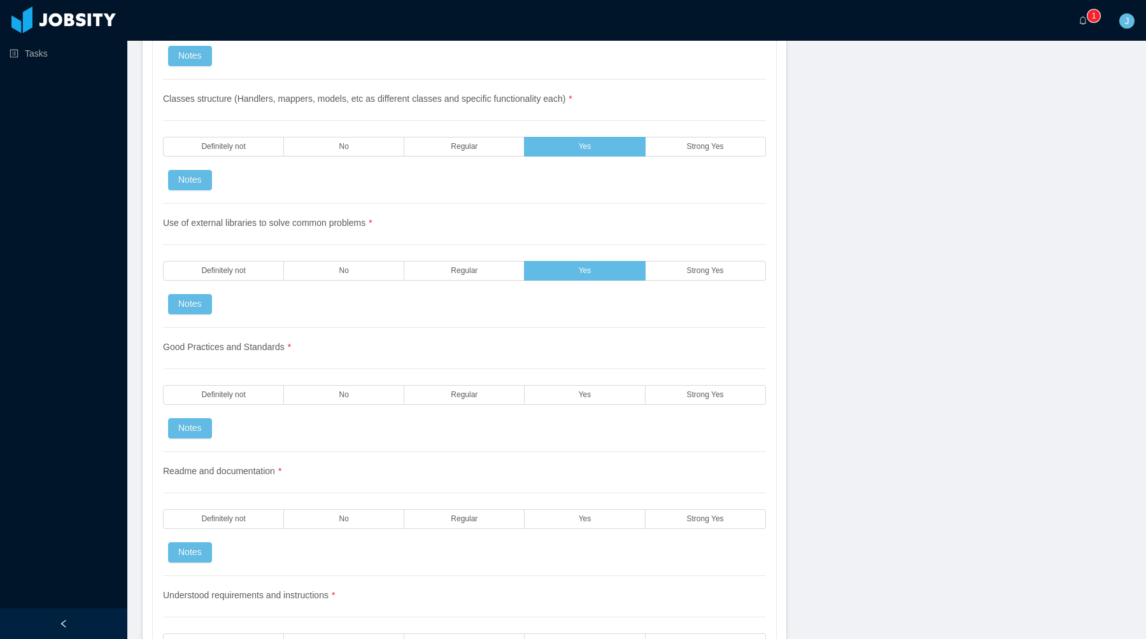
click at [575, 381] on div "Good Practices and Standards * Definitely not No Regular Yes Strong Yes Notes" at bounding box center [464, 390] width 603 height 124
click at [575, 383] on div "Good Practices and Standards * Definitely not No Regular Yes Strong Yes Notes" at bounding box center [464, 390] width 603 height 124
click at [575, 399] on label "Yes" at bounding box center [585, 395] width 120 height 20
click at [578, 523] on label "Yes" at bounding box center [585, 519] width 120 height 20
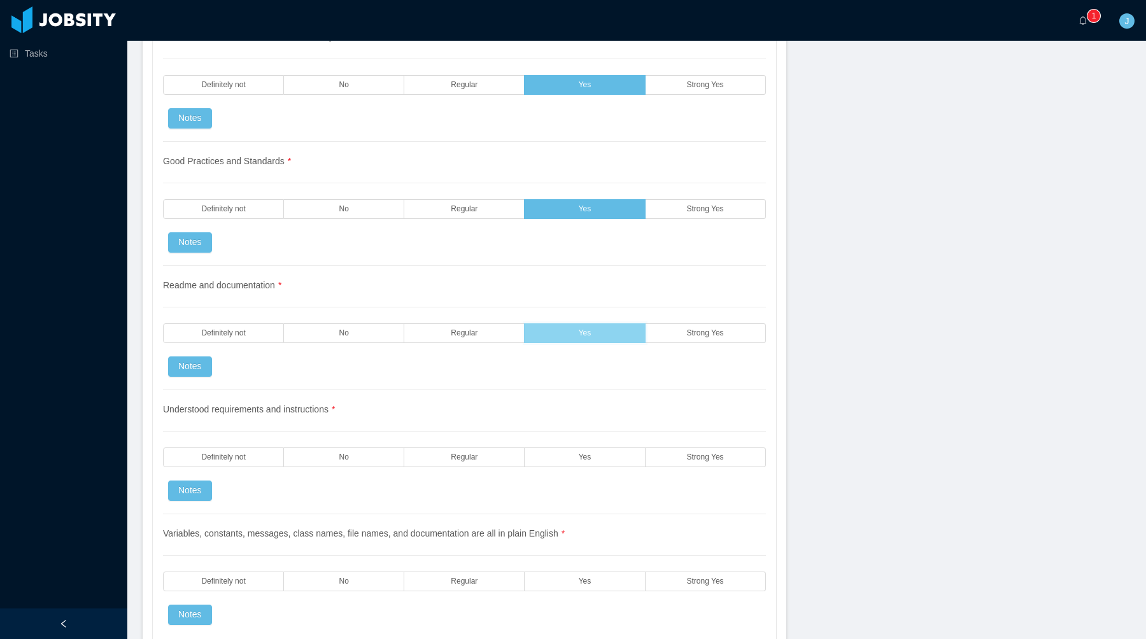
scroll to position [1451, 0]
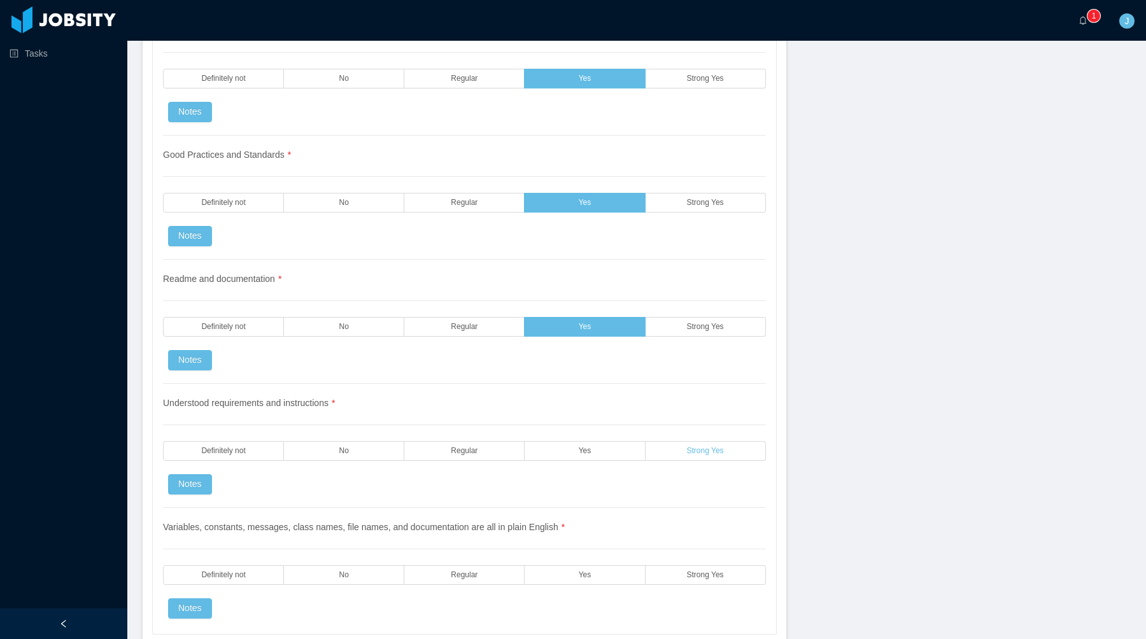
click at [688, 444] on label "Strong Yes" at bounding box center [706, 451] width 120 height 20
click at [728, 334] on label "Strong Yes" at bounding box center [706, 327] width 120 height 20
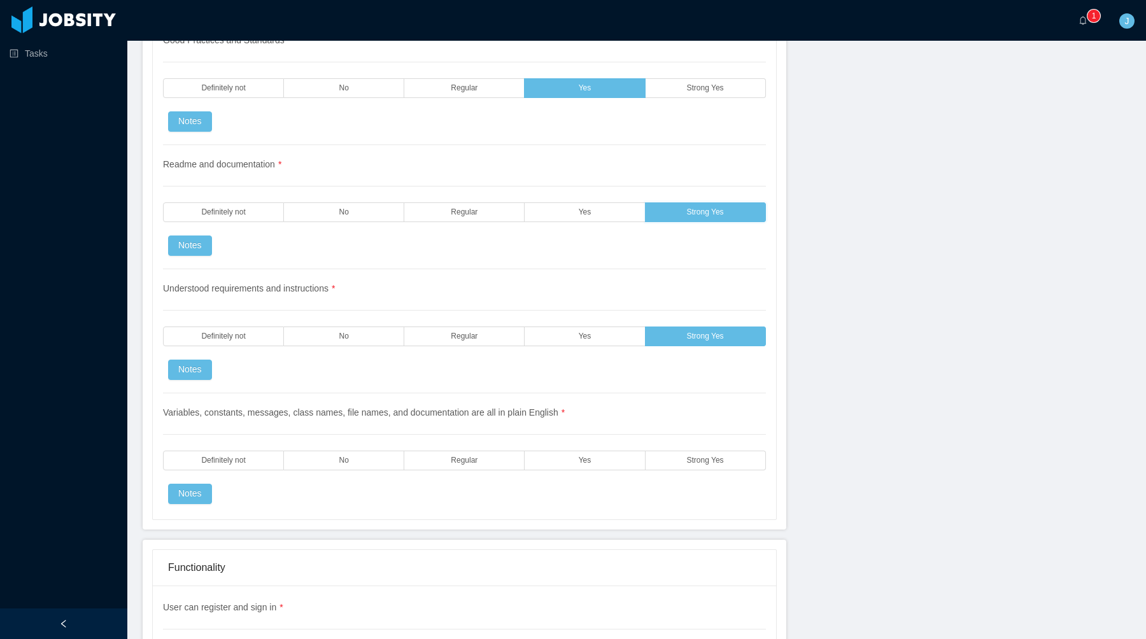
scroll to position [1569, 0]
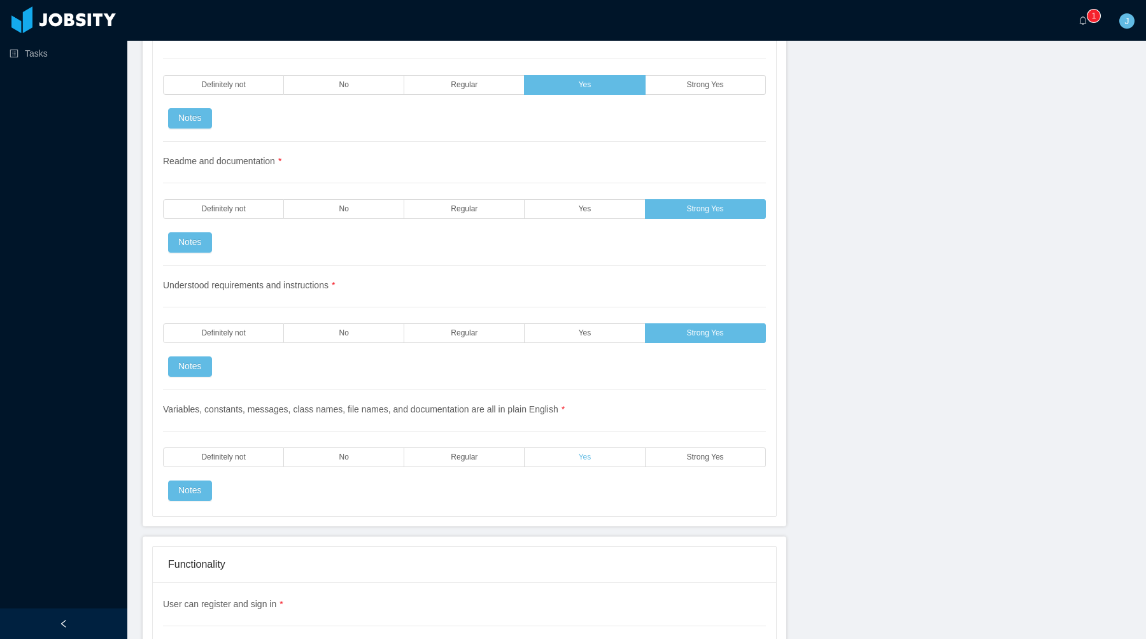
drag, startPoint x: 635, startPoint y: 456, endPoint x: 635, endPoint y: 465, distance: 8.9
click at [635, 456] on label "Yes" at bounding box center [585, 458] width 120 height 20
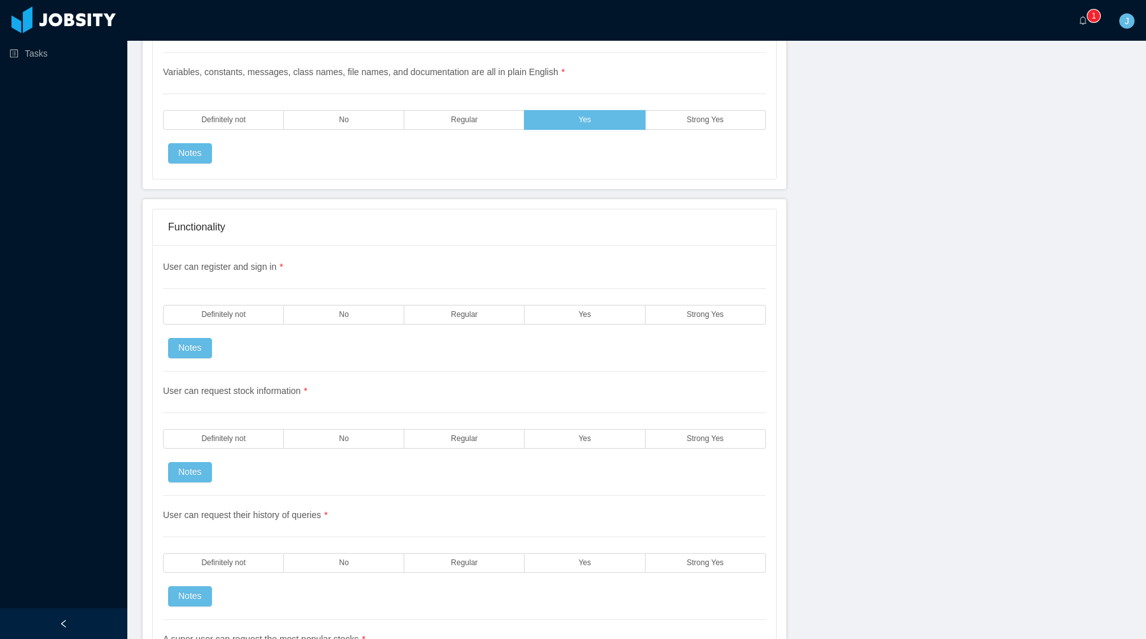
scroll to position [1911, 0]
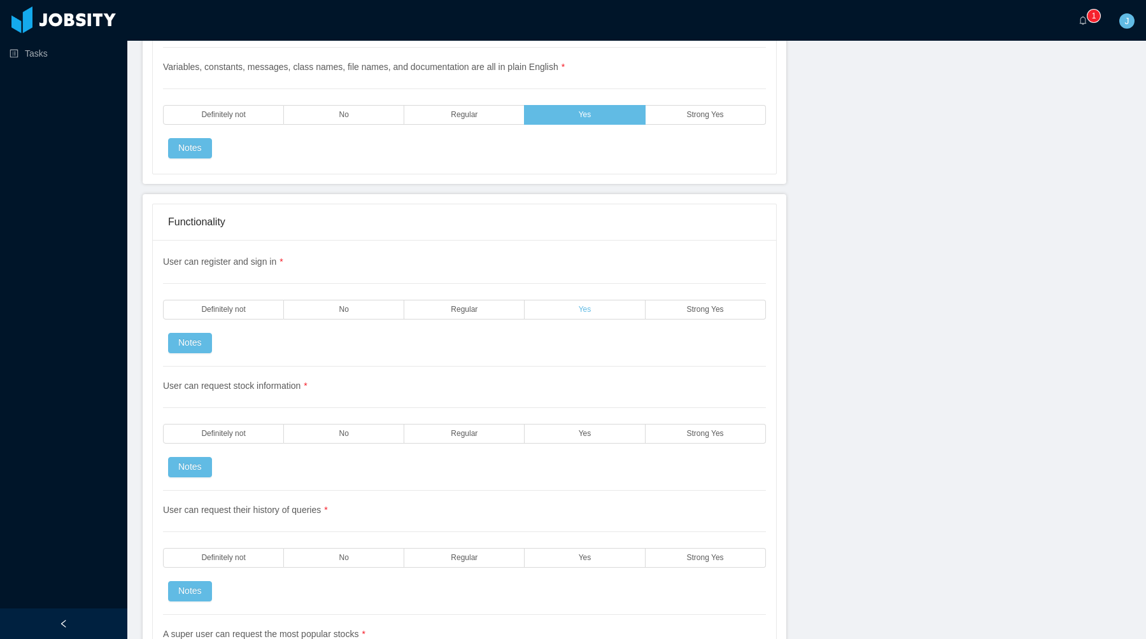
click at [612, 308] on label "Yes" at bounding box center [585, 310] width 120 height 20
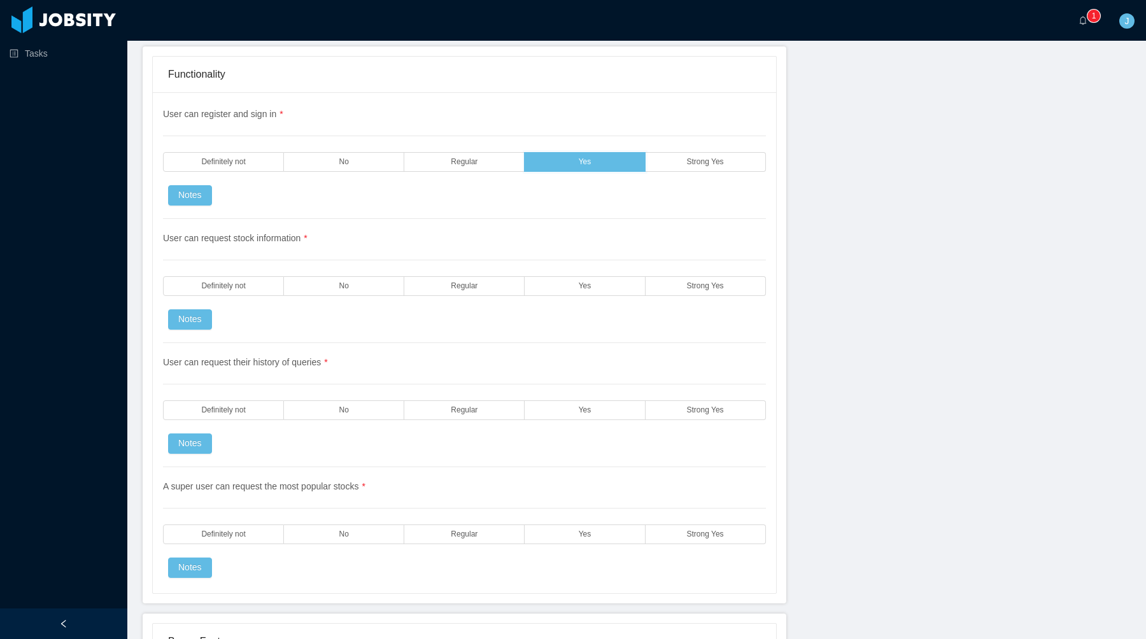
scroll to position [2059, 0]
click at [312, 280] on label "No" at bounding box center [344, 286] width 120 height 20
click at [618, 413] on label "Yes" at bounding box center [585, 410] width 120 height 20
click at [591, 521] on div "A super user can request the most popular stocks * Definitely not No Regular Ye…" at bounding box center [464, 522] width 603 height 111
click at [591, 539] on label "Yes" at bounding box center [585, 534] width 120 height 20
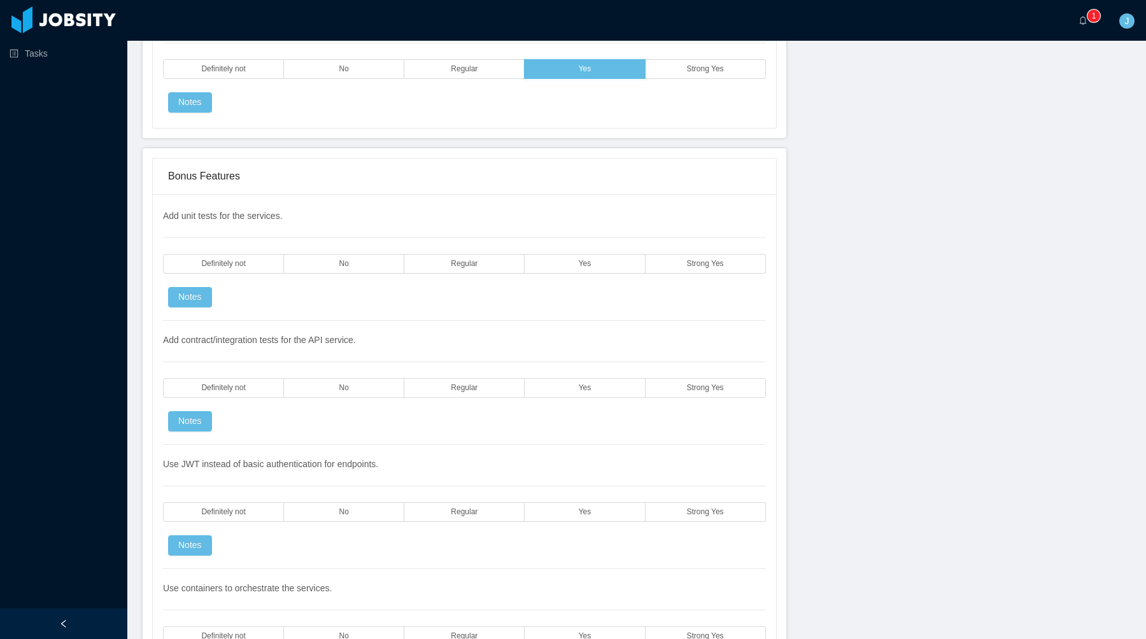
scroll to position [2546, 0]
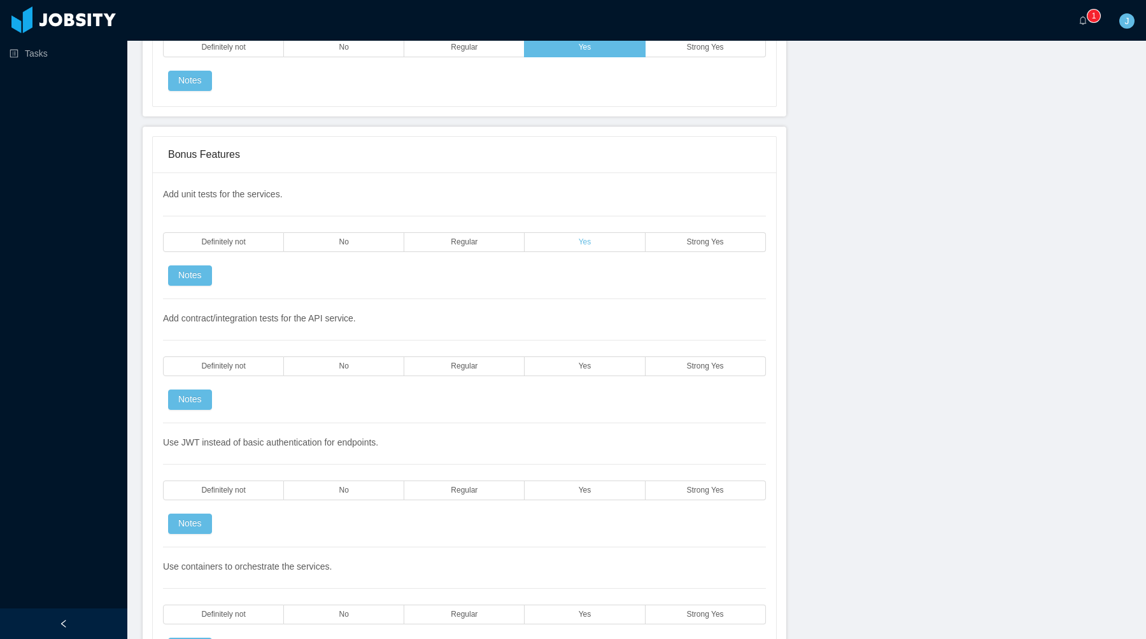
click at [586, 247] on label "Yes" at bounding box center [585, 242] width 120 height 20
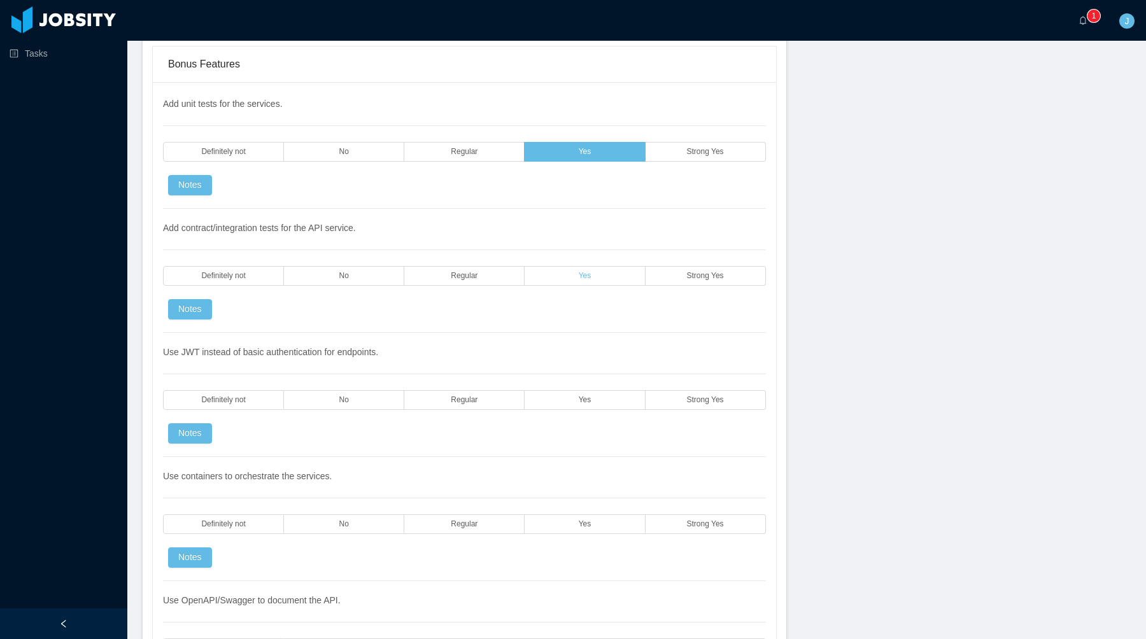
click at [579, 271] on label "Yes" at bounding box center [585, 276] width 120 height 20
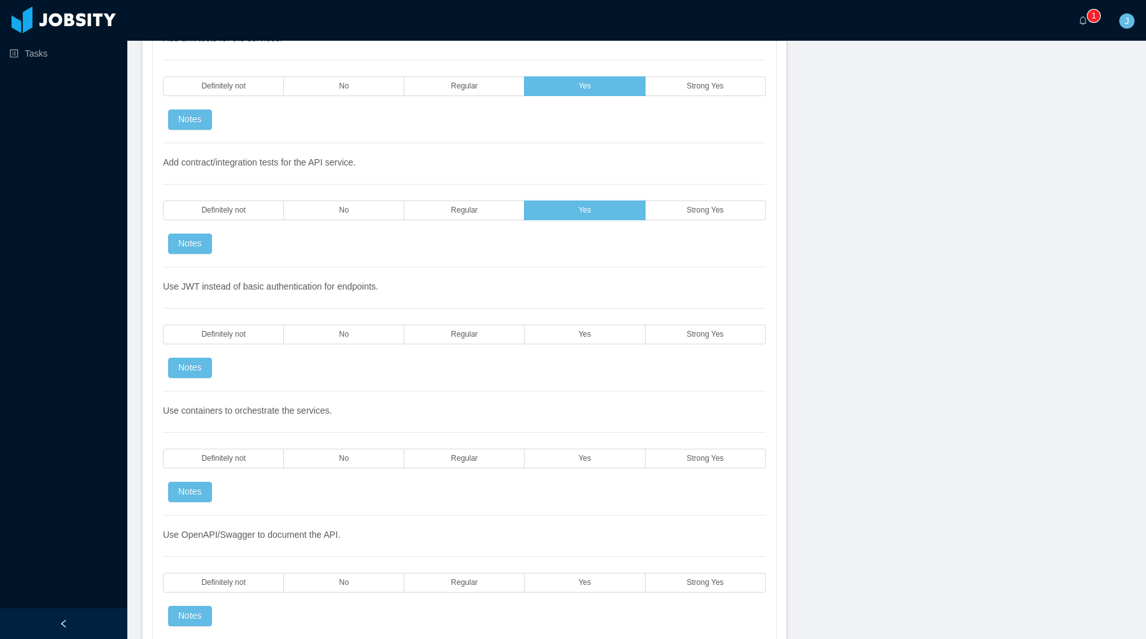
scroll to position [2725, 0]
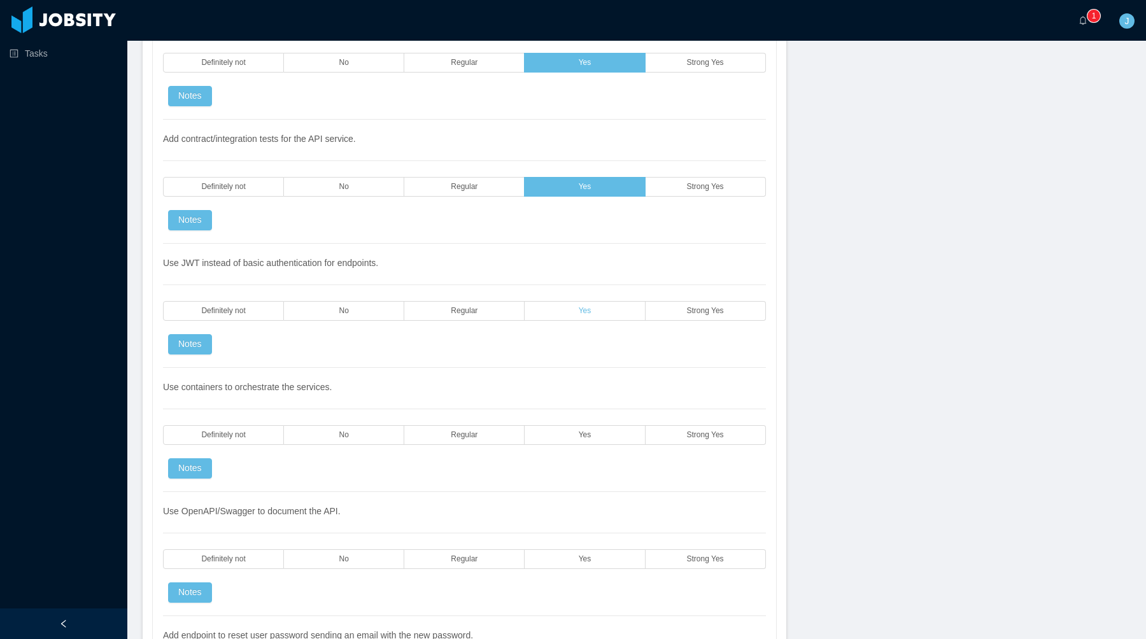
click at [547, 316] on label "Yes" at bounding box center [585, 311] width 120 height 20
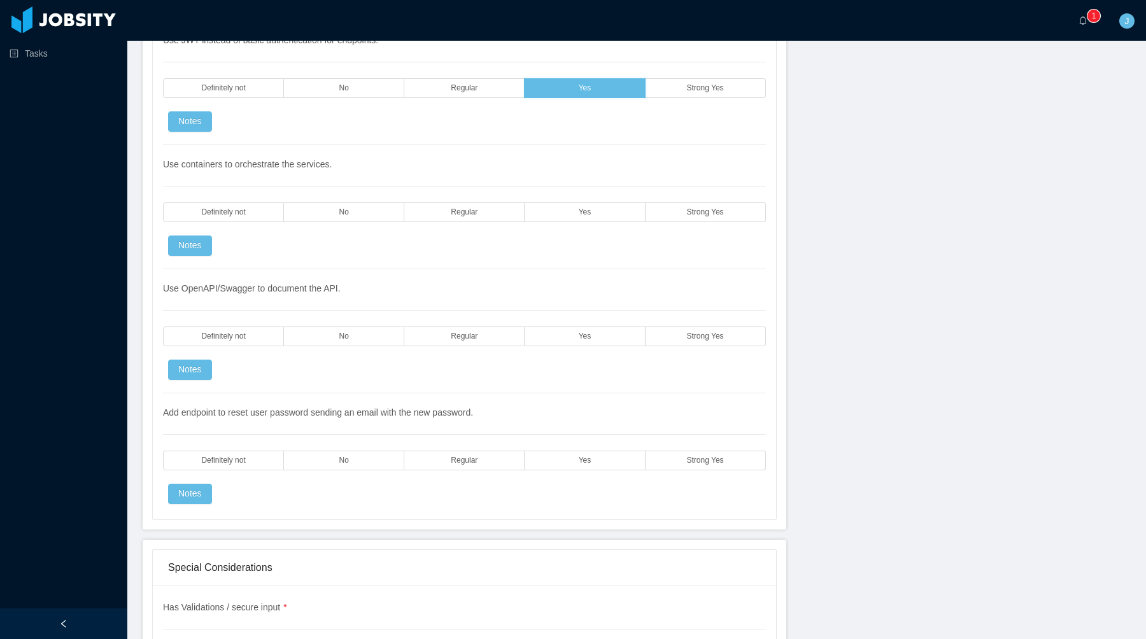
scroll to position [2946, 0]
click at [568, 211] on label "Yes" at bounding box center [585, 214] width 120 height 20
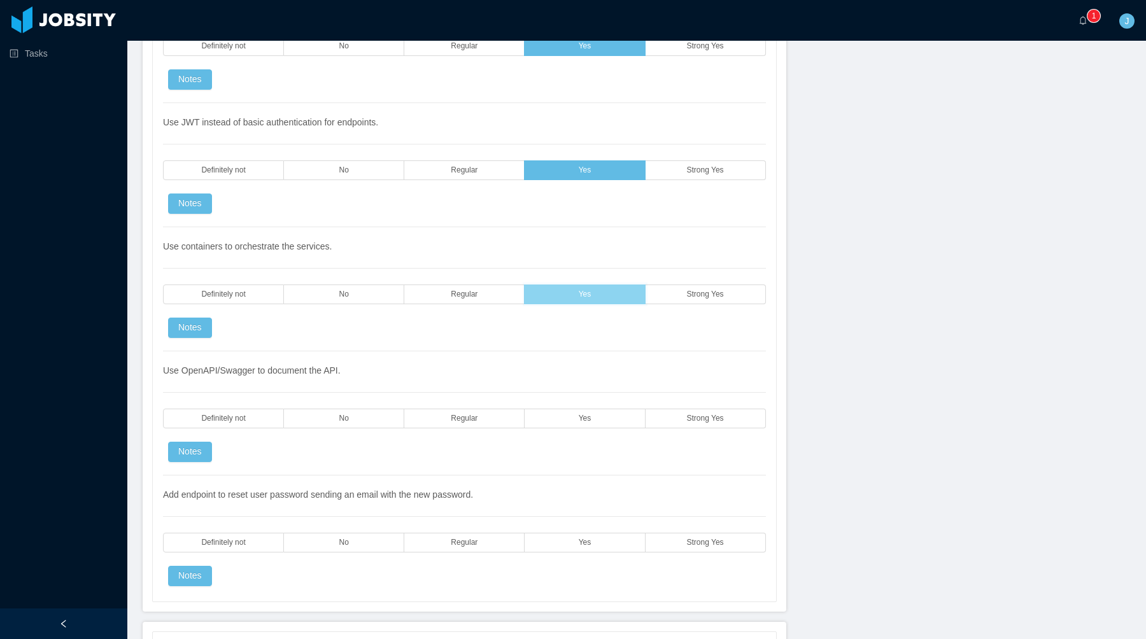
scroll to position [2865, 0]
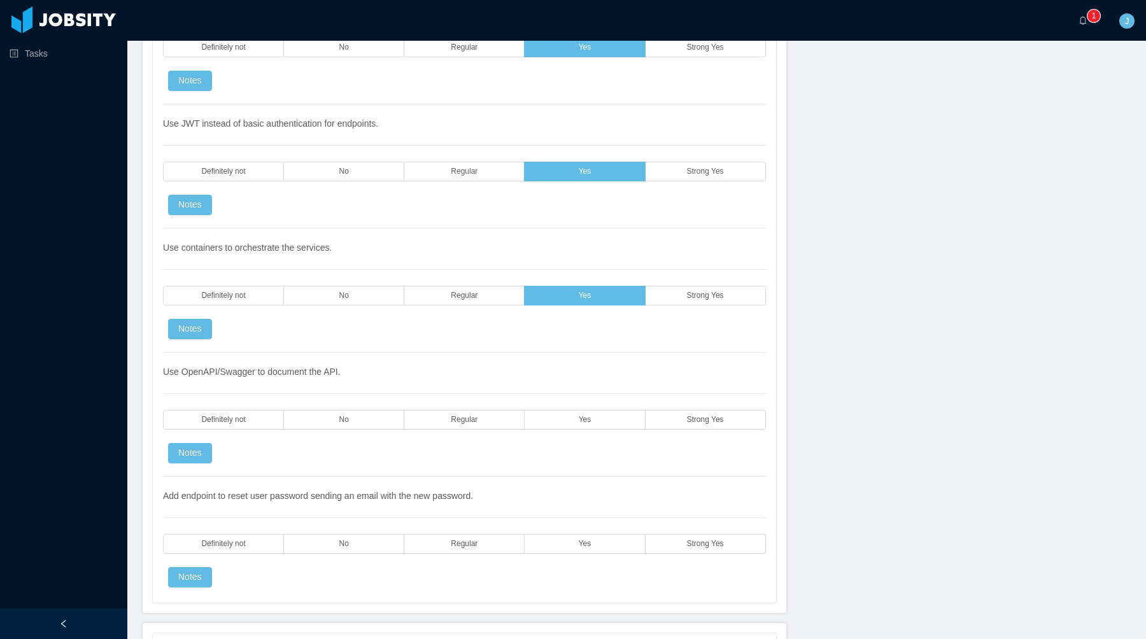
click at [660, 182] on div "Use JWT instead of basic authentication for endpoints. Definitely not No Regula…" at bounding box center [464, 166] width 603 height 124
click at [660, 166] on label "Strong Yes" at bounding box center [706, 172] width 120 height 20
click at [677, 302] on label "Strong Yes" at bounding box center [706, 296] width 120 height 20
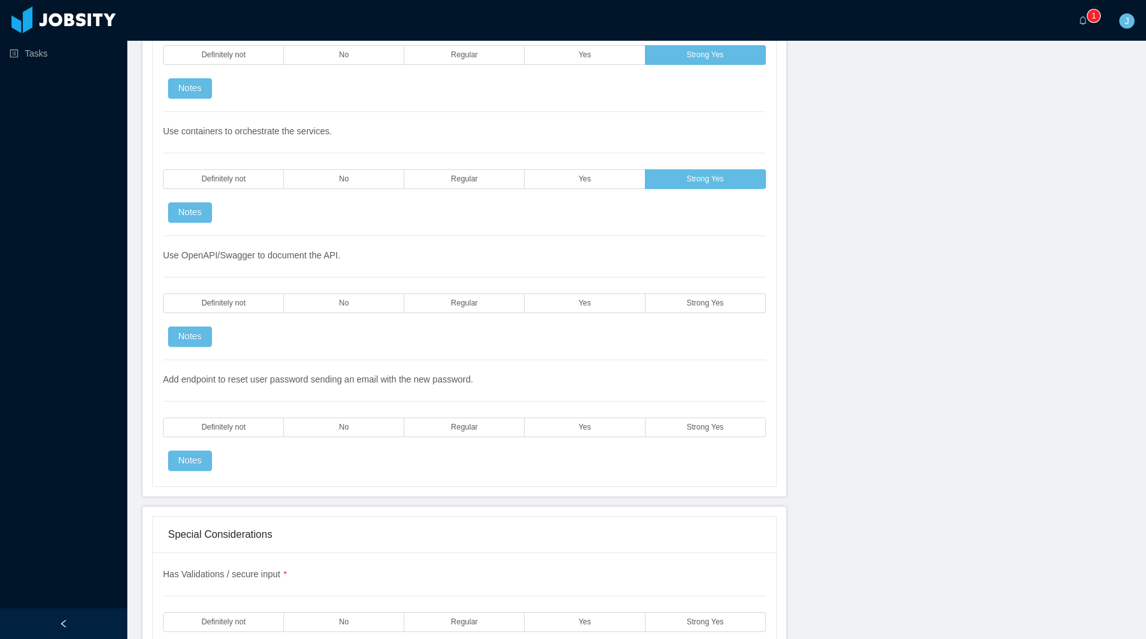
scroll to position [2981, 0]
click at [586, 305] on span "Yes" at bounding box center [585, 304] width 13 height 8
click at [591, 434] on label "Yes" at bounding box center [585, 428] width 120 height 20
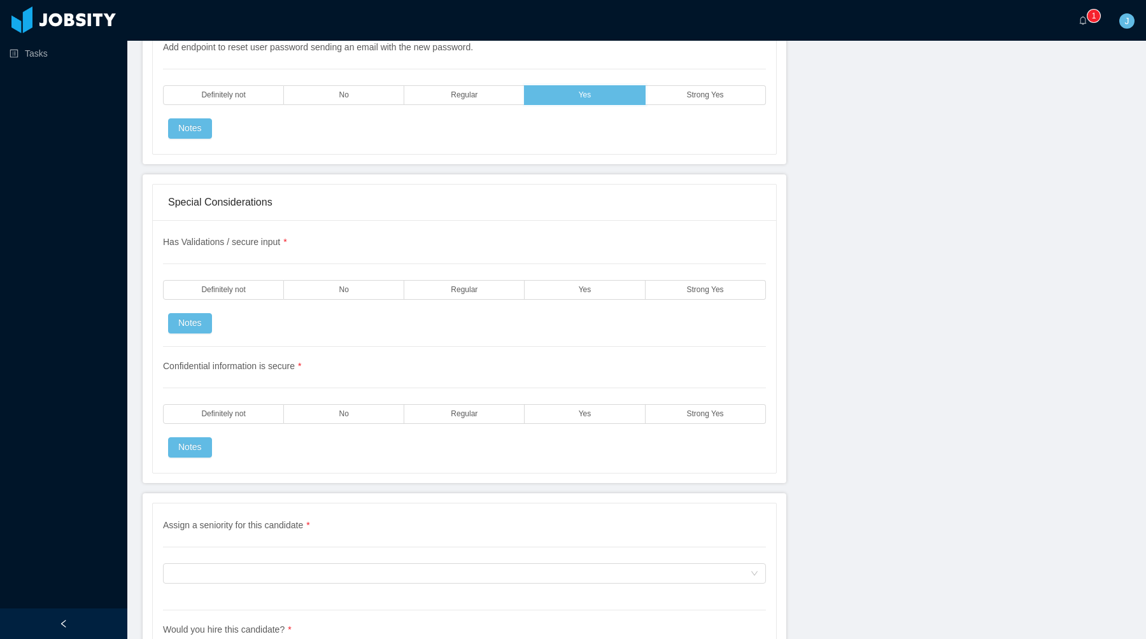
scroll to position [3314, 0]
drag, startPoint x: 290, startPoint y: 237, endPoint x: 163, endPoint y: 236, distance: 126.7
click at [164, 236] on div "Has Validations / secure input * Definitely not No Regular Yes Strong Yes Notes" at bounding box center [464, 290] width 603 height 111
drag, startPoint x: 164, startPoint y: 238, endPoint x: 292, endPoint y: 243, distance: 128.0
click at [292, 243] on div "Has Validations / secure input * Definitely not No Regular Yes Strong Yes Notes" at bounding box center [464, 290] width 603 height 111
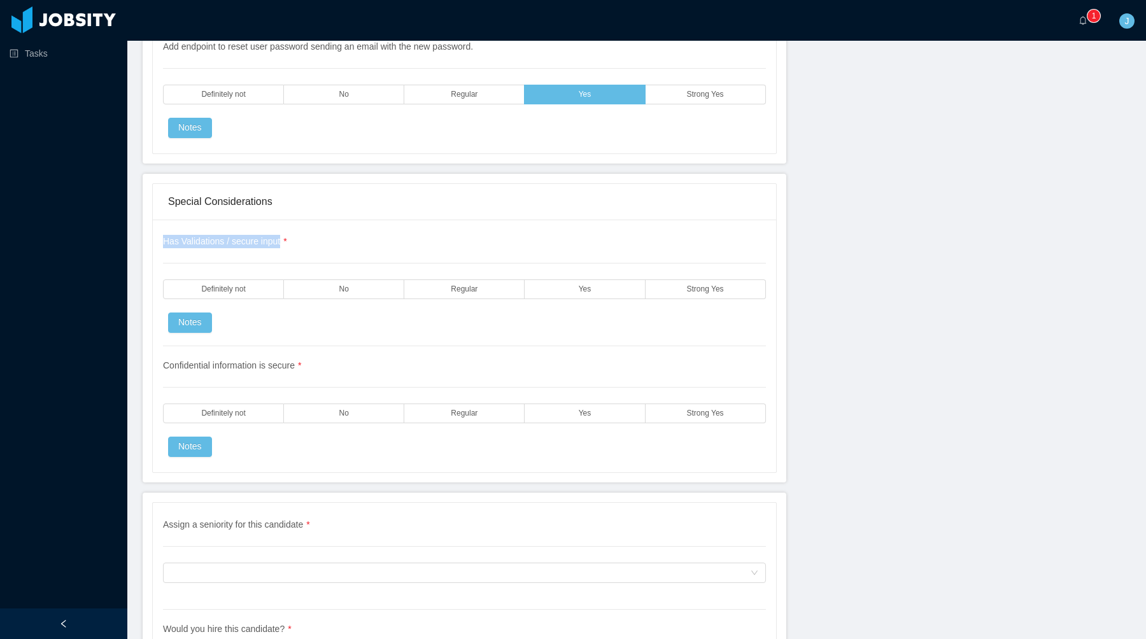
copy span "Has Validations / secure input"
drag, startPoint x: 334, startPoint y: 362, endPoint x: 146, endPoint y: 362, distance: 187.2
click at [146, 362] on div "Special Considerations Has Validations / secure input * Definitely not No Regul…" at bounding box center [465, 328] width 644 height 309
copy span "Confidential information is secure"
click at [749, 383] on div "Confidential information is secure * Definitely not No Regular Yes Strong Yes N…" at bounding box center [464, 401] width 603 height 111
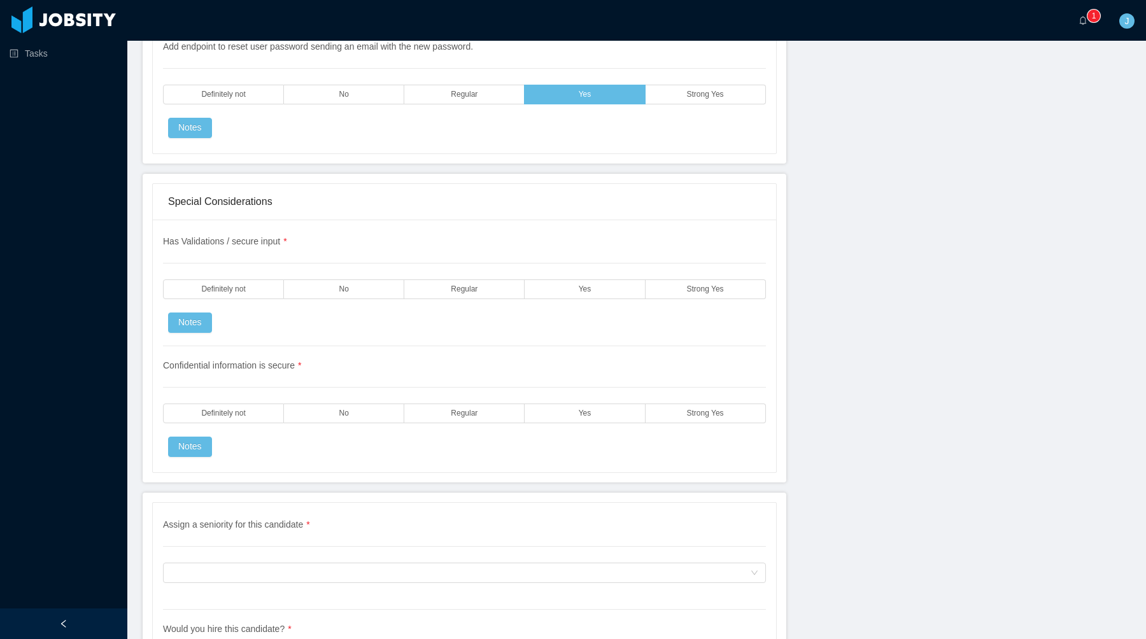
scroll to position [3460, 0]
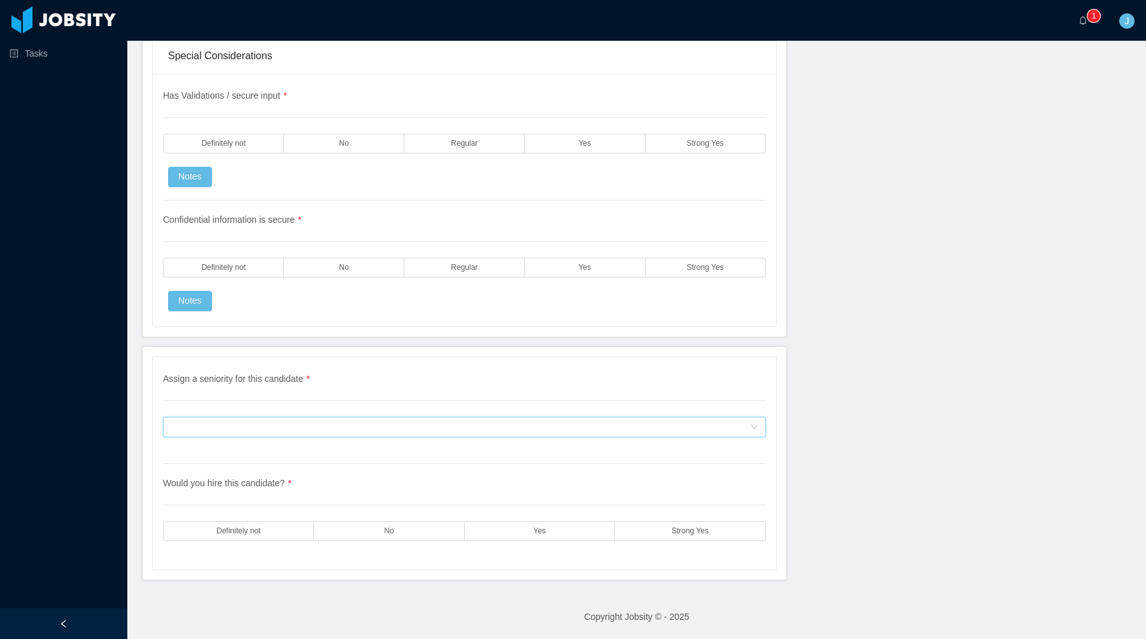
click at [545, 430] on div "Assign a seniority for this candidate" at bounding box center [460, 427] width 579 height 19
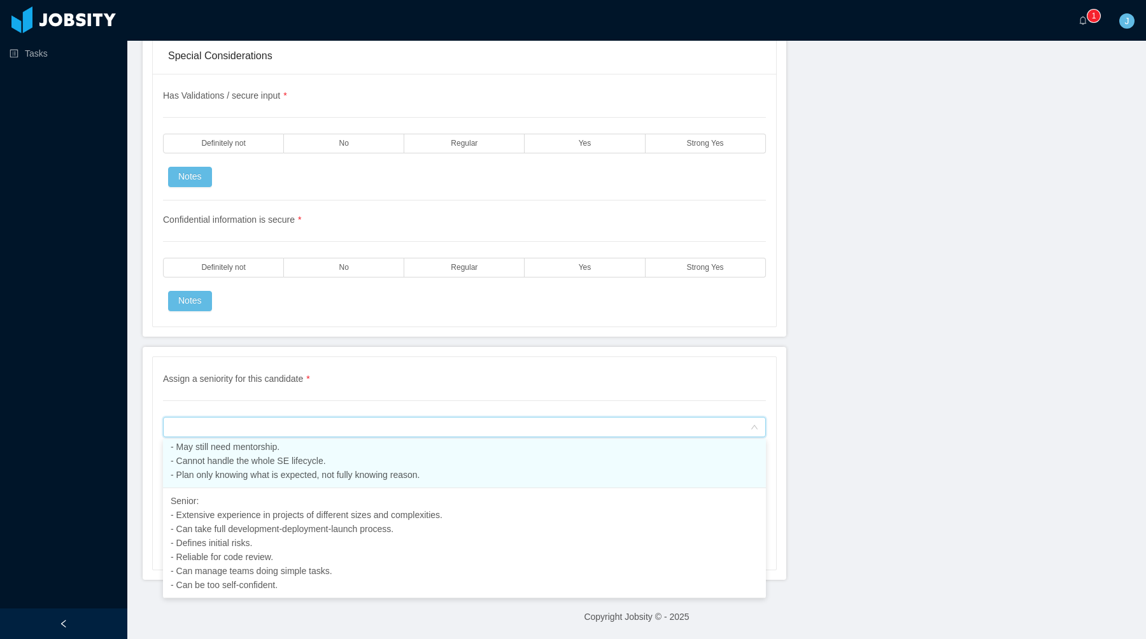
scroll to position [193, 0]
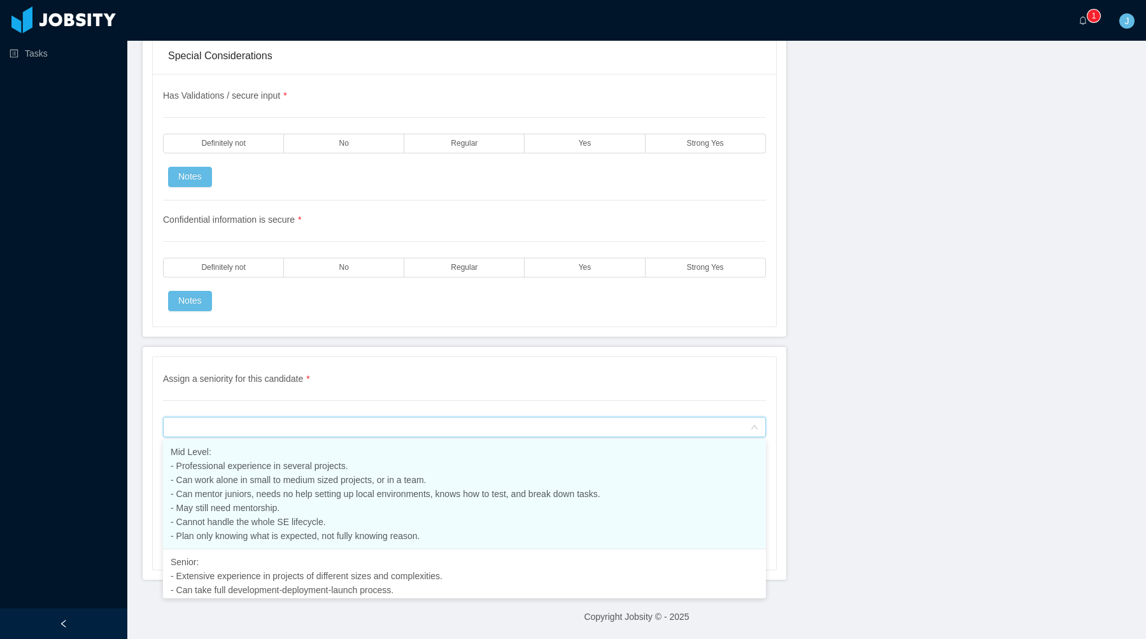
click at [328, 497] on span "Mid Level: - Professional experience in several projects. - Can work alone in s…" at bounding box center [386, 494] width 430 height 94
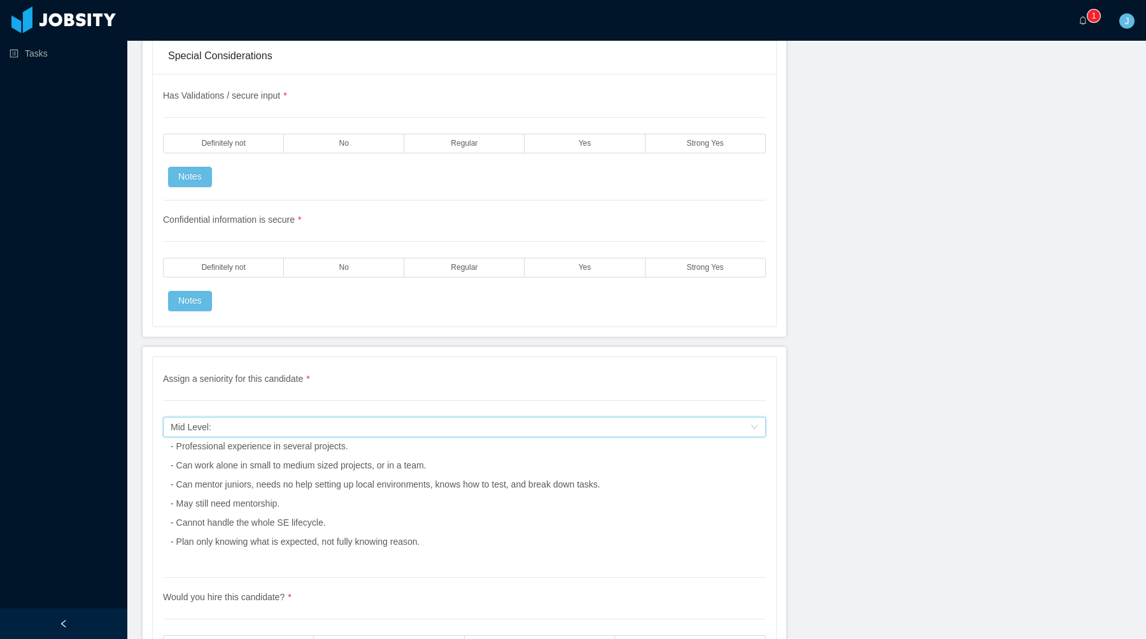
scroll to position [3574, 0]
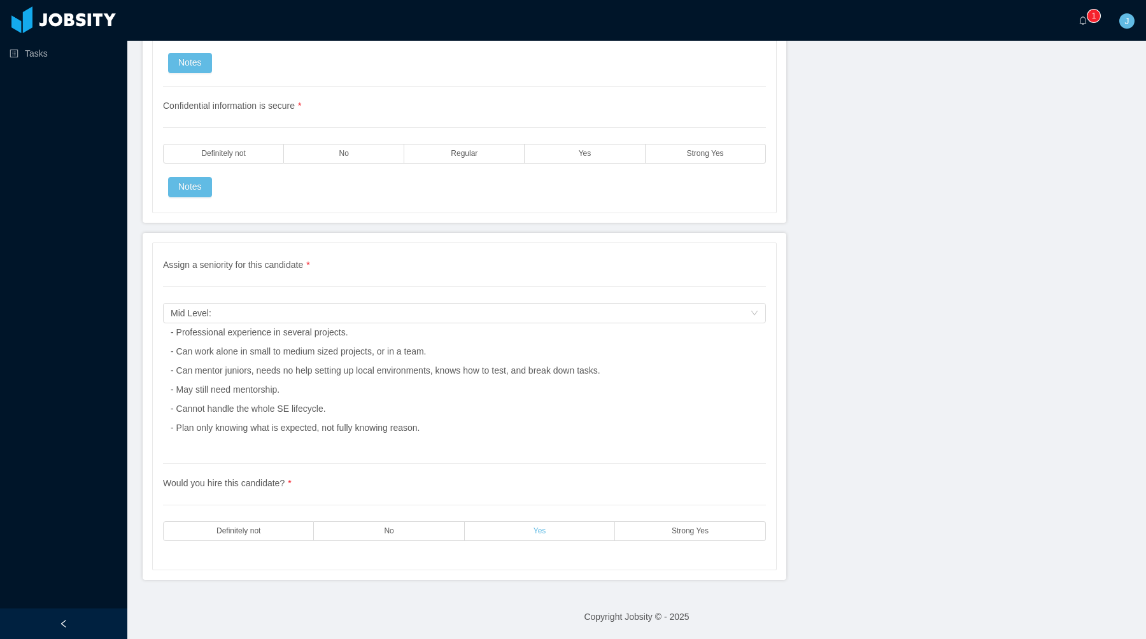
click at [521, 530] on label "Yes" at bounding box center [540, 531] width 150 height 20
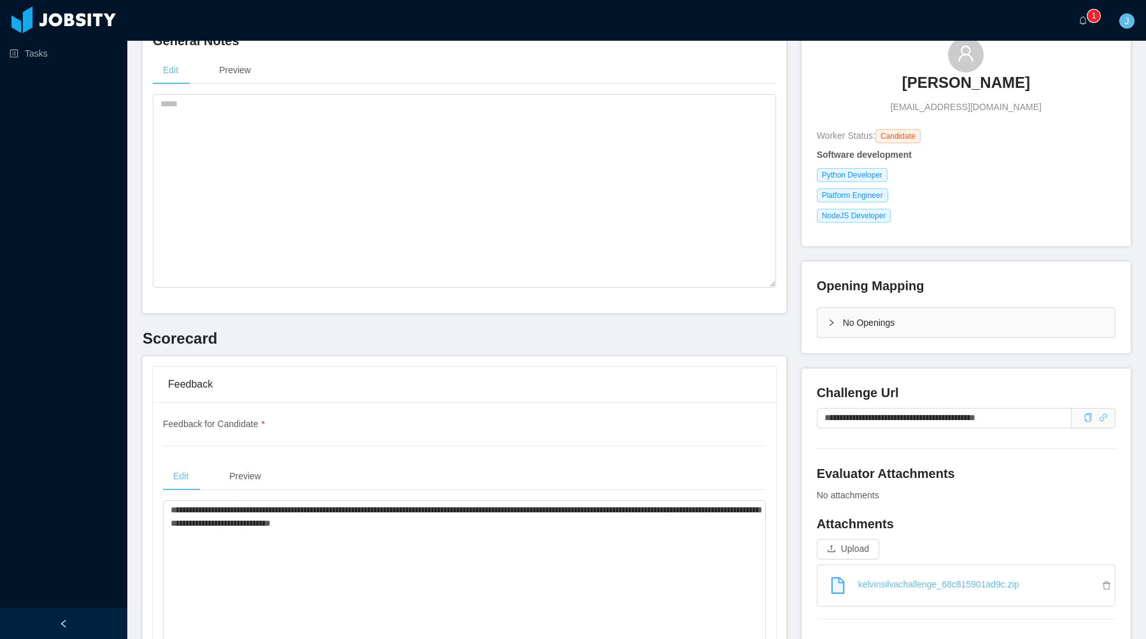
scroll to position [0, 0]
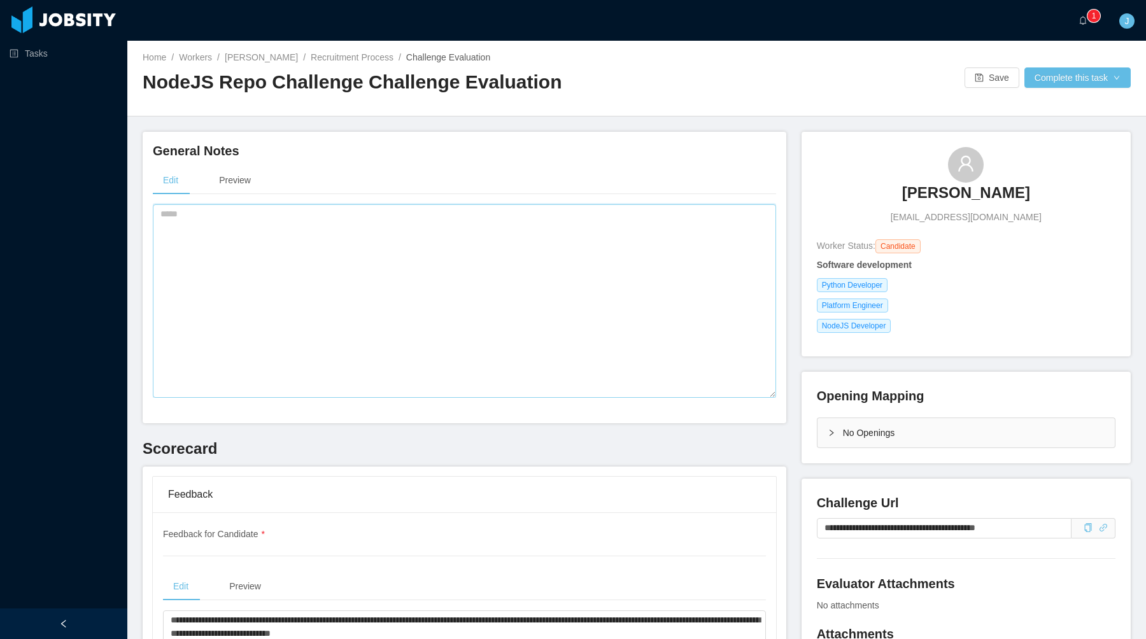
click at [593, 248] on textarea at bounding box center [464, 301] width 623 height 194
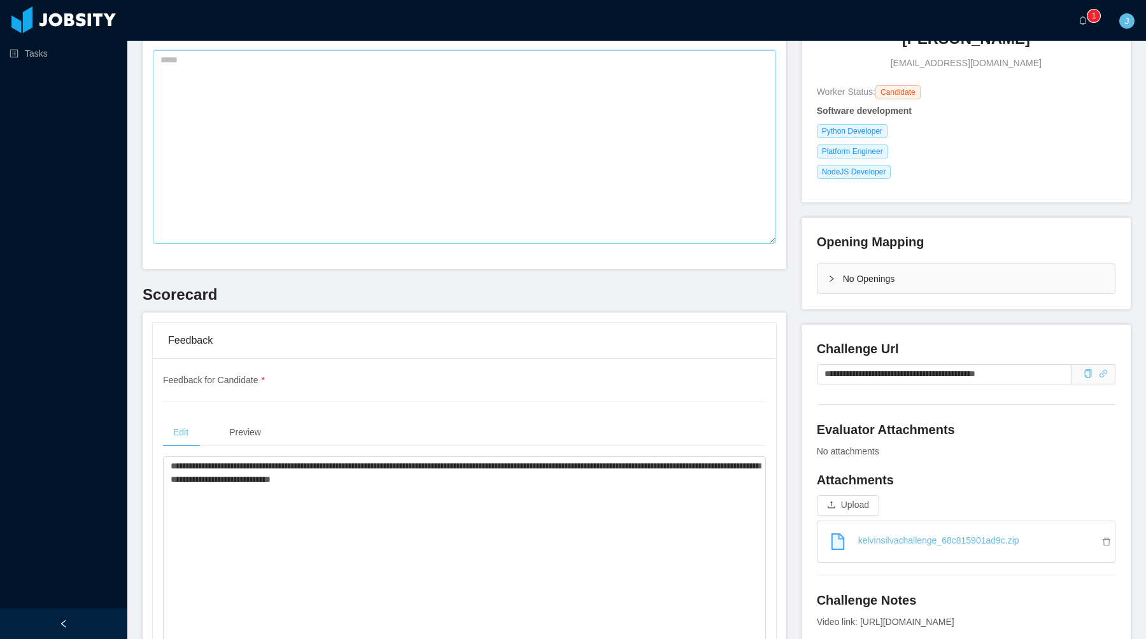
scroll to position [145, 0]
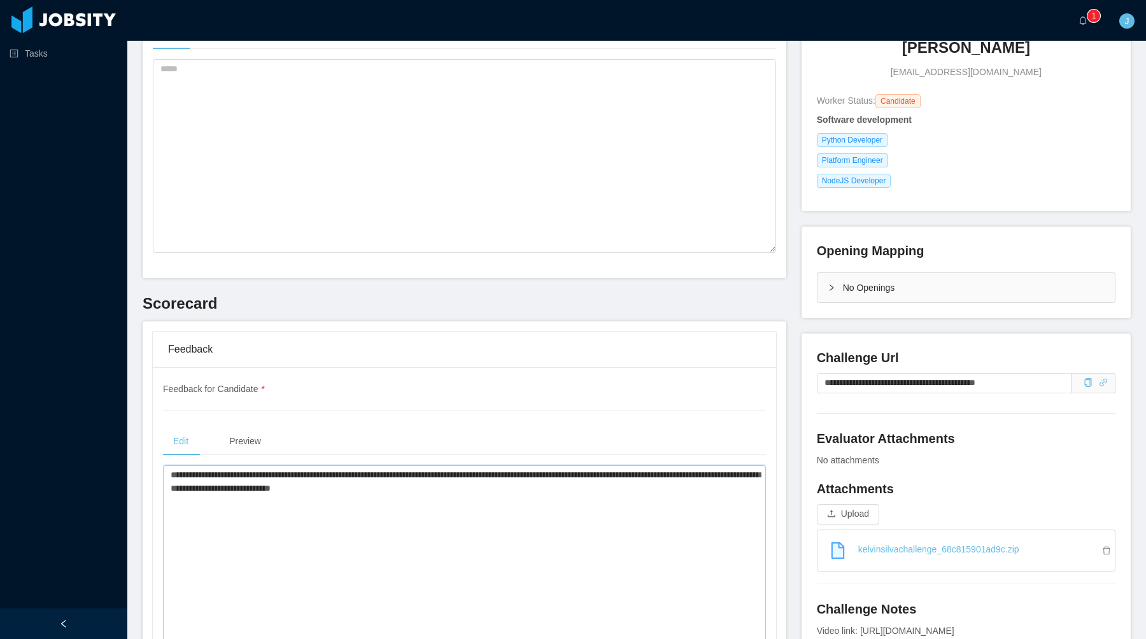
click at [413, 512] on textarea "**********" at bounding box center [464, 562] width 603 height 194
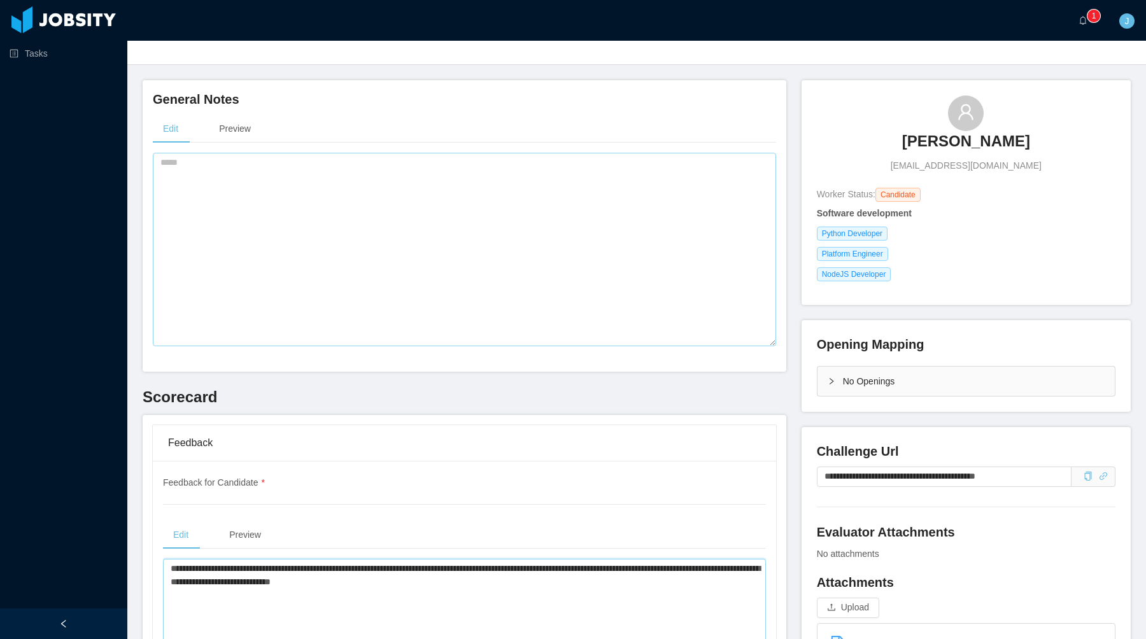
scroll to position [0, 0]
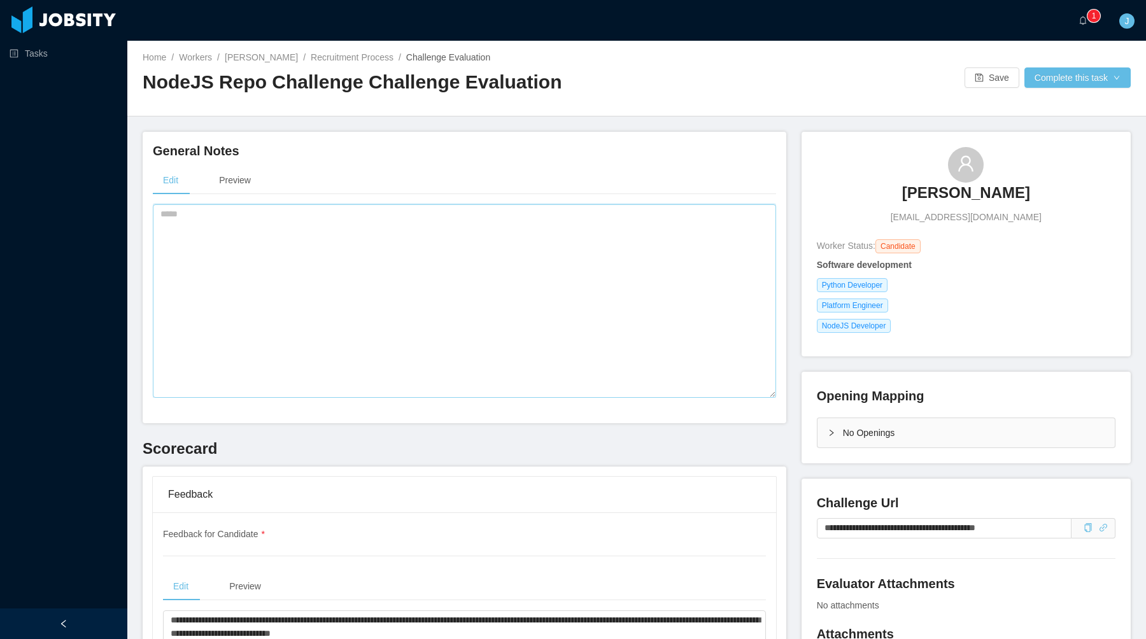
click at [444, 268] on textarea at bounding box center [464, 301] width 623 height 194
paste textarea "**********"
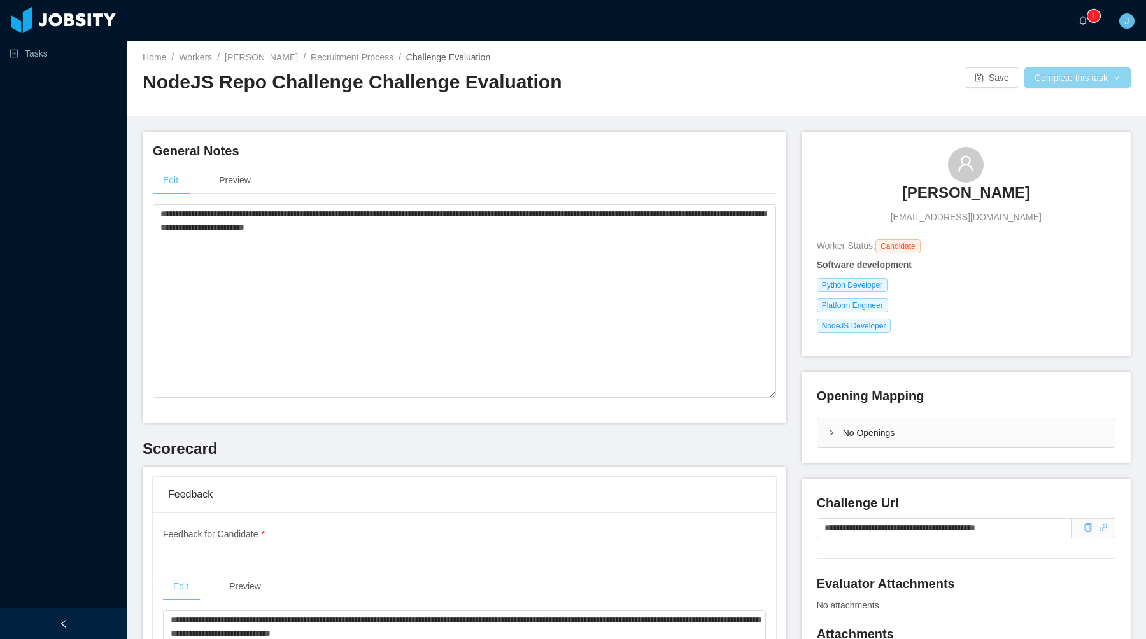
click at [1036, 79] on button "Complete this task" at bounding box center [1077, 77] width 106 height 20
click at [859, 173] on div "[PERSON_NAME] [PERSON_NAME][EMAIL_ADDRESS][DOMAIN_NAME]" at bounding box center [966, 185] width 299 height 77
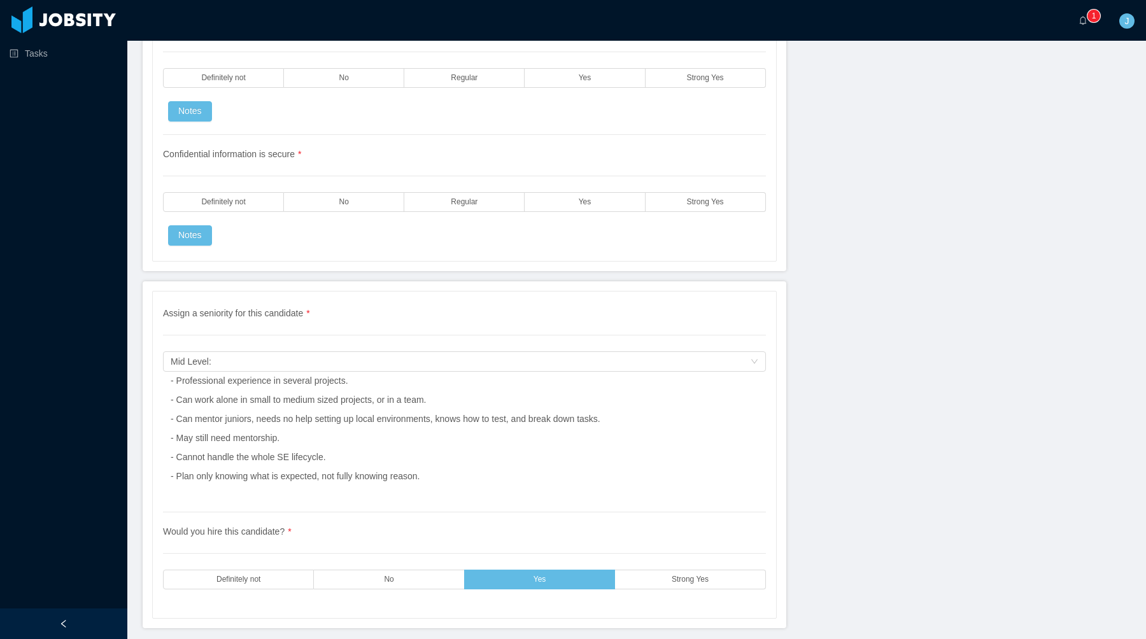
scroll to position [3574, 0]
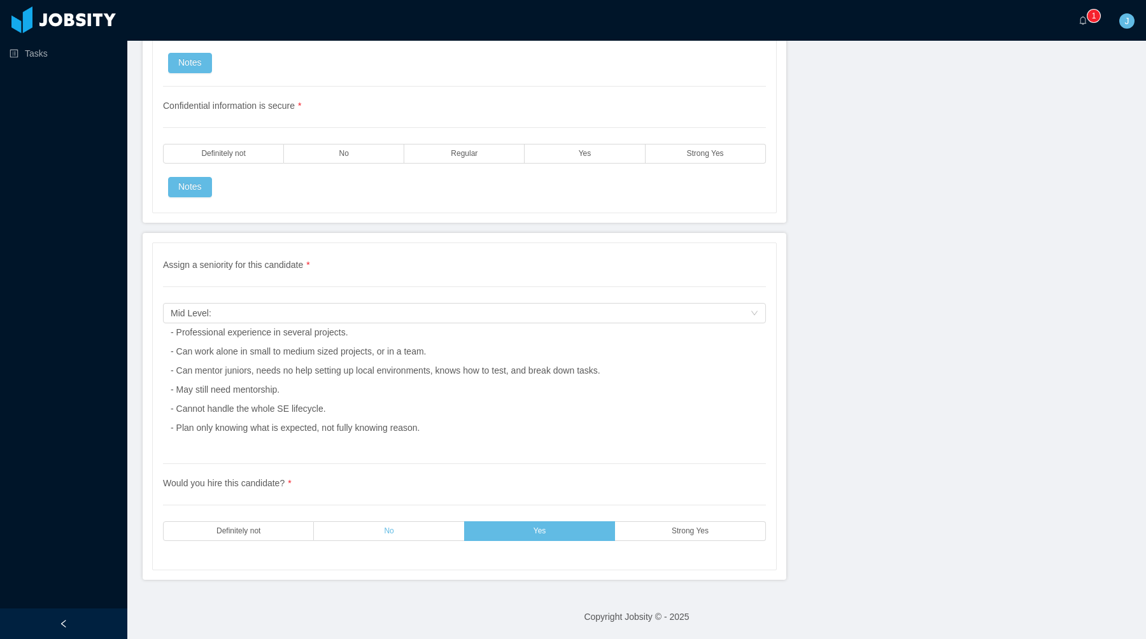
click at [429, 537] on label "No" at bounding box center [389, 531] width 150 height 20
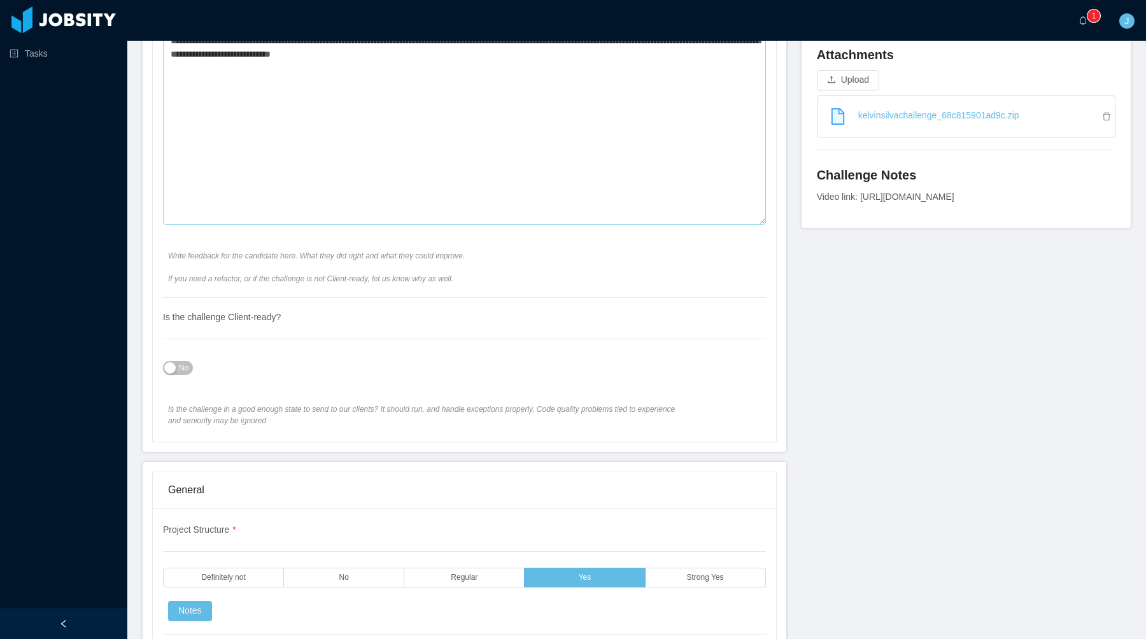
scroll to position [0, 0]
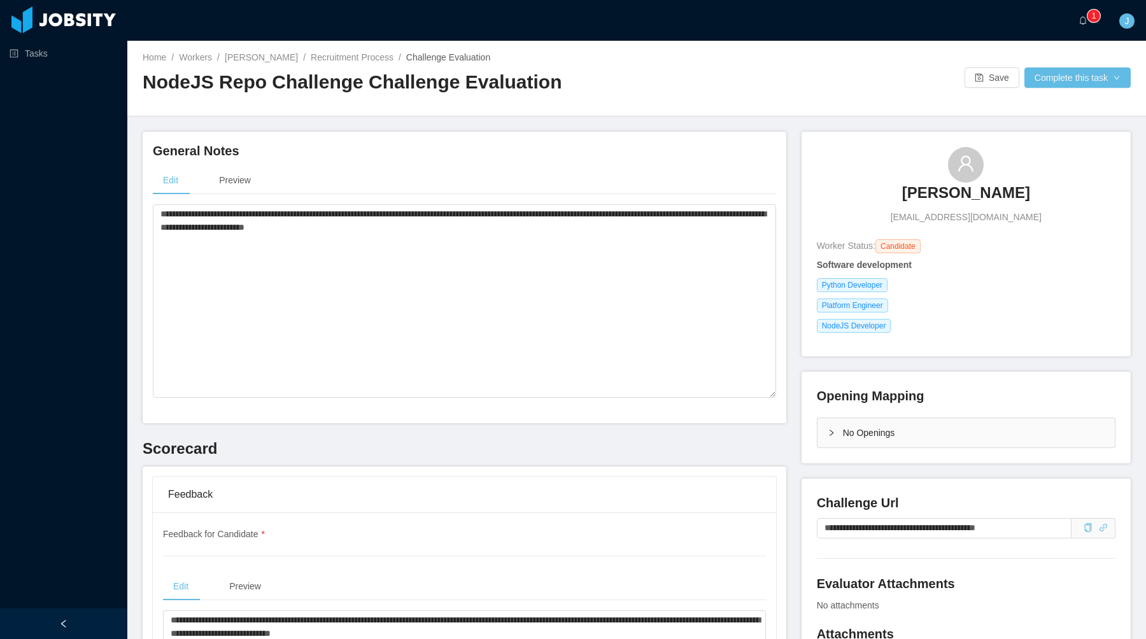
click at [546, 138] on div "**********" at bounding box center [465, 278] width 644 height 292
click at [260, 215] on textarea "**********" at bounding box center [464, 301] width 623 height 194
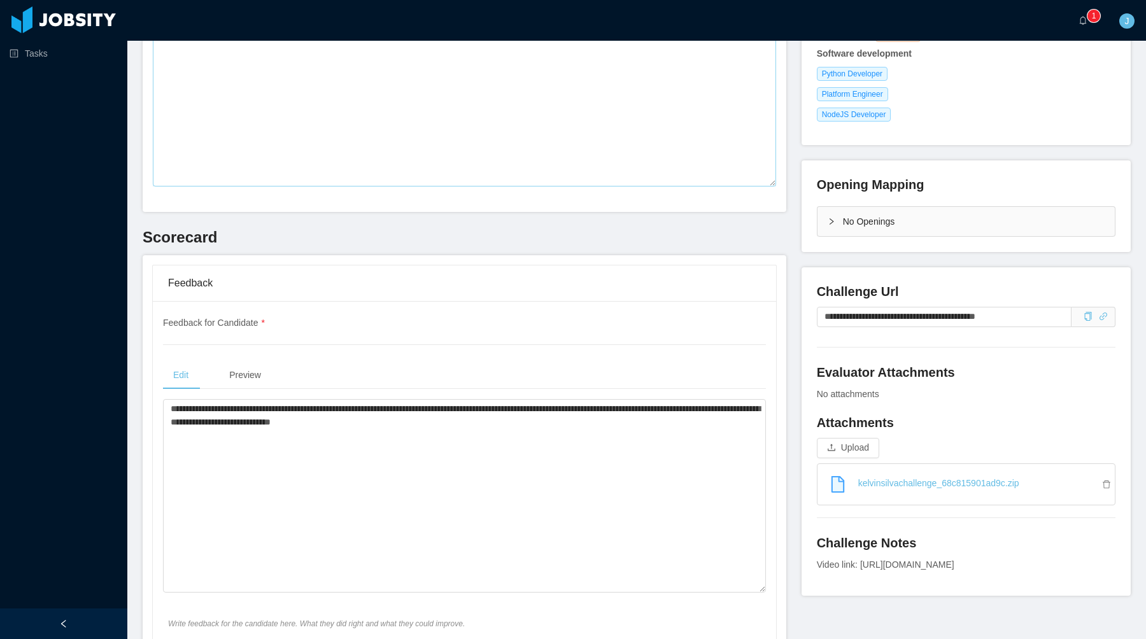
scroll to position [215, 0]
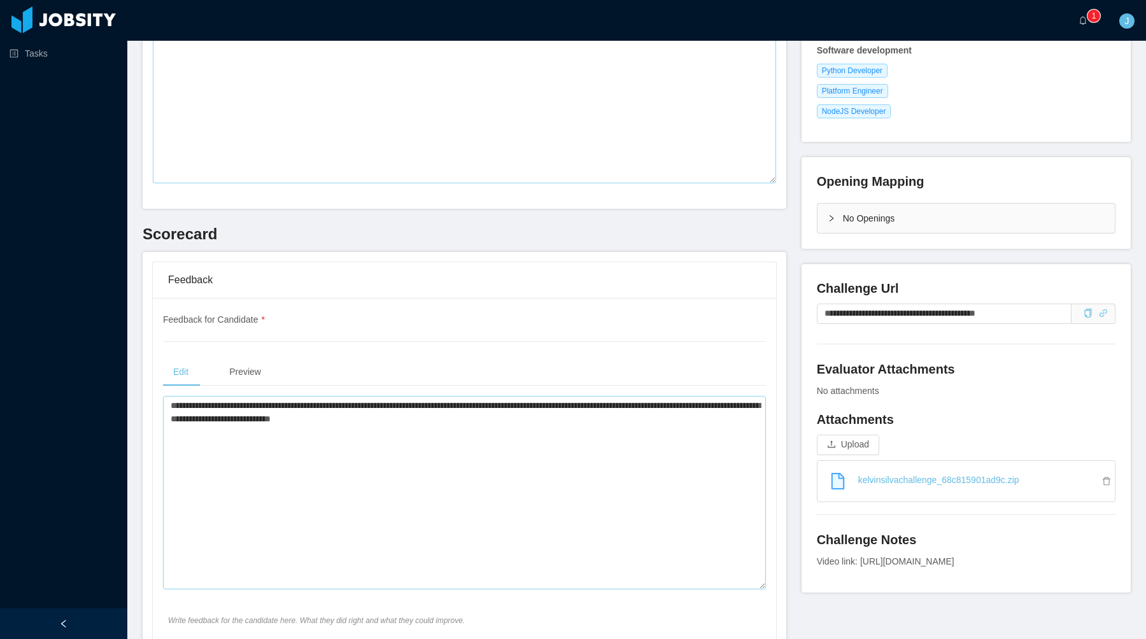
type textarea "**********"
click at [412, 411] on textarea "**********" at bounding box center [464, 493] width 603 height 194
paste textarea "**********"
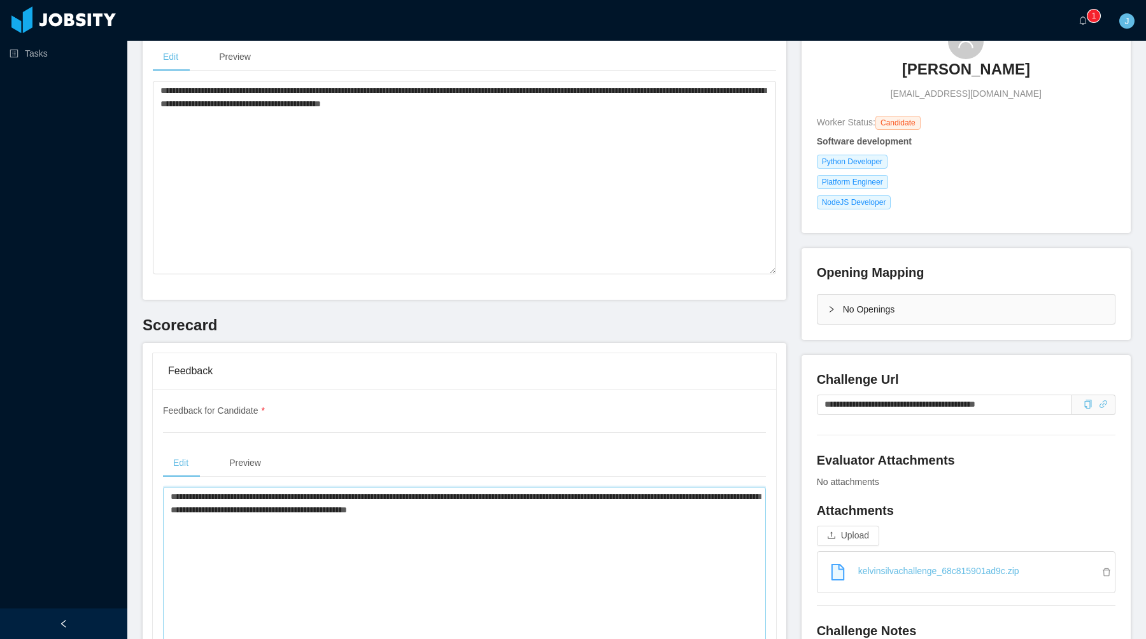
scroll to position [0, 0]
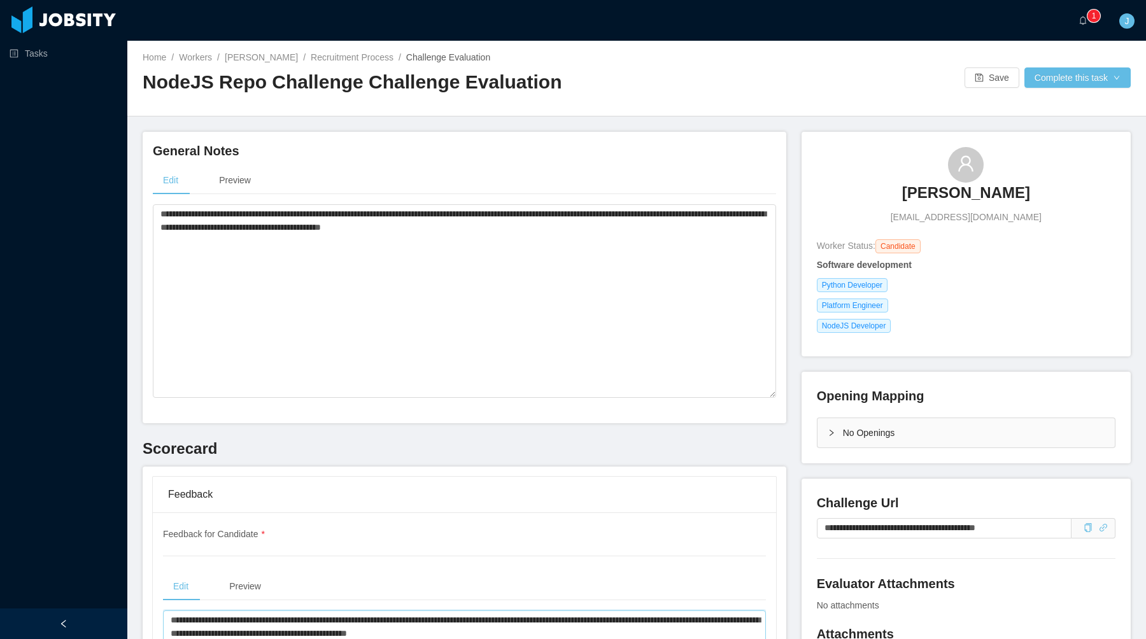
type textarea "**********"
click at [908, 197] on div "[PERSON_NAME] [PERSON_NAME][EMAIL_ADDRESS][DOMAIN_NAME]" at bounding box center [966, 185] width 299 height 77
click at [1062, 80] on button "Complete this task" at bounding box center [1077, 77] width 106 height 20
click at [1061, 104] on button "Save Evaluation" at bounding box center [1075, 106] width 99 height 20
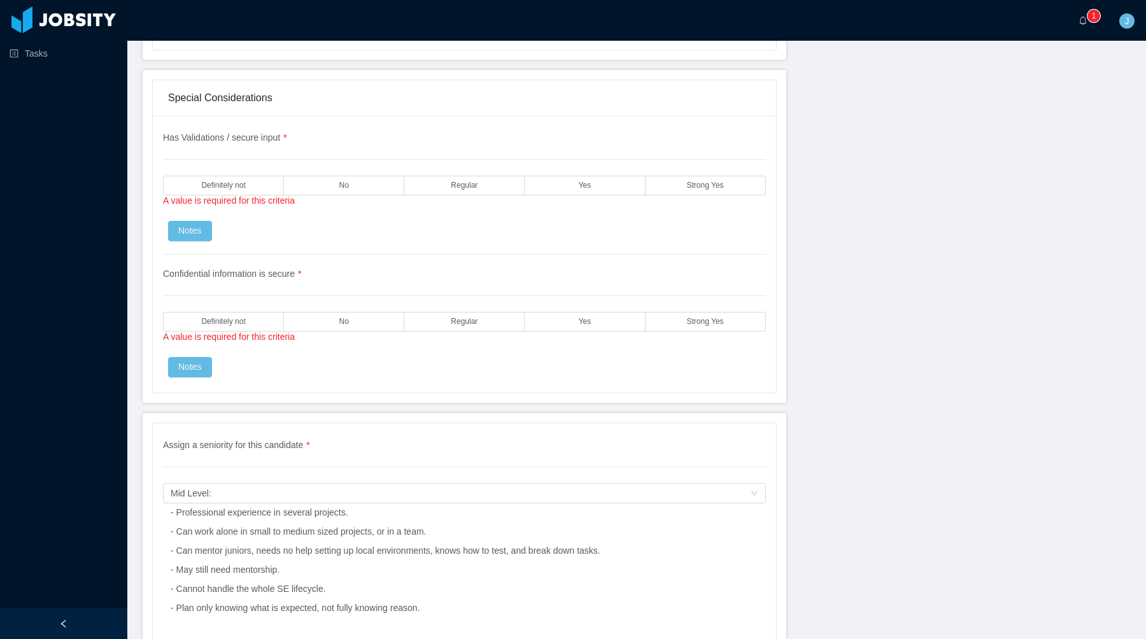
scroll to position [3415, 0]
click at [591, 204] on div "A value is required for this criteria" at bounding box center [464, 204] width 603 height 14
click at [591, 189] on label "Yes" at bounding box center [585, 188] width 120 height 20
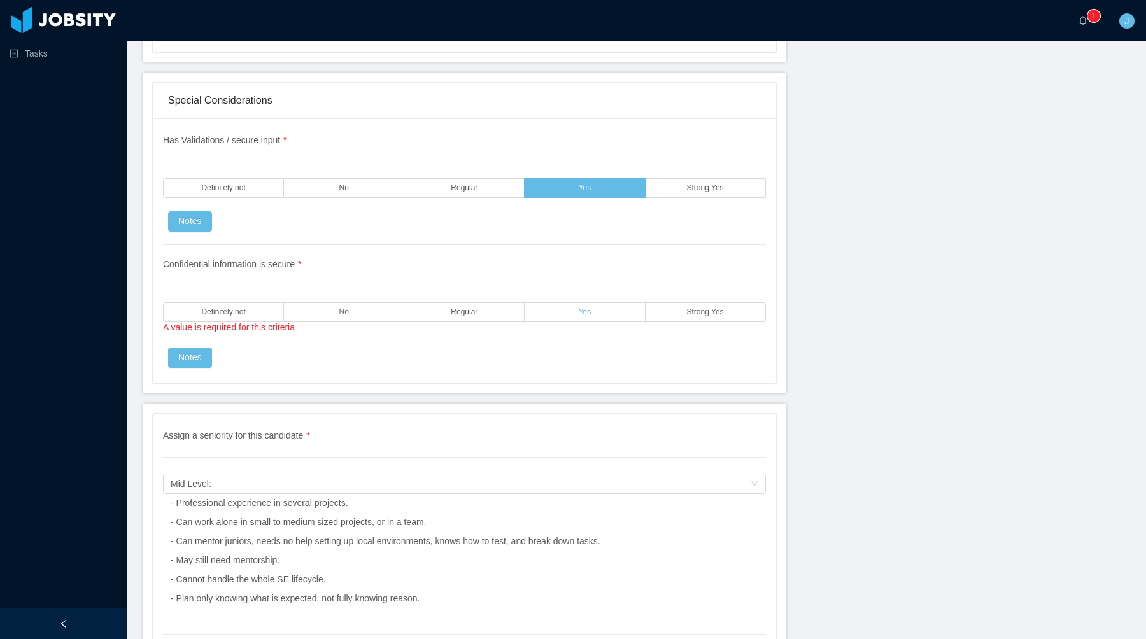
click at [589, 314] on span "Yes" at bounding box center [585, 312] width 13 height 8
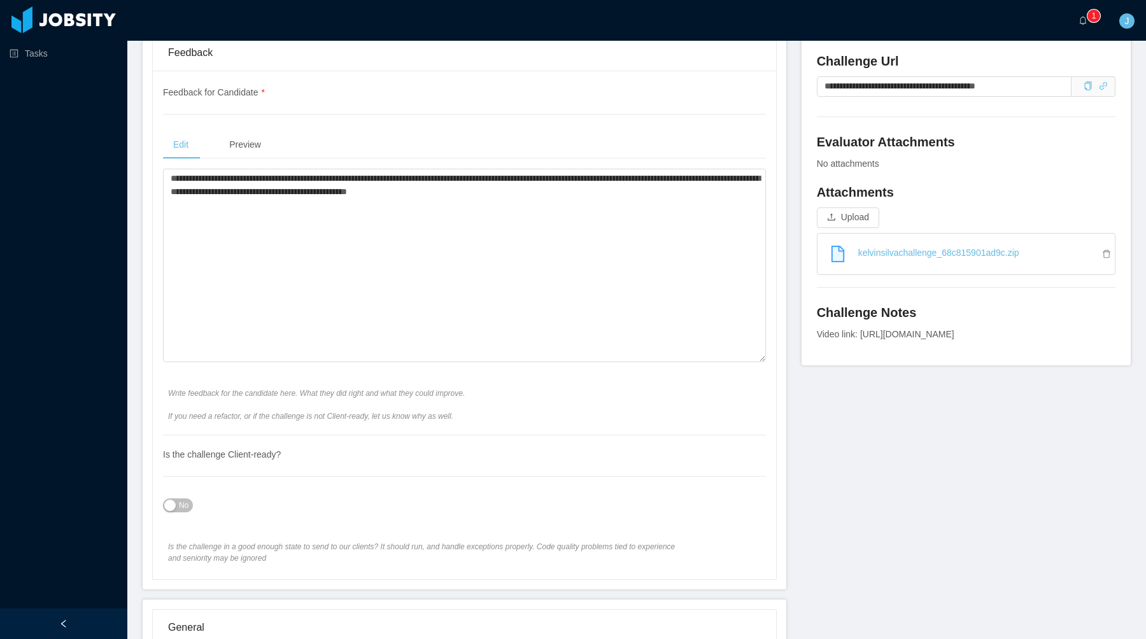
scroll to position [0, 0]
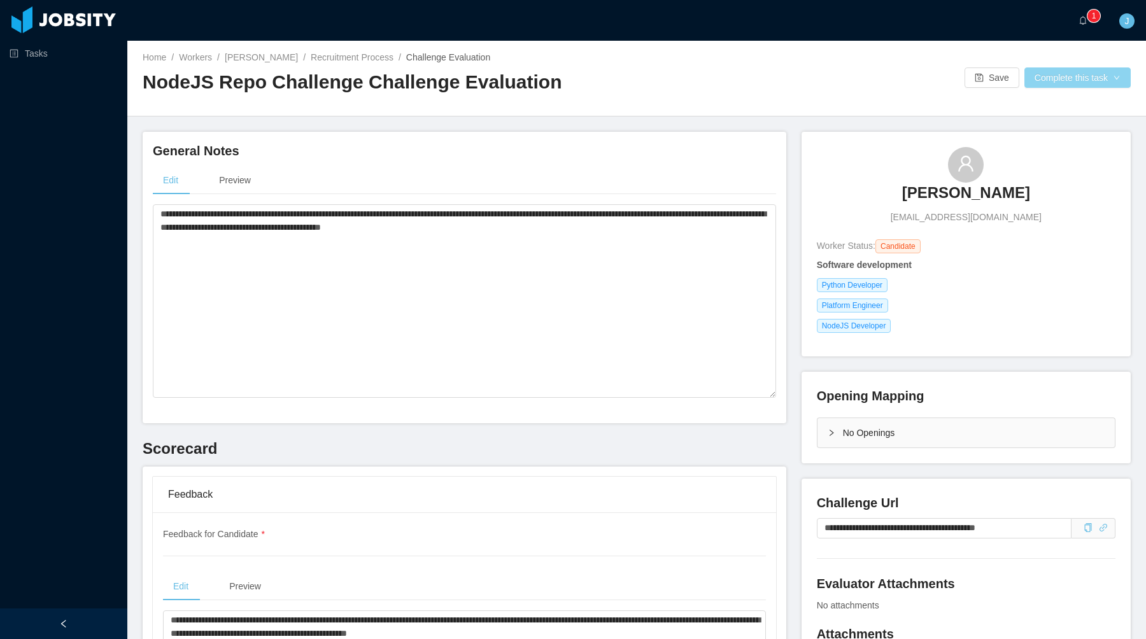
click at [1050, 79] on button "Complete this task" at bounding box center [1077, 77] width 106 height 20
click at [1057, 110] on button "Save Evaluation" at bounding box center [1075, 106] width 99 height 20
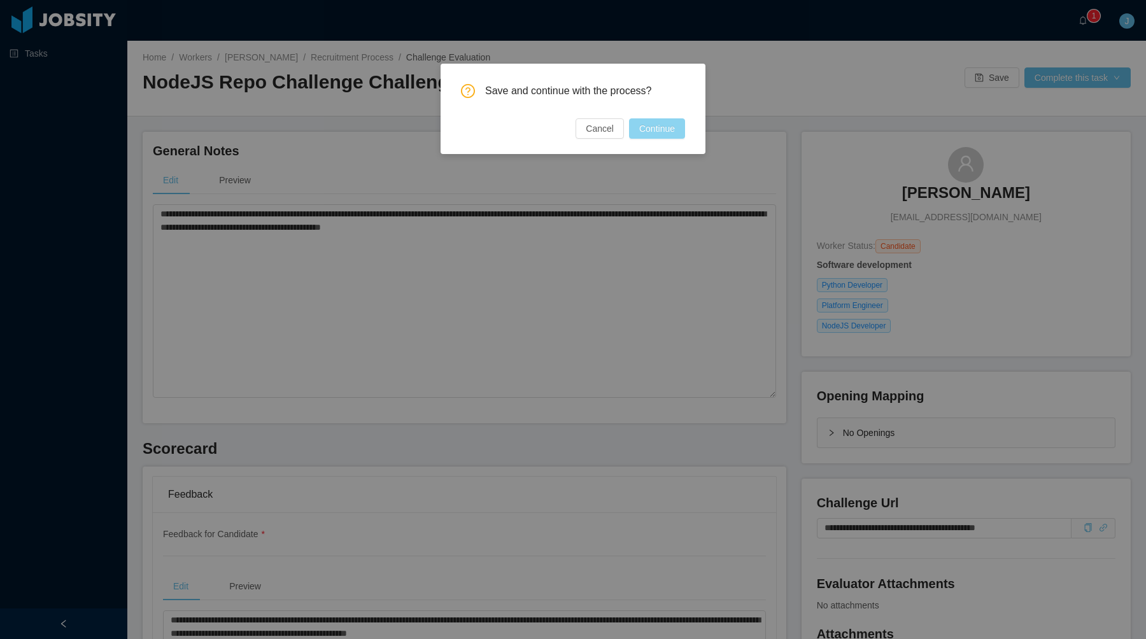
click at [656, 128] on button "Continue" at bounding box center [657, 128] width 56 height 20
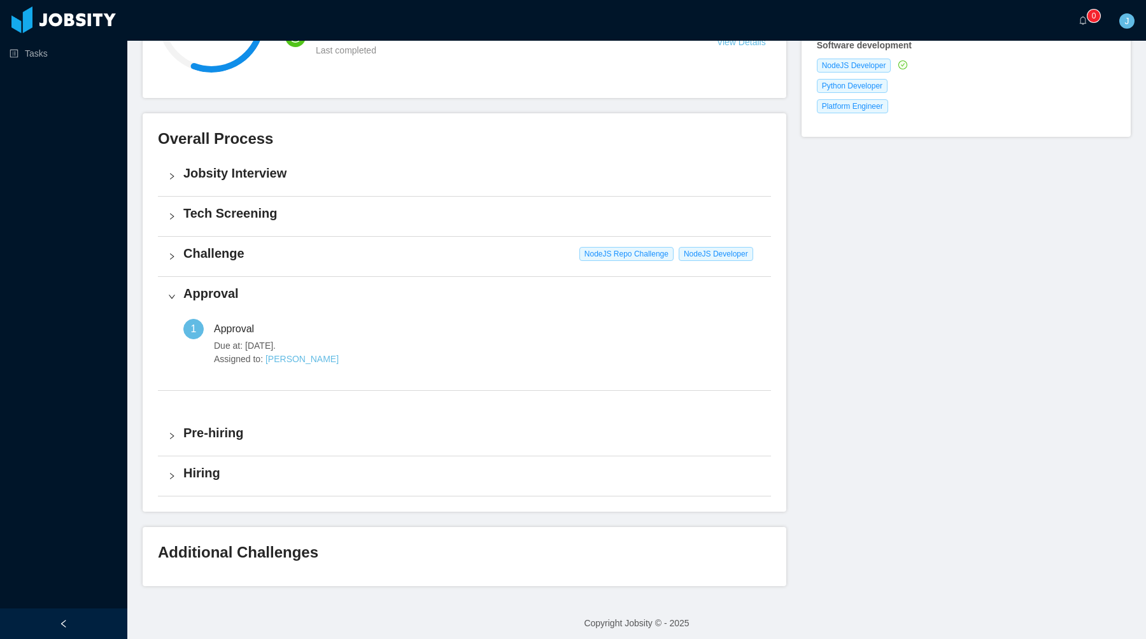
scroll to position [225, 0]
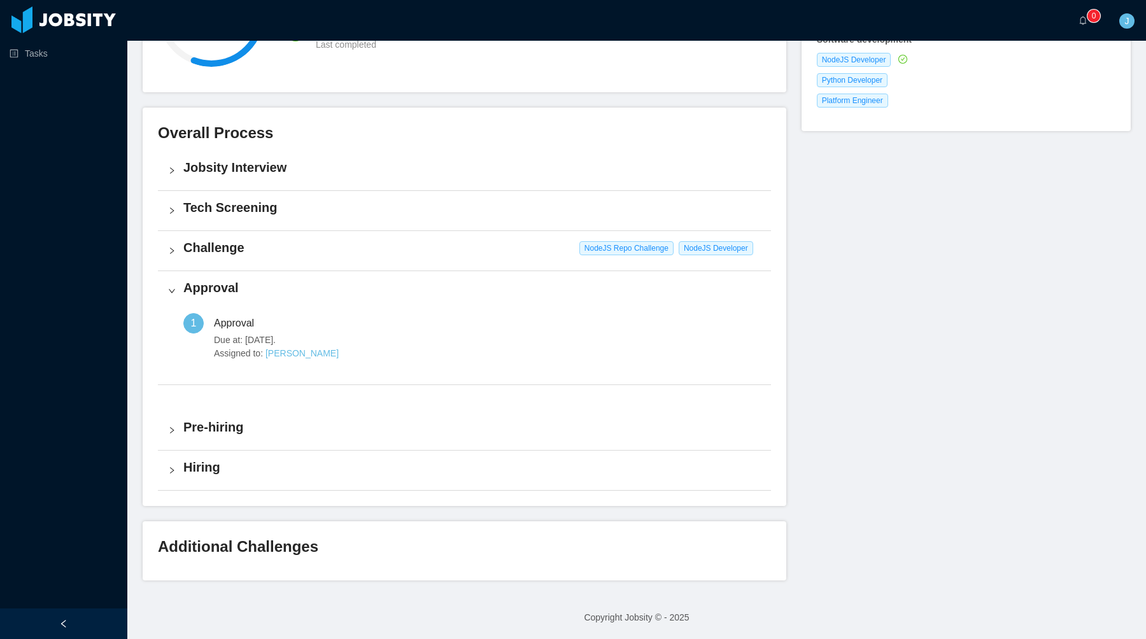
click at [803, 271] on div "Current status: Approval 5 / 9 Approval Next task Challenge Evaluation Last com…" at bounding box center [637, 243] width 988 height 674
